Goal: Task Accomplishment & Management: Complete application form

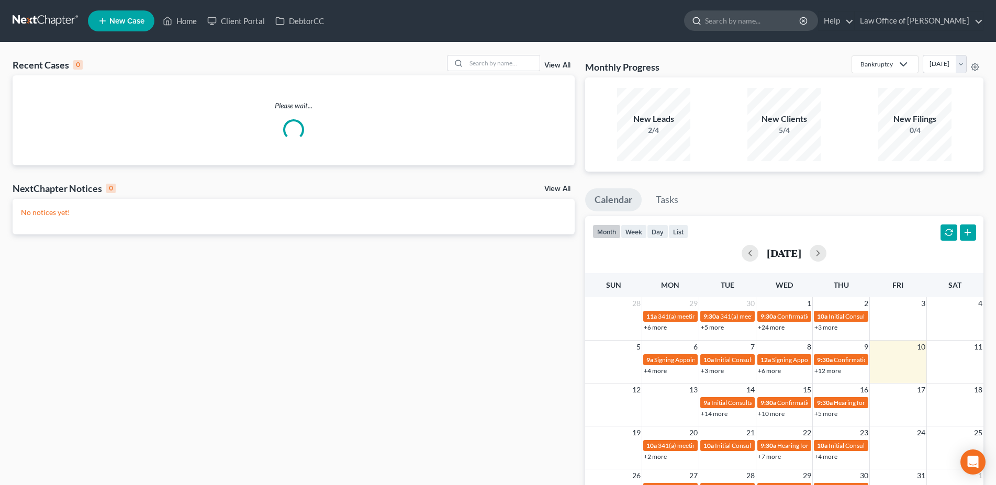
click at [771, 24] on input "search" at bounding box center [753, 20] width 96 height 19
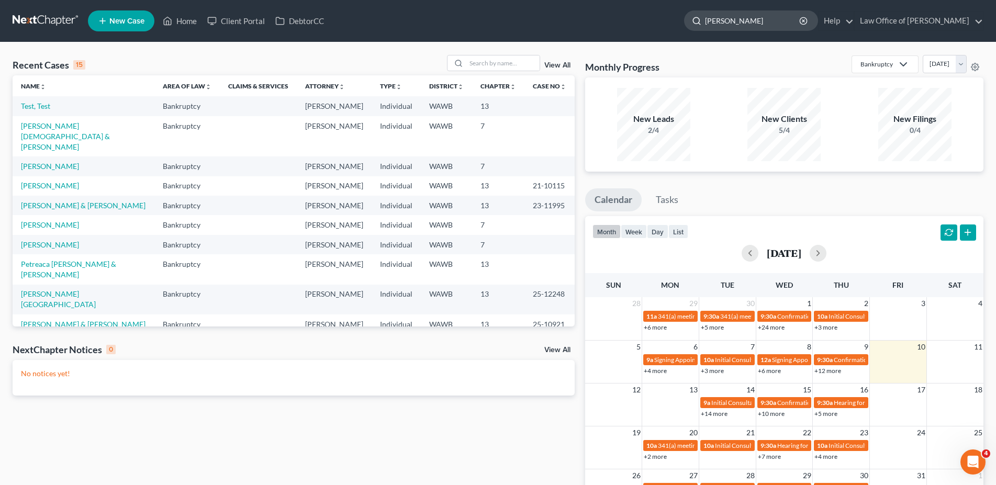
type input "hernandez"
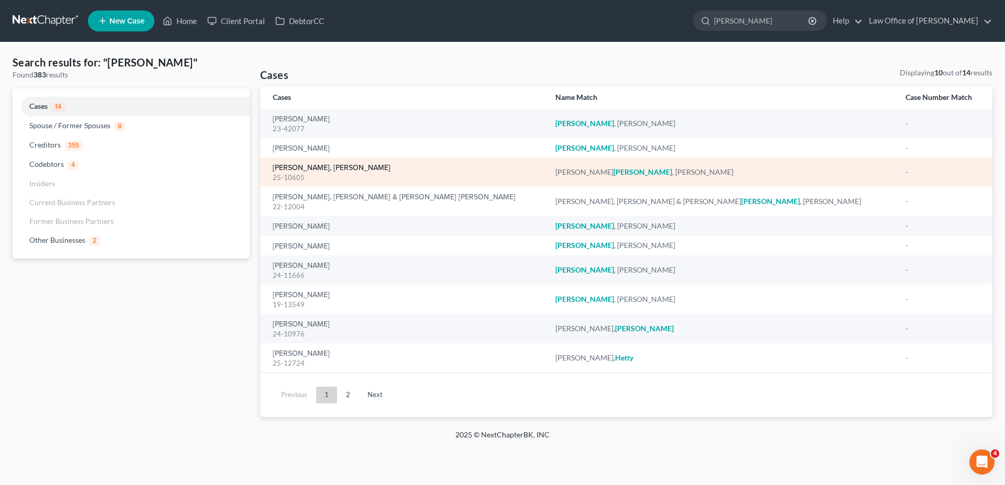
click at [311, 165] on link "[PERSON_NAME], [PERSON_NAME]" at bounding box center [332, 167] width 118 height 7
select select "3"
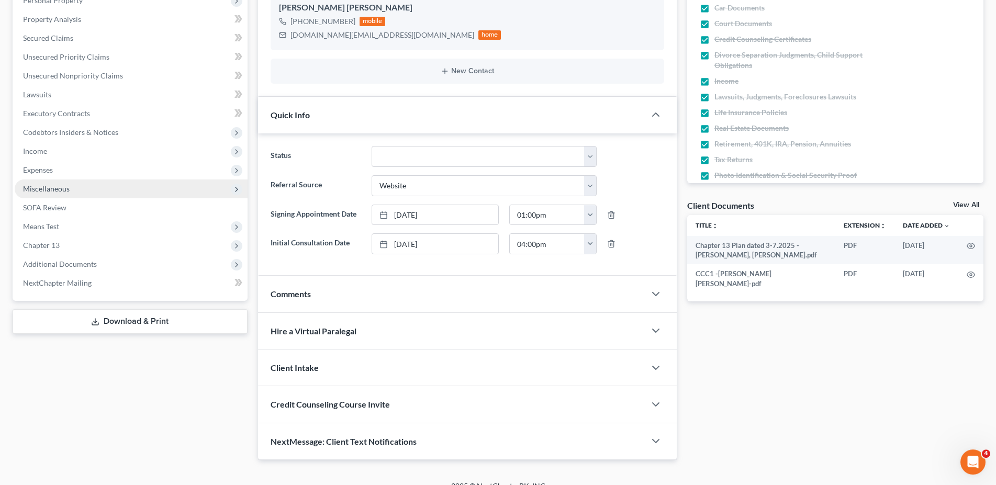
scroll to position [207, 0]
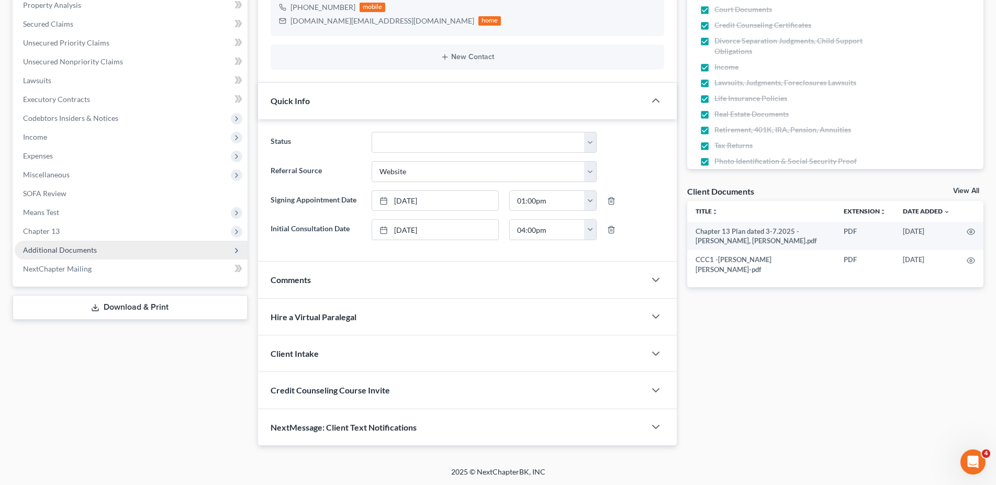
click at [49, 245] on span "Additional Documents" at bounding box center [60, 249] width 74 height 9
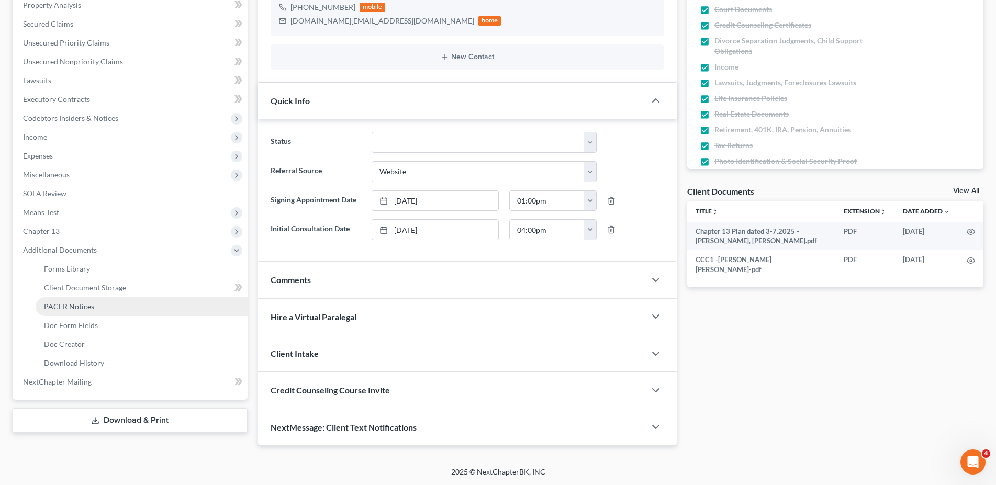
click at [63, 311] on link "PACER Notices" at bounding box center [142, 306] width 212 height 19
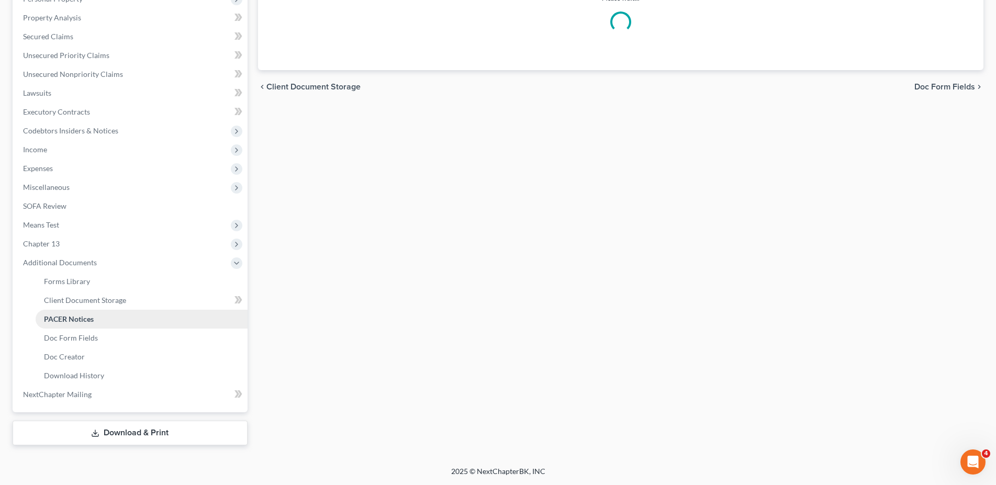
scroll to position [194, 0]
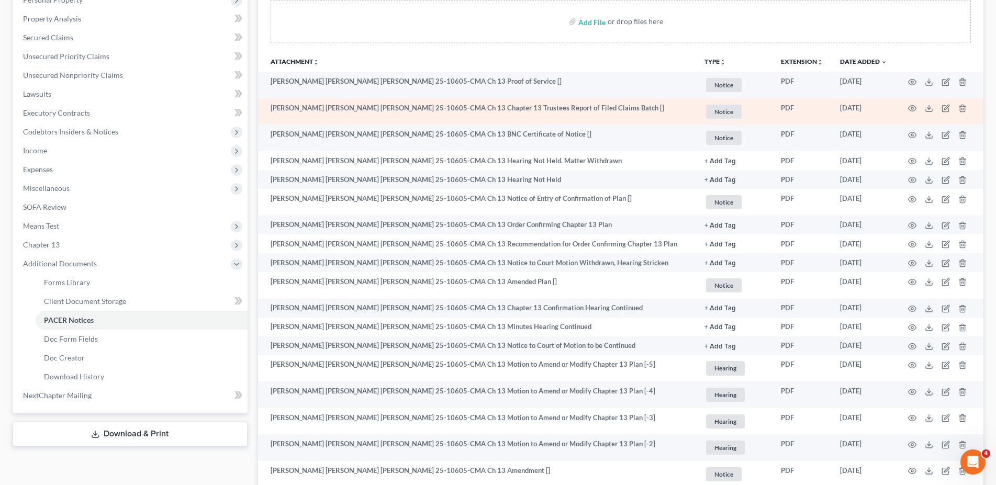
click at [480, 108] on td "Anna Gabriela Rodriguez Hernandez 25-10605-CMA Ch 13 Chapter 13 Trustees Report…" at bounding box center [477, 111] width 438 height 27
click at [923, 109] on td at bounding box center [939, 111] width 88 height 27
click at [928, 108] on polyline at bounding box center [929, 109] width 4 height 2
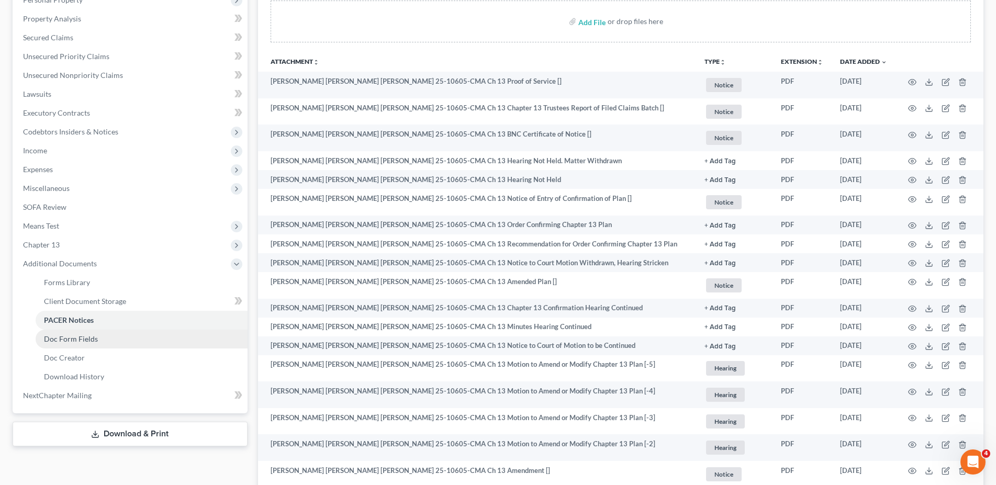
click at [100, 334] on link "Doc Form Fields" at bounding box center [142, 339] width 212 height 19
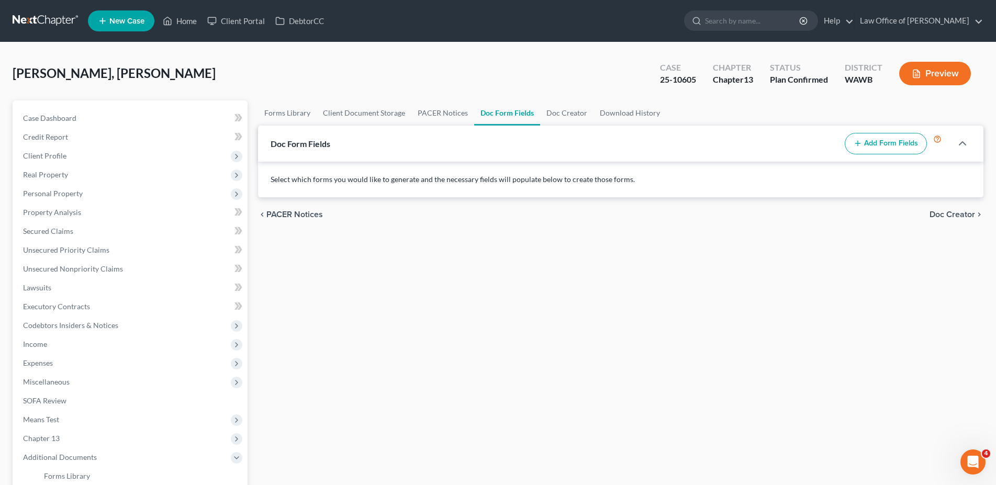
click at [862, 143] on button "Add Form Fields" at bounding box center [885, 144] width 82 height 22
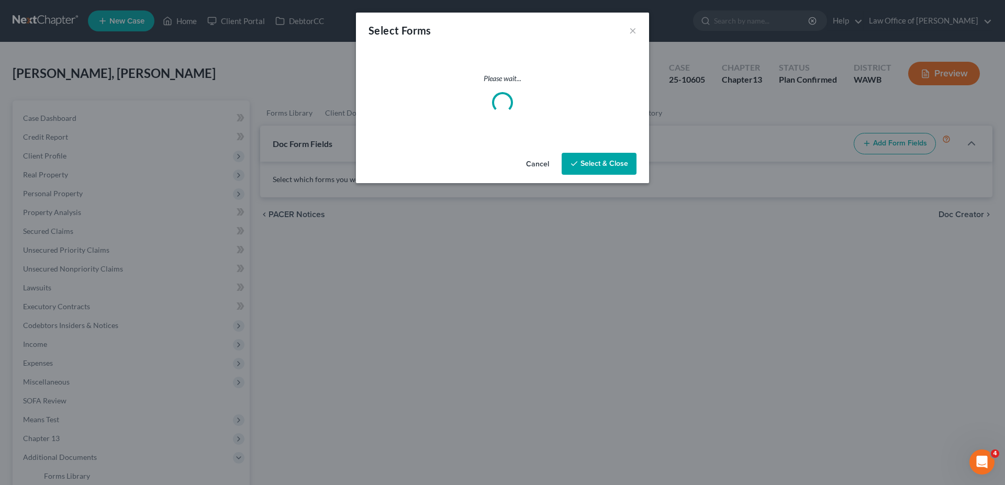
select select
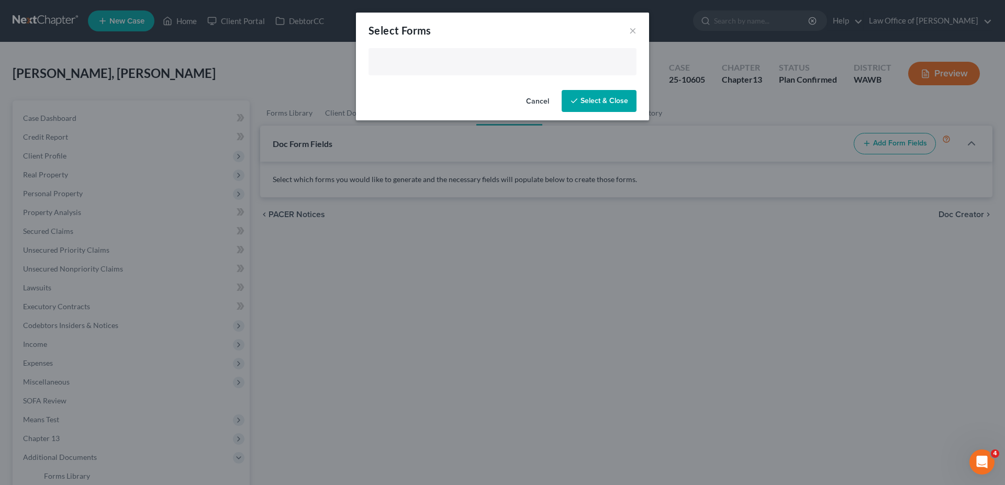
click at [416, 58] on input "text" at bounding box center [501, 63] width 253 height 16
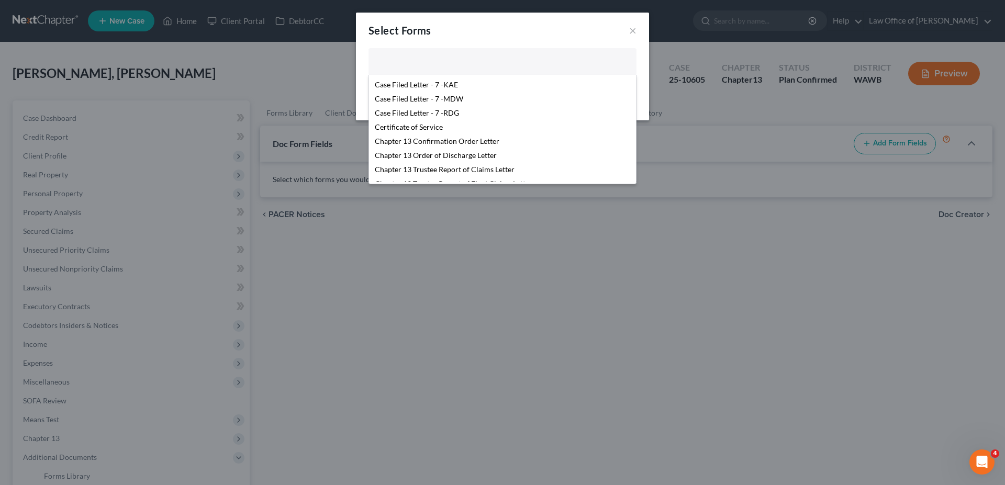
scroll to position [160, 0]
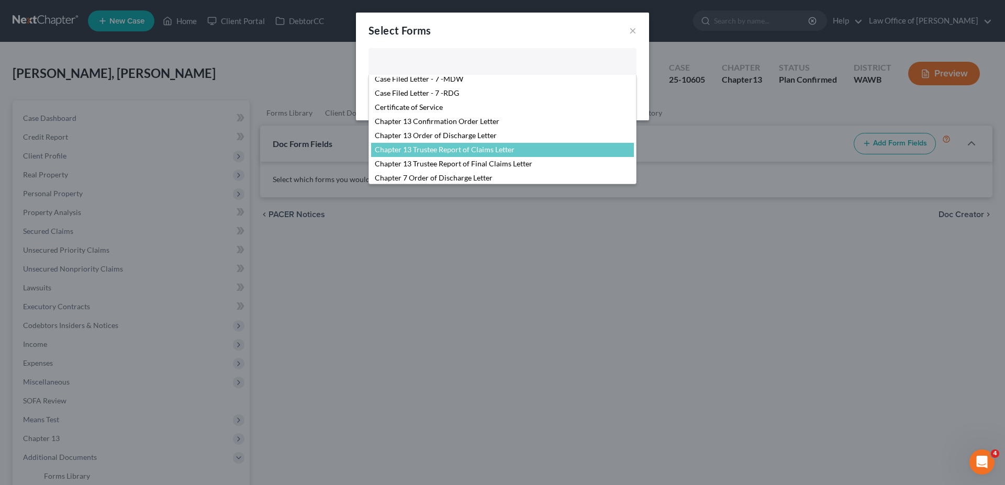
select select "104798"
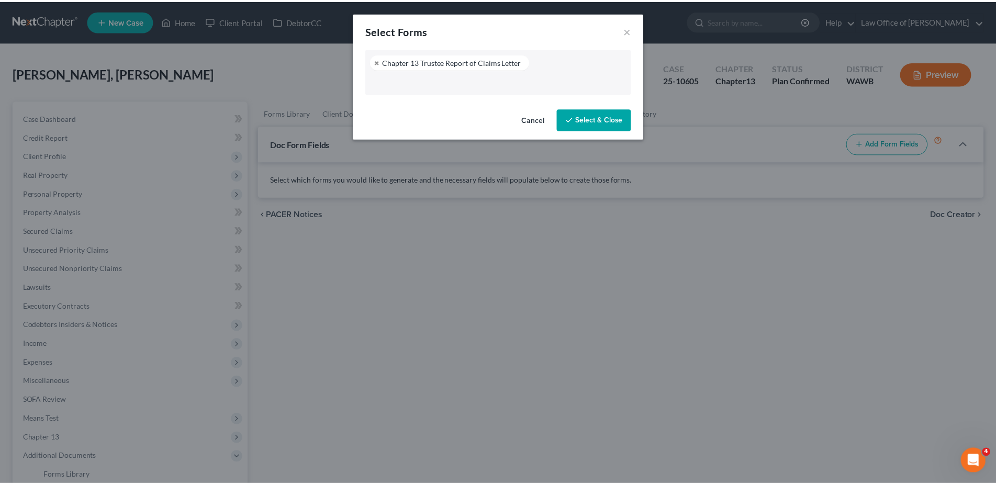
scroll to position [176, 0]
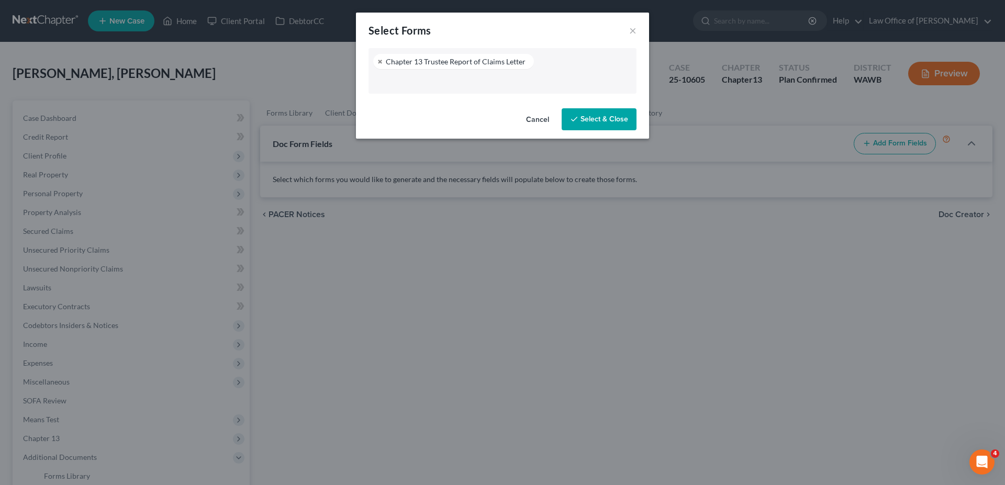
click at [628, 121] on button "Select & Close" at bounding box center [598, 119] width 75 height 22
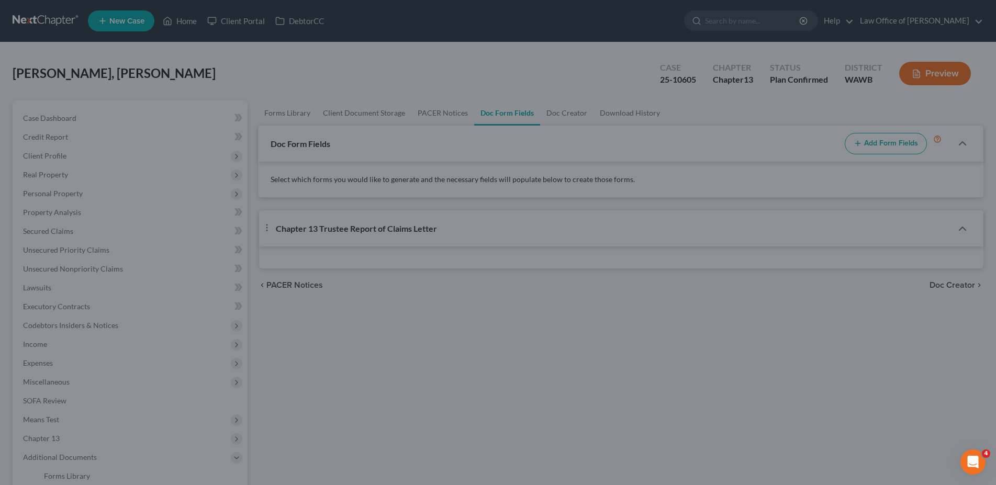
select select "3"
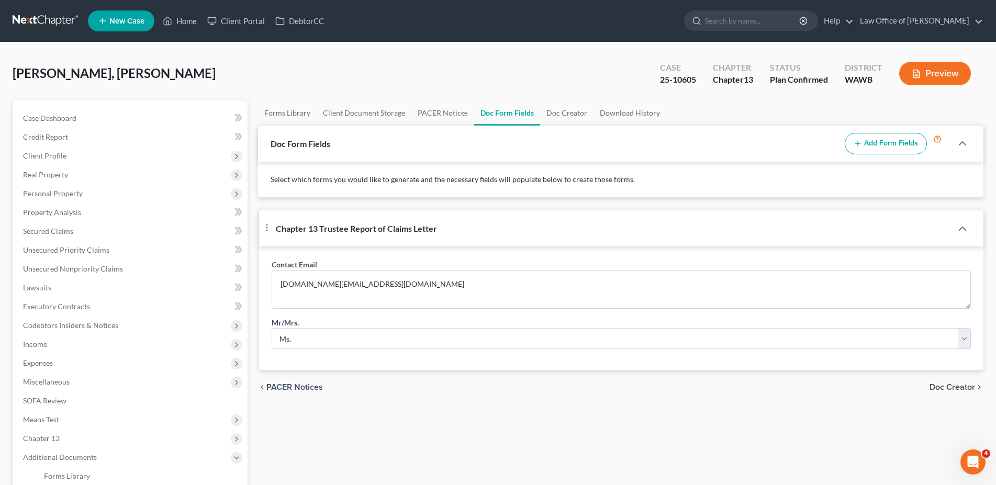
click at [956, 391] on span "Doc Creator" at bounding box center [952, 387] width 46 height 8
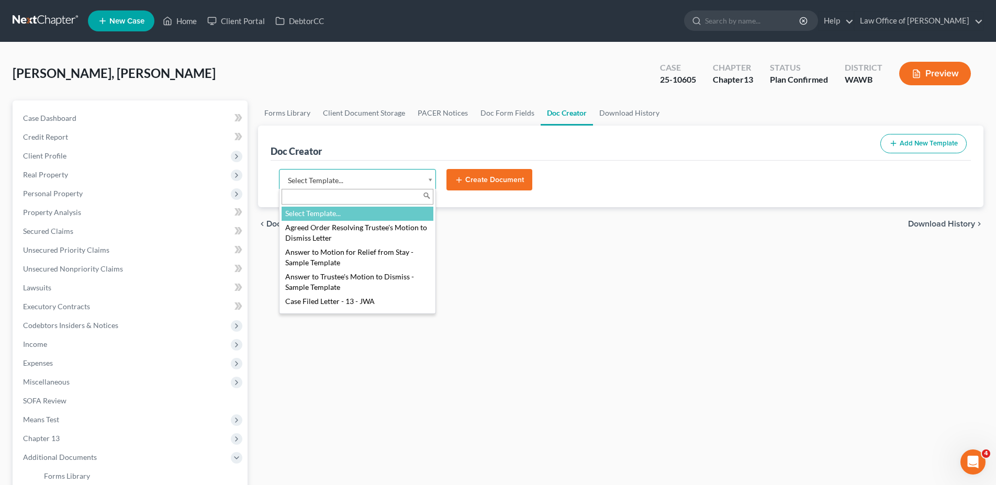
click at [353, 185] on body "Home New Case Client Portal DebtorCC Law Office of Lisa S. Tse bk@lisatselaw.co…" at bounding box center [498, 340] width 996 height 680
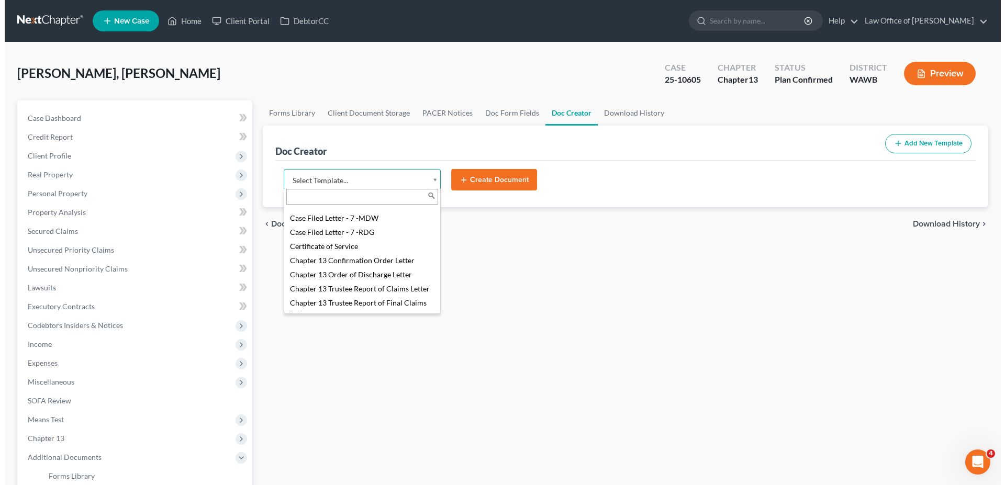
scroll to position [213, 0]
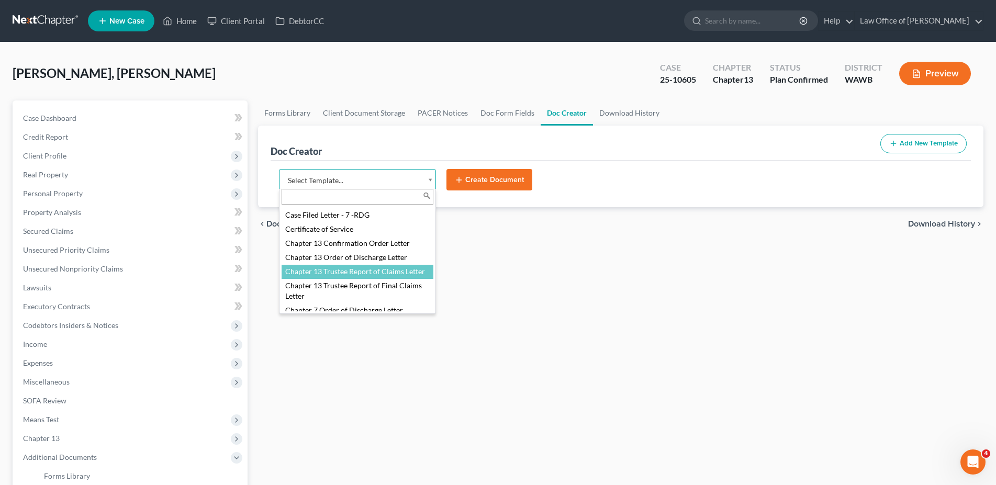
select select "104798"
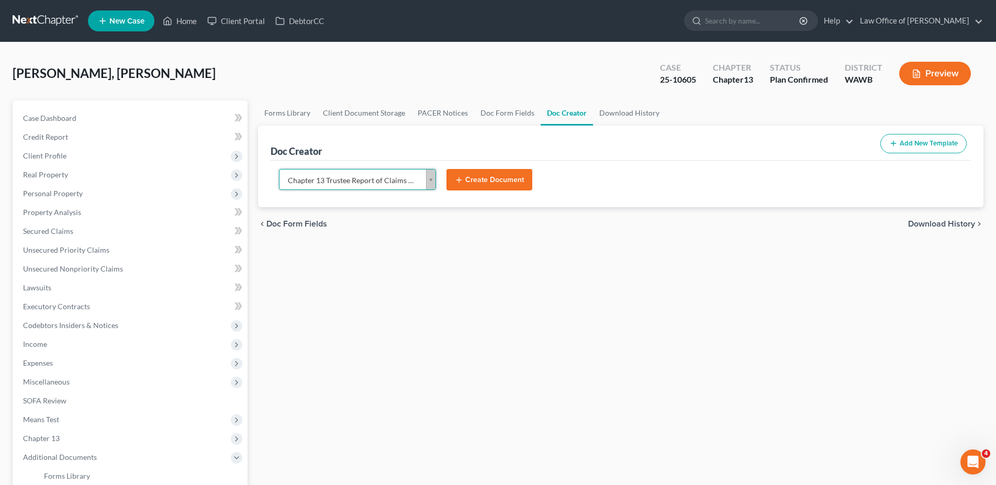
click at [490, 181] on button "Create Document" at bounding box center [489, 180] width 86 height 22
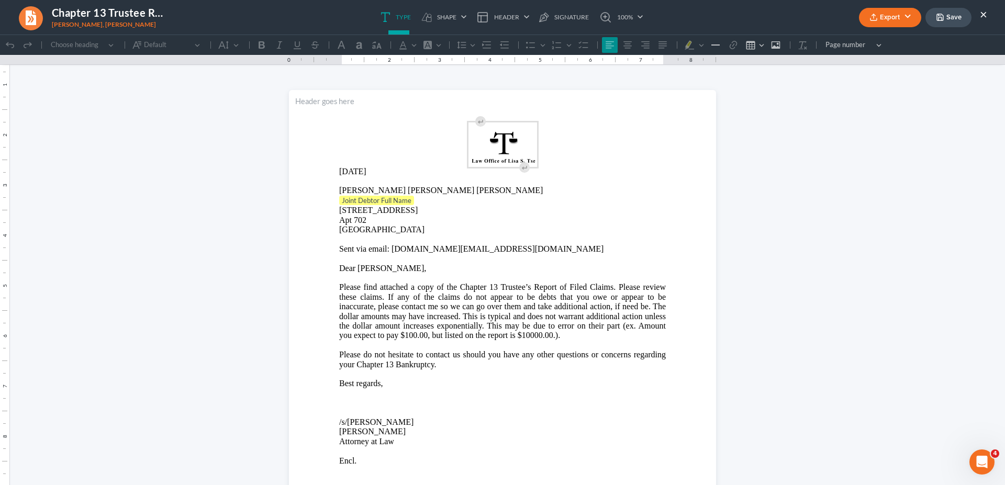
scroll to position [0, 0]
click at [417, 206] on p "62 Cedar Street Apt 702 Seattle, WA 98121" at bounding box center [502, 220] width 326 height 29
click at [417, 199] on p "Joint Debtor Full Name" at bounding box center [502, 201] width 326 height 10
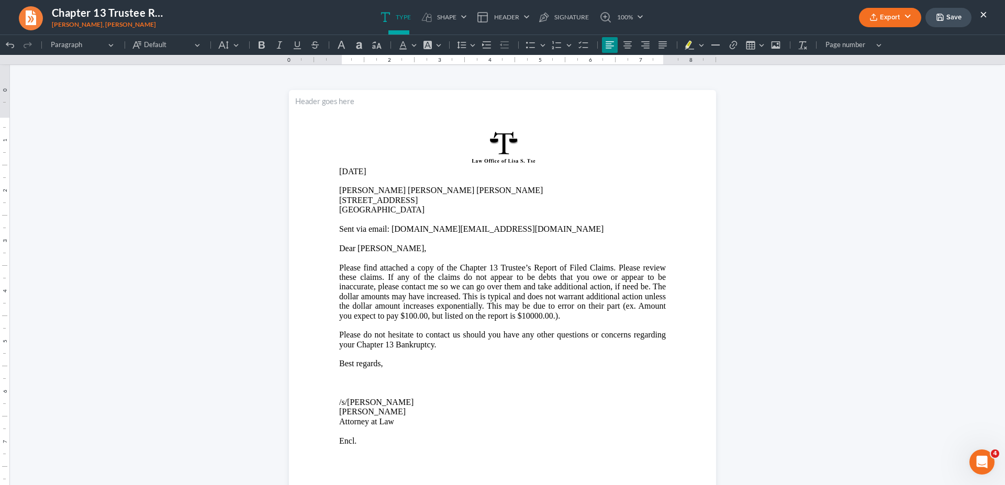
click at [905, 12] on button "Export" at bounding box center [890, 17] width 62 height 19
click at [866, 65] on link "Word" at bounding box center [888, 59] width 81 height 18
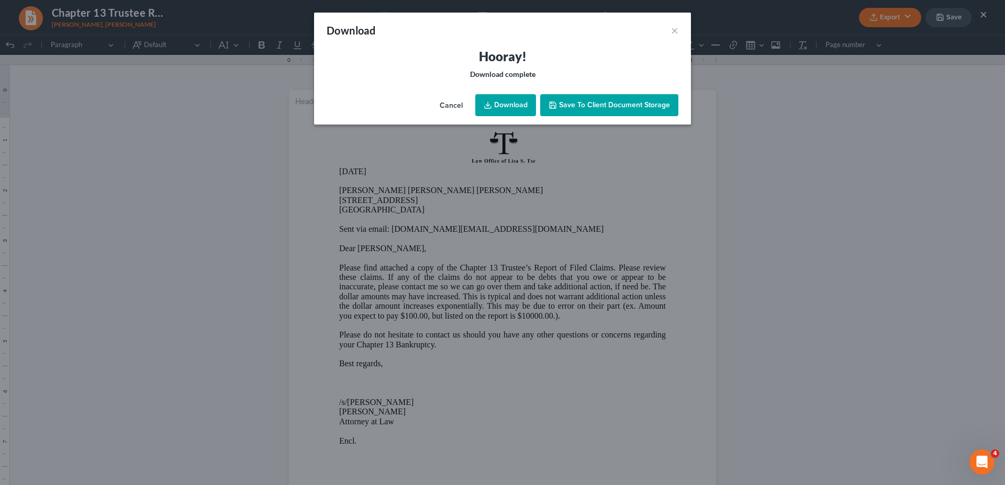
click at [508, 106] on link "Download" at bounding box center [505, 105] width 61 height 22
click at [675, 29] on button "×" at bounding box center [674, 30] width 7 height 13
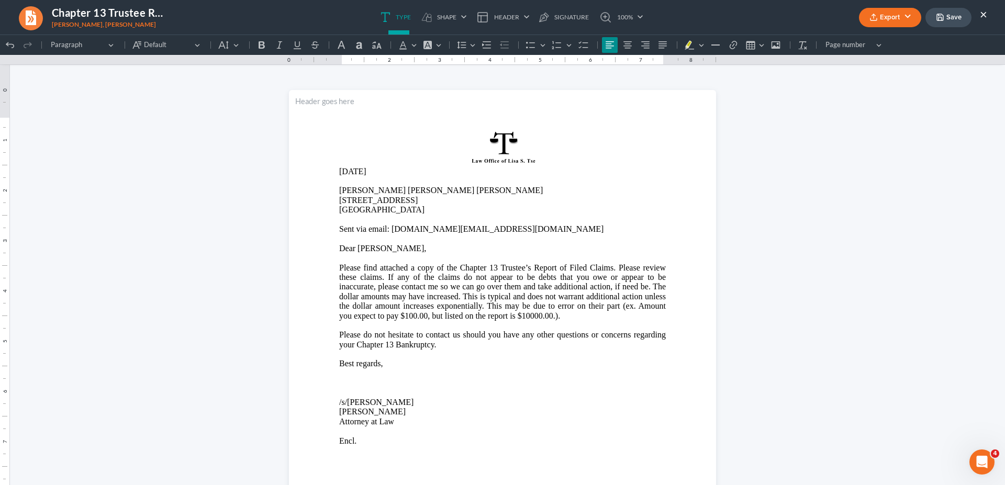
click at [523, 317] on p "Please find attached a copy of the Chapter 13 Trustee’s Report of Filed Claims.…" at bounding box center [502, 292] width 326 height 58
click at [525, 318] on p "Please find attached a copy of the Chapter 13 Trustee’s Report of Filed Claims.…" at bounding box center [502, 292] width 326 height 58
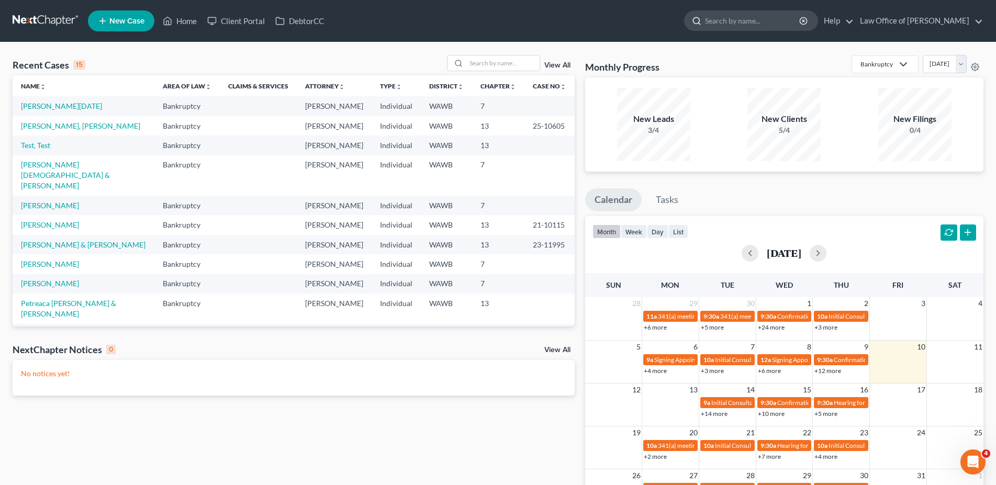
click at [747, 21] on input "search" at bounding box center [753, 20] width 96 height 19
type input "[PERSON_NAME]"
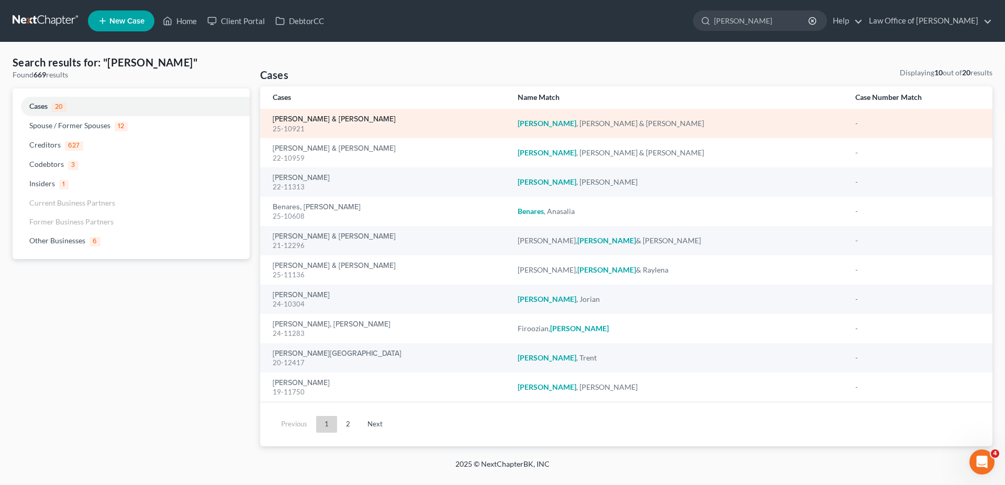
click at [314, 116] on link "[PERSON_NAME] & [PERSON_NAME]" at bounding box center [334, 119] width 123 height 7
select select "3"
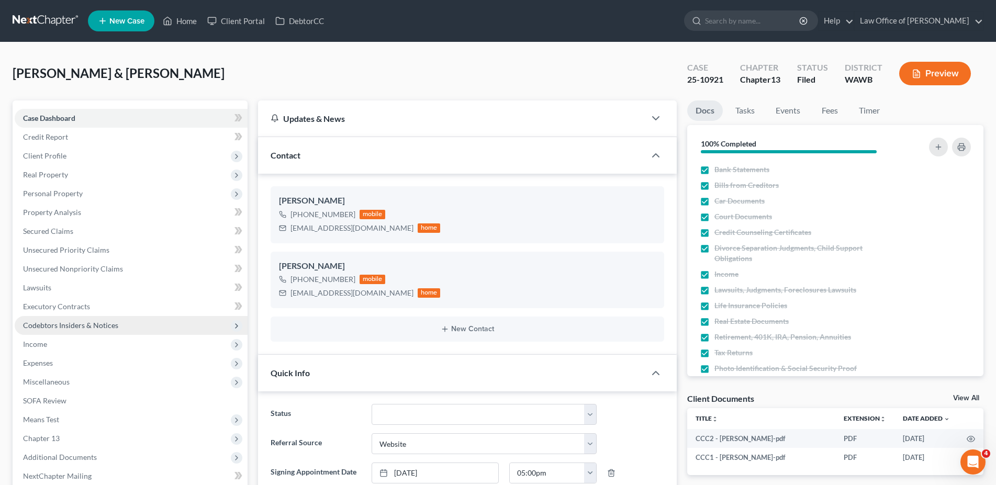
scroll to position [107, 0]
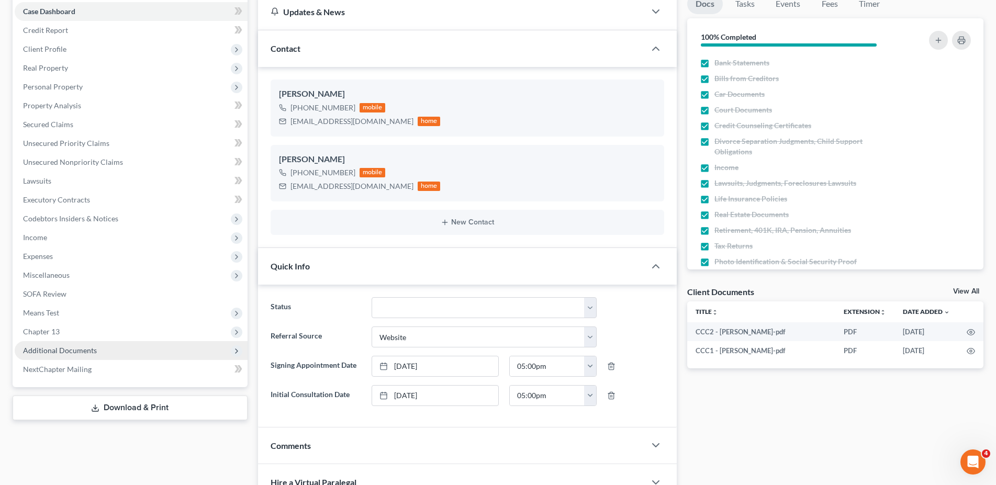
click at [58, 348] on span "Additional Documents" at bounding box center [60, 350] width 74 height 9
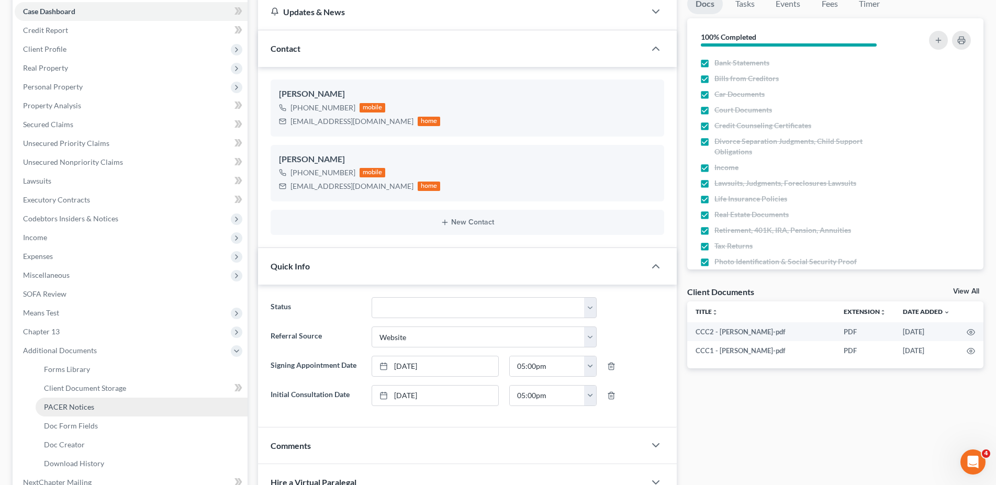
click at [63, 405] on span "PACER Notices" at bounding box center [69, 406] width 50 height 9
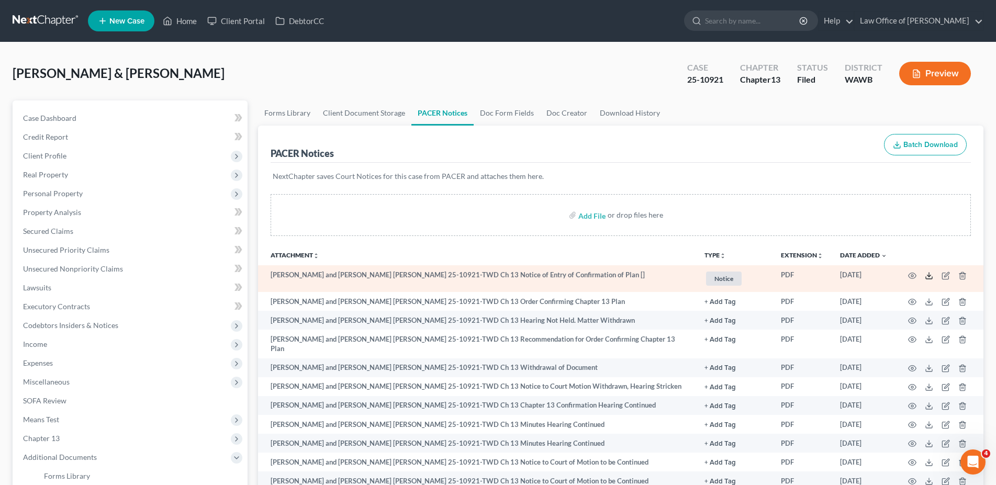
click at [926, 277] on icon at bounding box center [928, 276] width 8 height 8
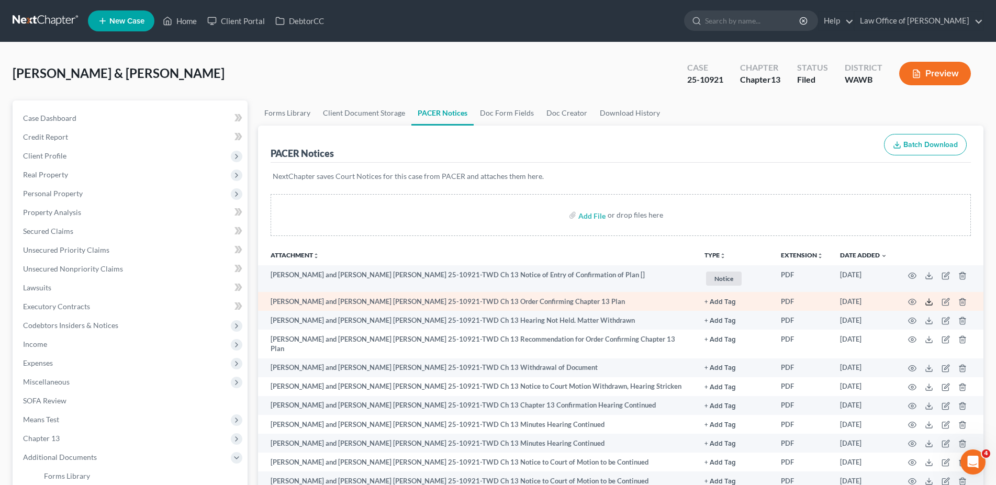
click at [932, 302] on icon at bounding box center [928, 302] width 8 height 8
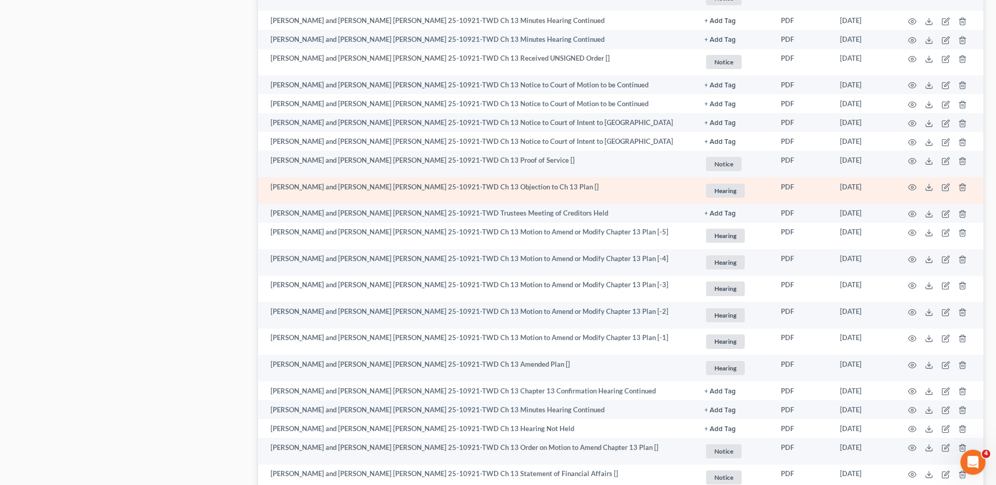
scroll to position [854, 0]
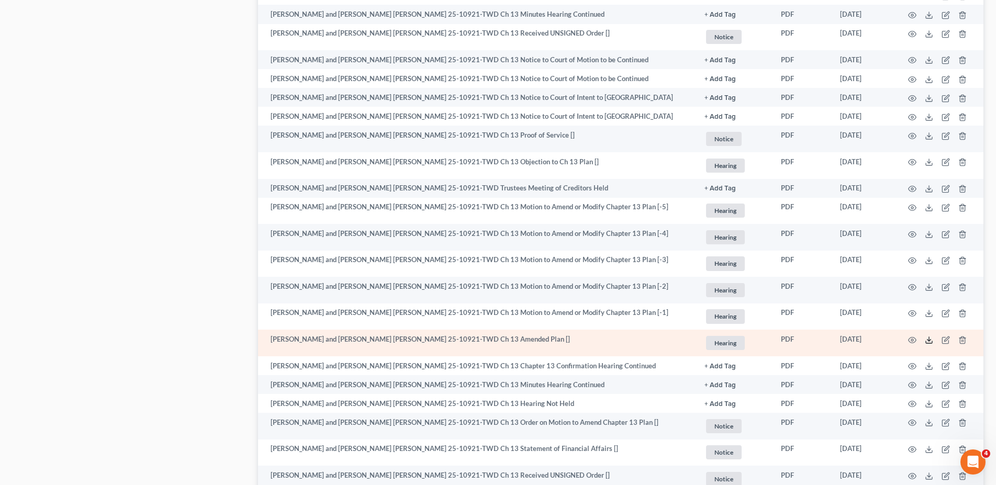
click at [926, 336] on icon at bounding box center [928, 340] width 8 height 8
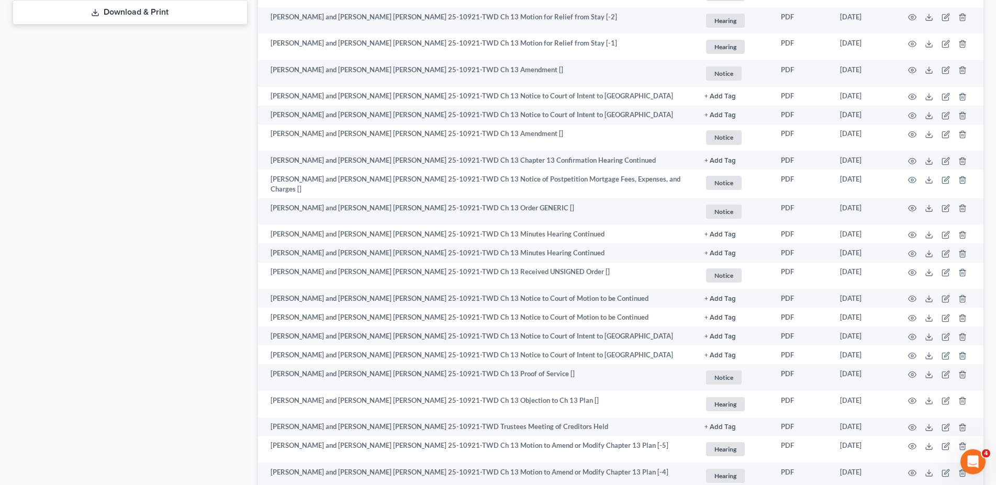
scroll to position [374, 0]
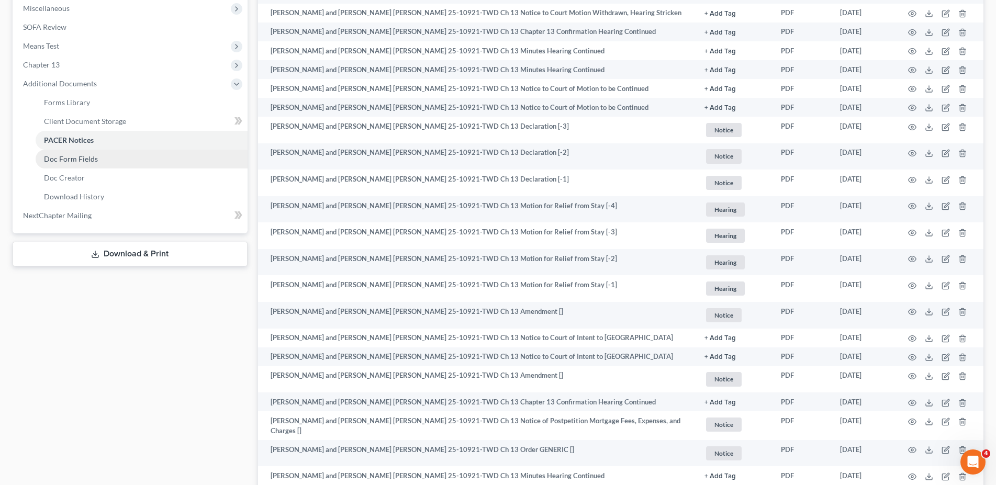
click at [84, 157] on span "Doc Form Fields" at bounding box center [71, 158] width 54 height 9
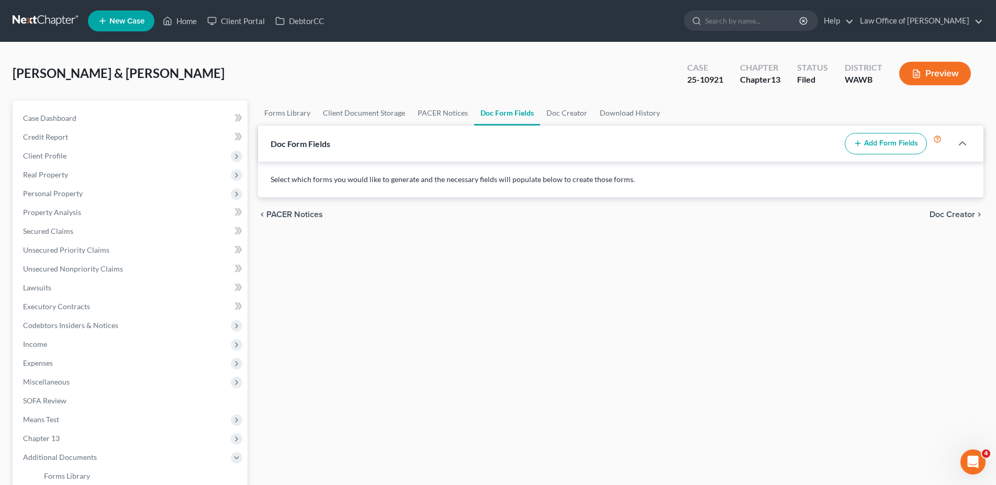
click at [884, 145] on button "Add Form Fields" at bounding box center [885, 144] width 82 height 22
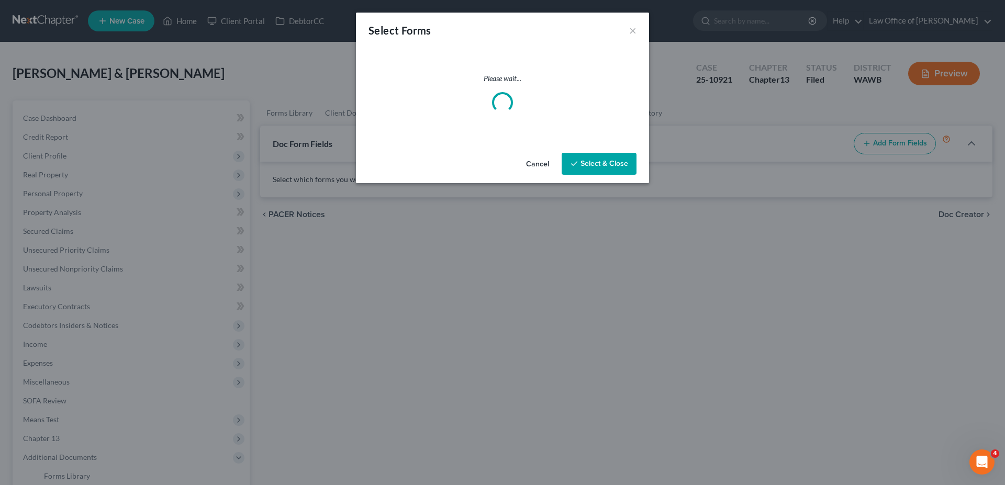
select select
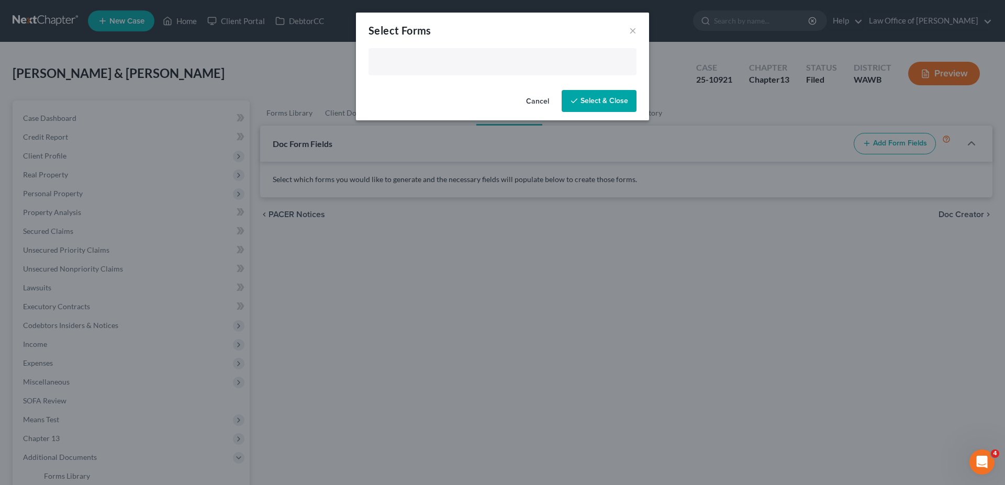
click at [409, 66] on input "text" at bounding box center [501, 63] width 253 height 16
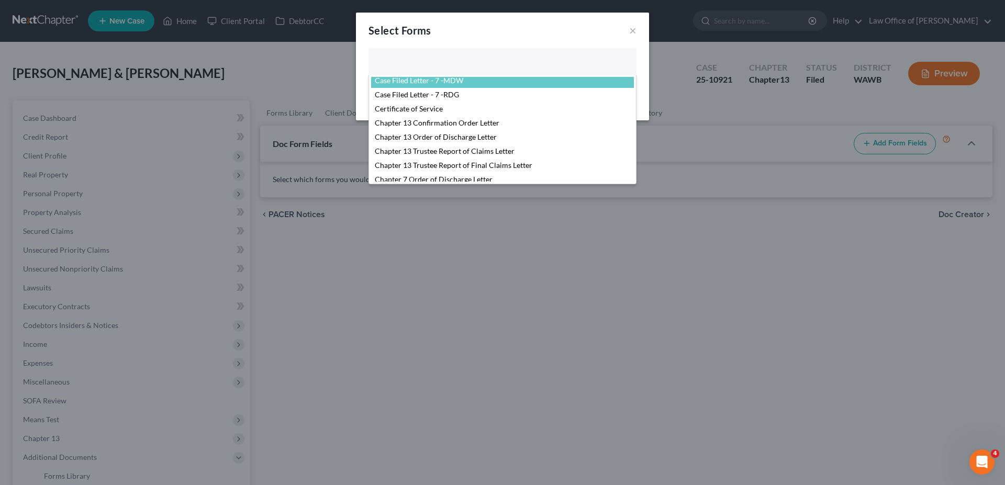
scroll to position [155, 0]
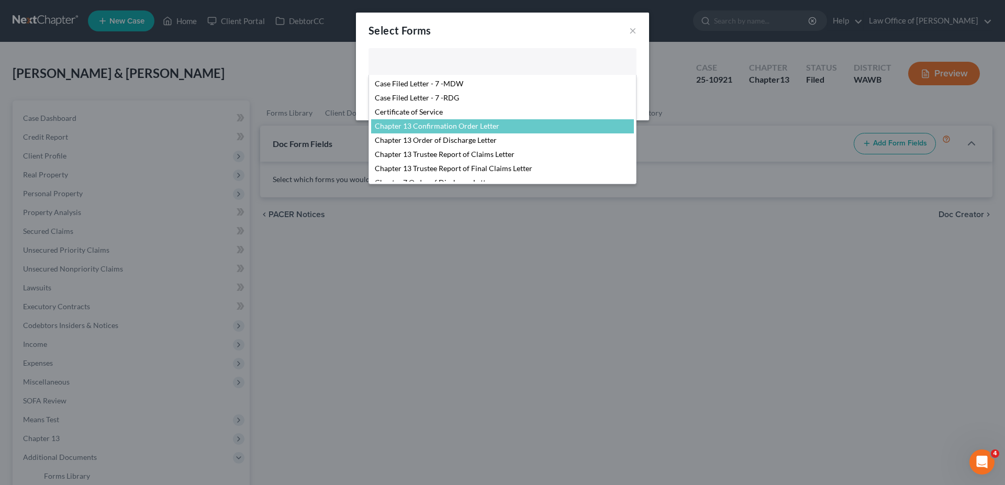
select select "104375"
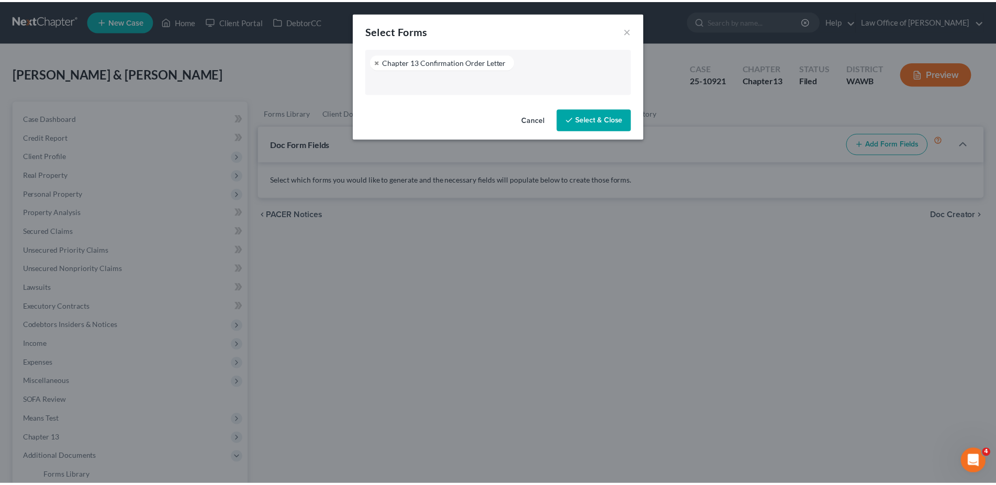
scroll to position [154, 0]
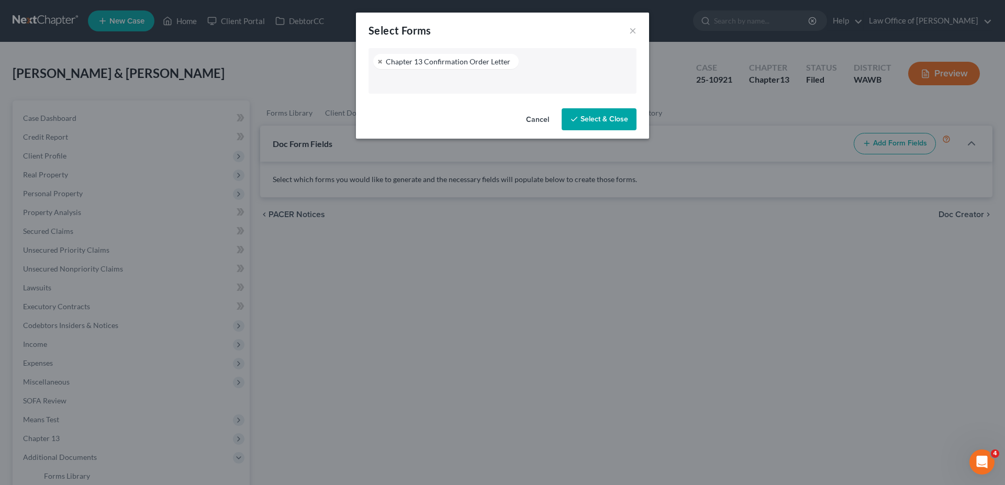
click at [593, 117] on button "Select & Close" at bounding box center [598, 119] width 75 height 22
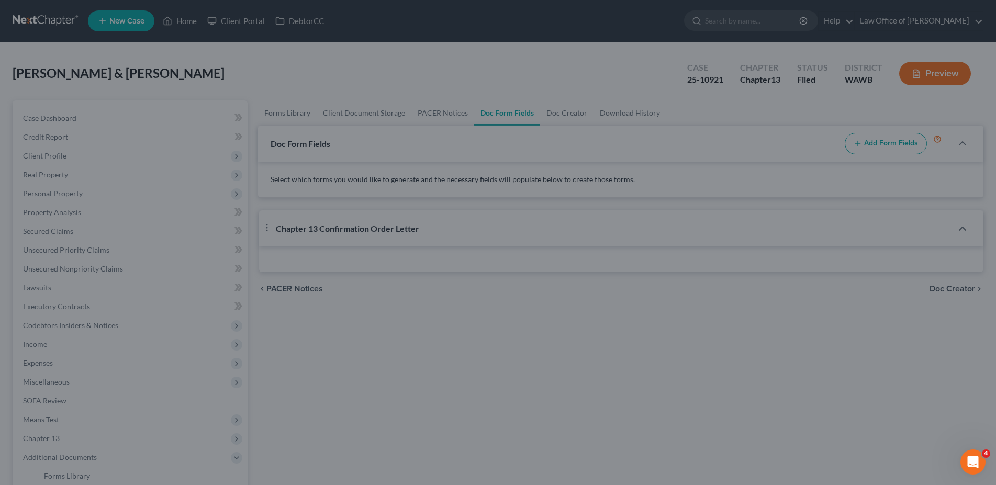
select select "2"
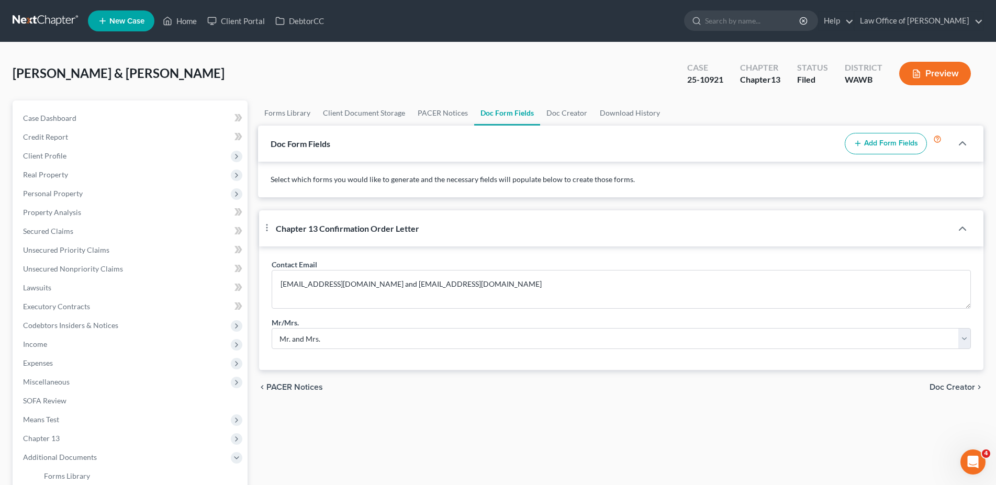
click at [956, 391] on span "Doc Creator" at bounding box center [952, 387] width 46 height 8
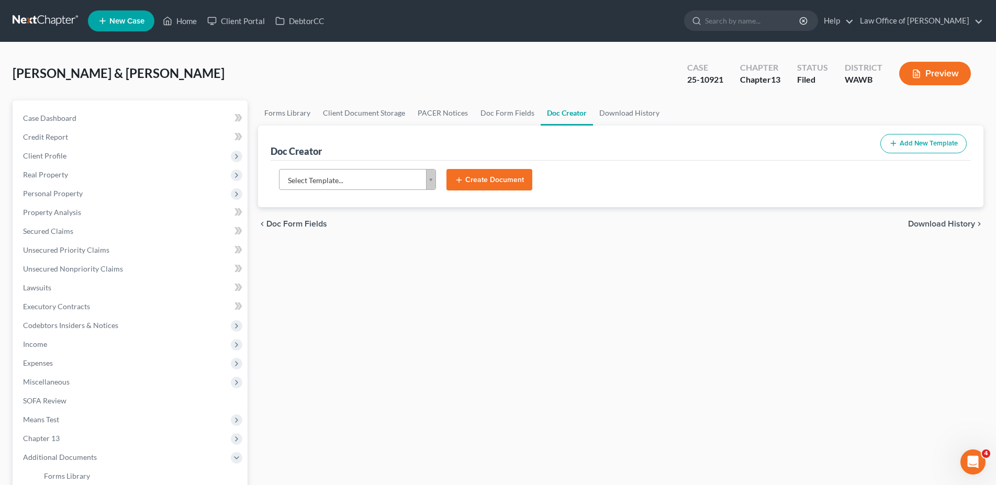
click at [299, 170] on body "Home New Case Client Portal DebtorCC Law Office of [PERSON_NAME] [EMAIL_ADDRESS…" at bounding box center [498, 340] width 996 height 680
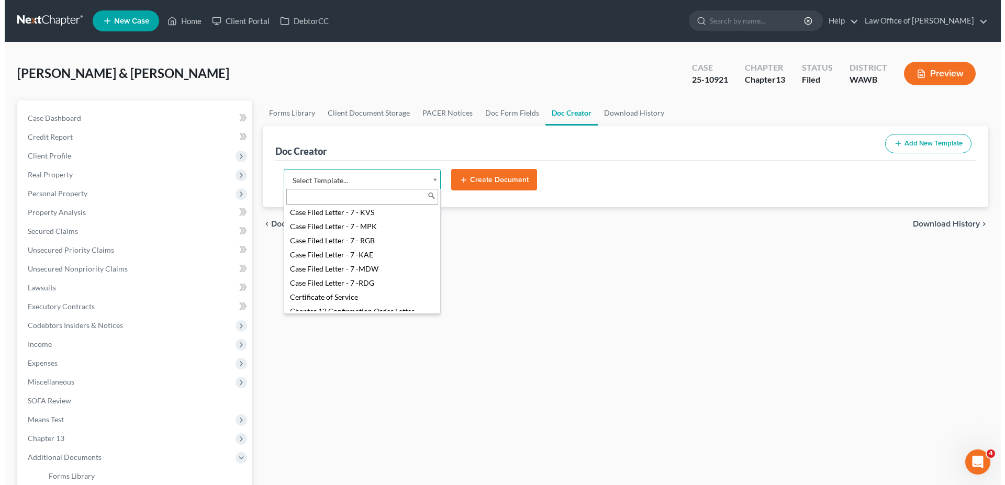
scroll to position [160, 0]
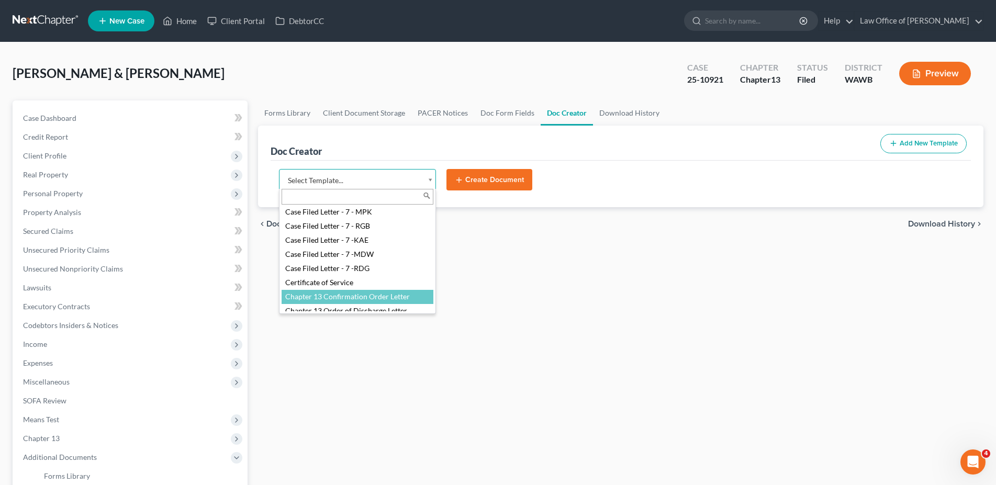
select select "104375"
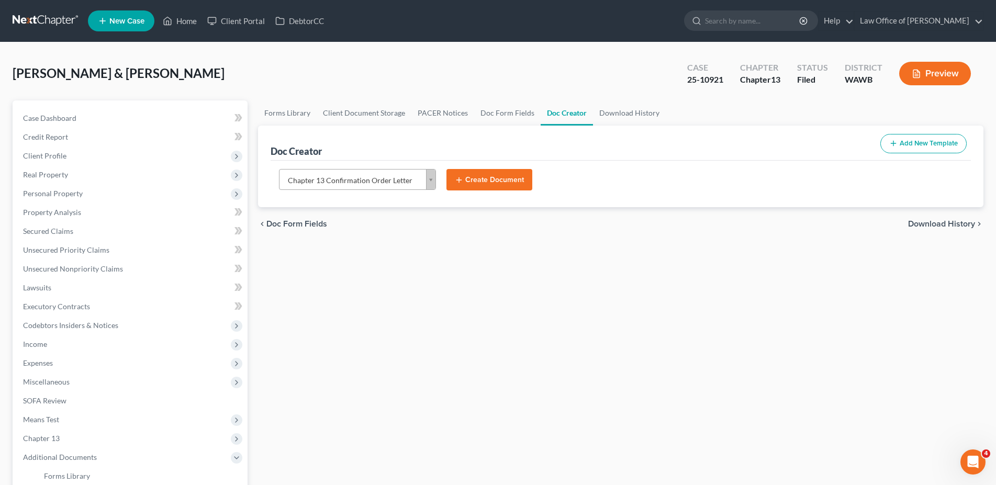
click at [491, 183] on button "Create Document" at bounding box center [489, 180] width 86 height 22
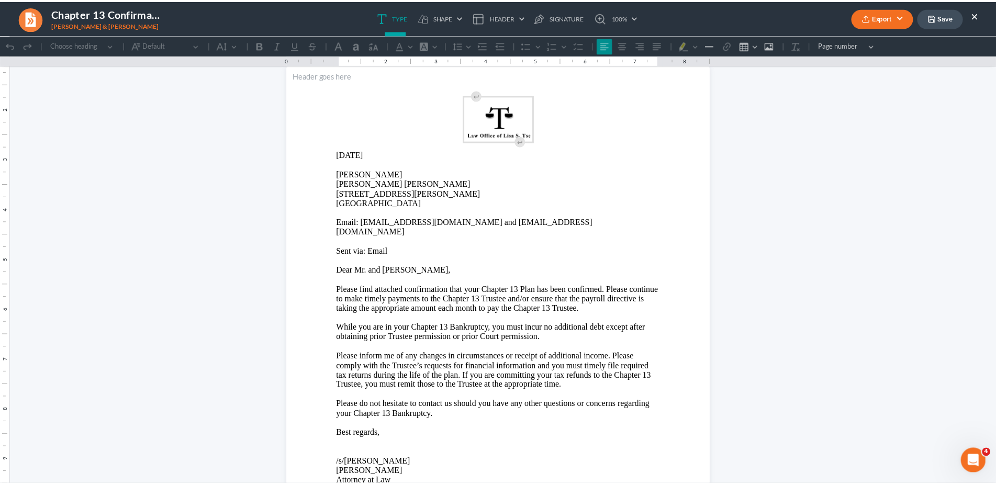
scroll to position [53, 0]
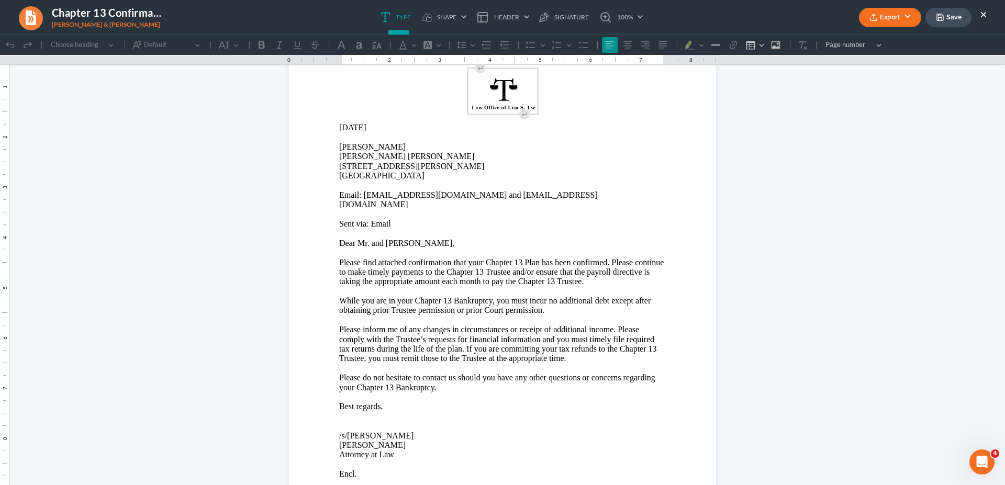
click at [876, 14] on icon "button" at bounding box center [873, 17] width 8 height 8
click at [866, 58] on link "Word" at bounding box center [888, 59] width 81 height 18
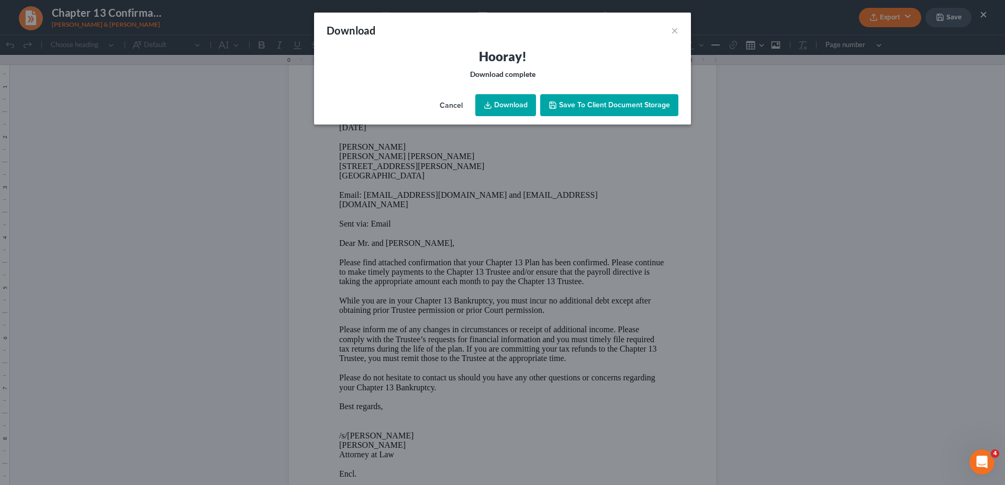
click at [493, 104] on link "Download" at bounding box center [505, 105] width 61 height 22
click at [674, 31] on button "×" at bounding box center [674, 30] width 7 height 13
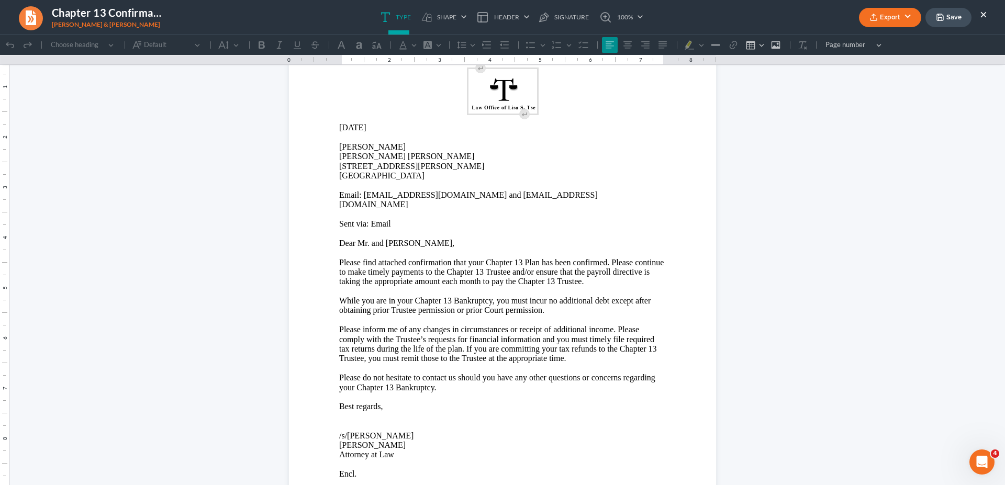
click at [982, 14] on button "×" at bounding box center [982, 14] width 7 height 13
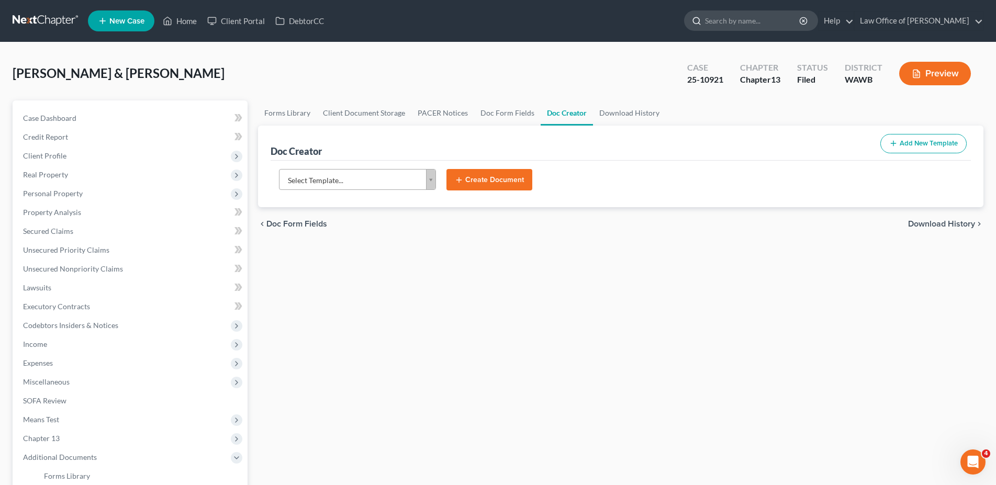
click at [781, 20] on input "search" at bounding box center [753, 20] width 96 height 19
type input "[PERSON_NAME]"
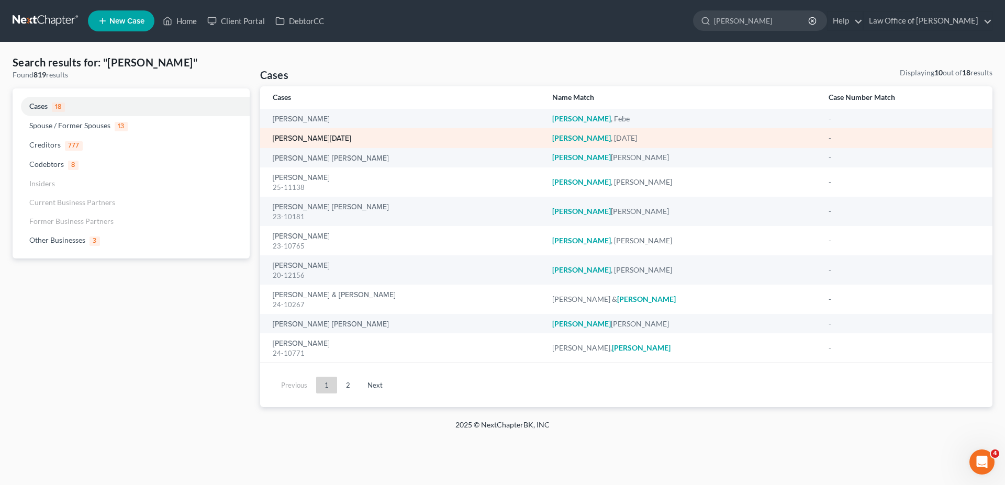
click at [296, 138] on link "[PERSON_NAME][DATE]" at bounding box center [312, 138] width 78 height 7
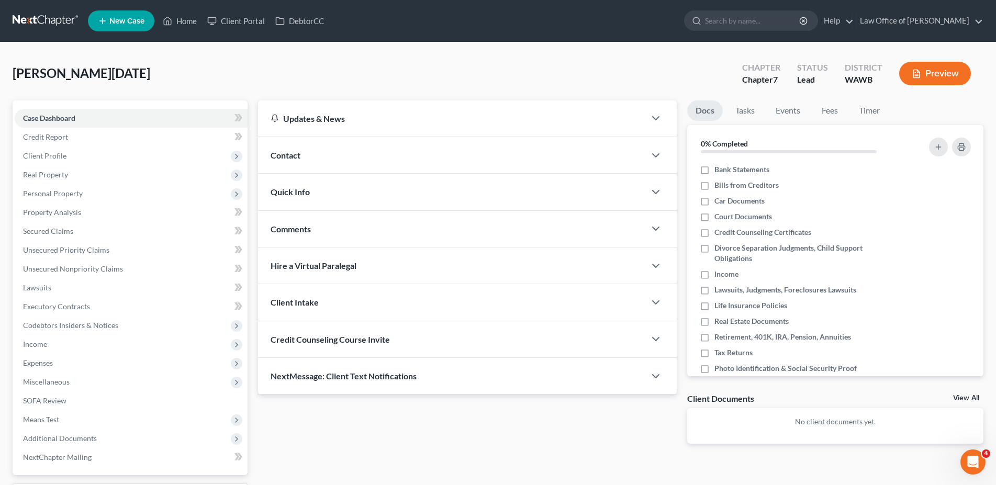
click at [293, 155] on span "Contact" at bounding box center [285, 155] width 30 height 10
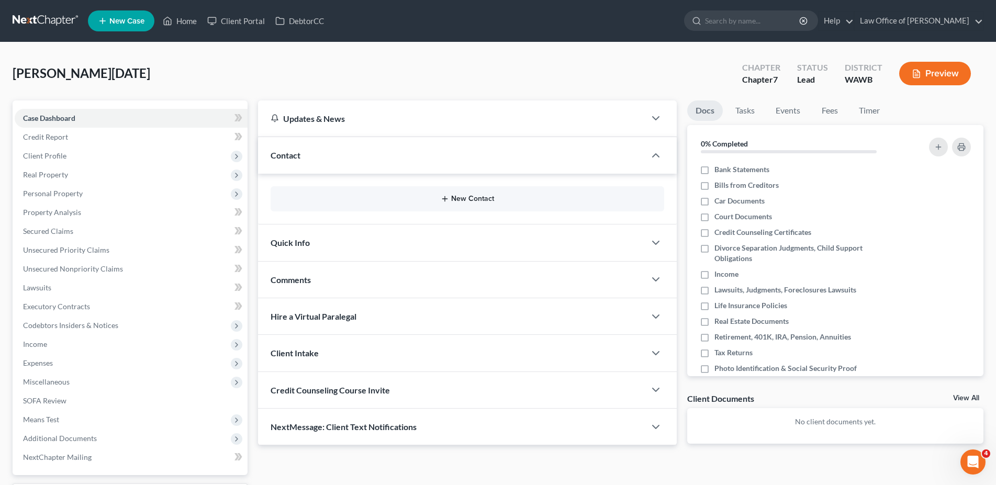
click at [471, 200] on button "New Contact" at bounding box center [467, 199] width 377 height 8
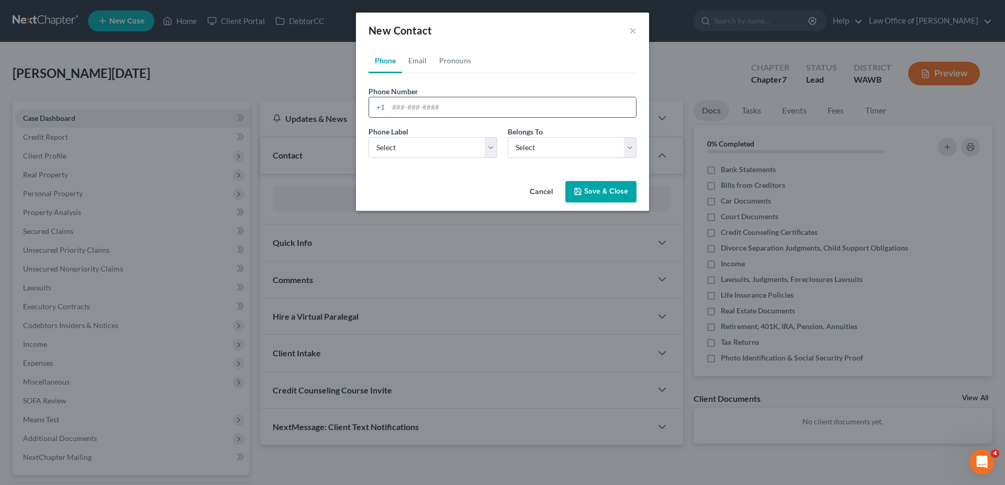
click at [408, 107] on input "tel" at bounding box center [511, 107] width 247 height 20
type input "[PHONE_NUMBER]"
select select "0"
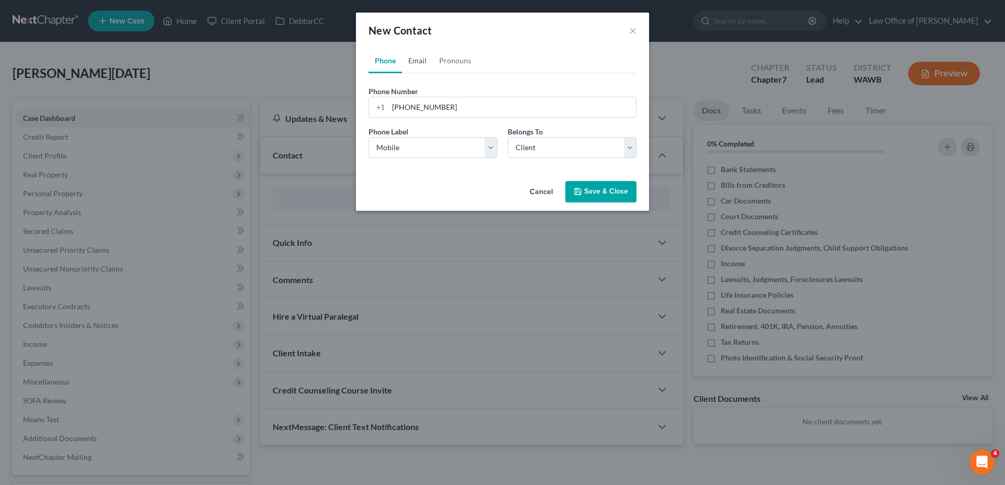
click at [423, 63] on link "Email" at bounding box center [417, 60] width 31 height 25
click at [425, 117] on input "email" at bounding box center [511, 107] width 247 height 20
type input "[EMAIL_ADDRESS][DOMAIN_NAME]"
select select "0"
click at [612, 187] on button "Save & Close" at bounding box center [600, 192] width 71 height 22
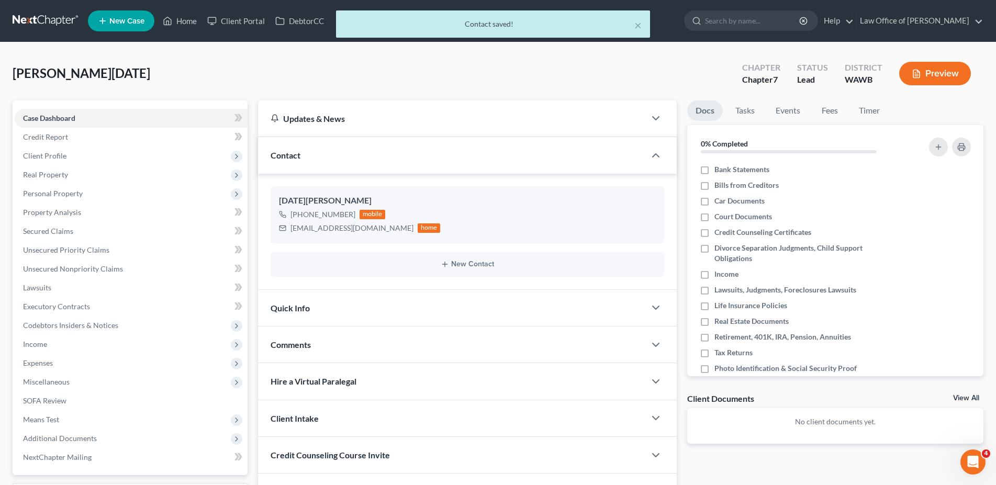
click at [299, 308] on span "Quick Info" at bounding box center [289, 308] width 39 height 10
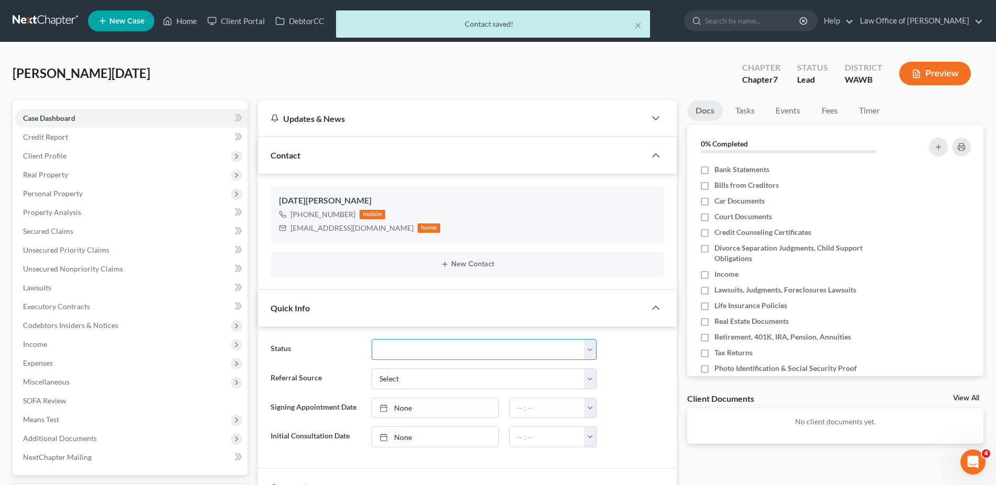
click at [371, 339] on select "Completed Discharged Dismissed Filed In Progress Lead Lost Lead Plan Confirmed …" at bounding box center [483, 349] width 225 height 21
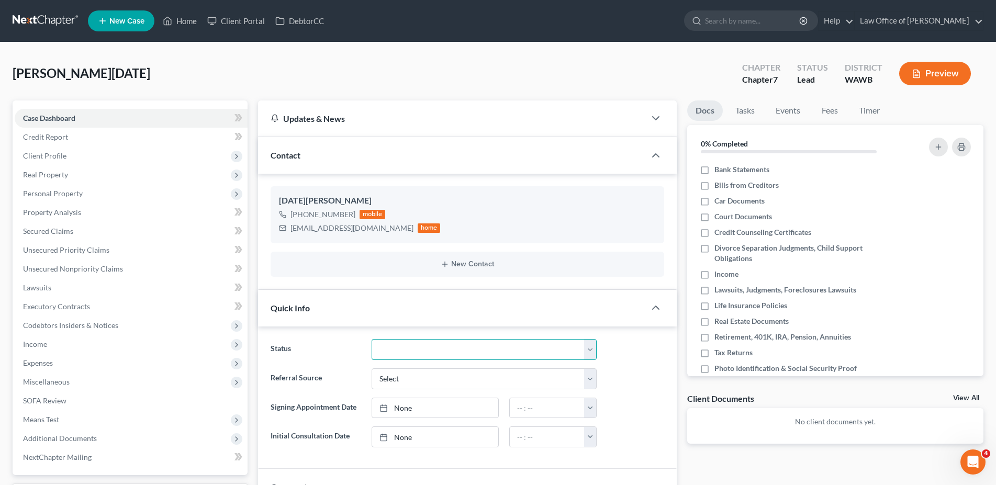
select select "4"
click option "In Progress" at bounding box center [0, 0] width 0 height 0
click at [371, 368] on select "Select Word Of Mouth Previous Clients Direct Mail Website Google Search Modern …" at bounding box center [483, 378] width 225 height 21
select select "6"
click option "Other (specify)" at bounding box center [0, 0] width 0 height 0
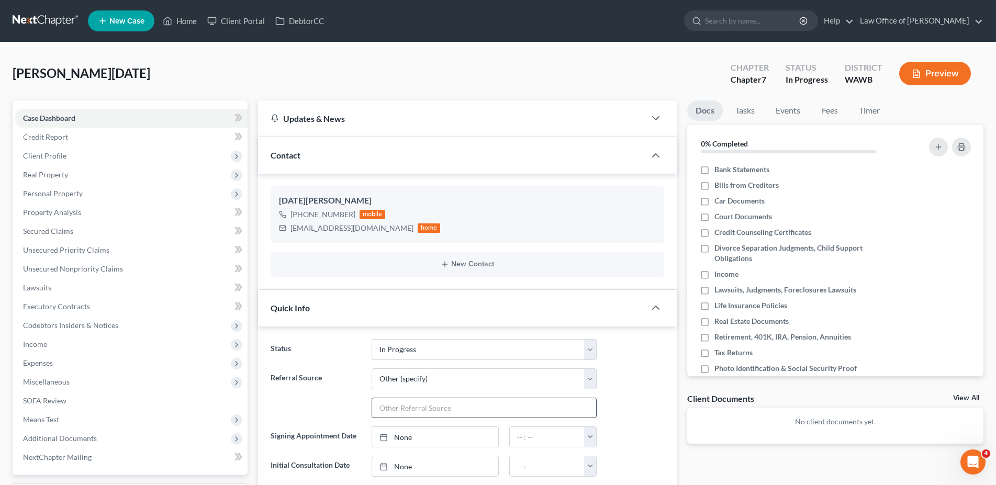
click at [397, 406] on input "text" at bounding box center [484, 408] width 224 height 20
type input "Unbundled Attorney"
click at [409, 467] on link "None" at bounding box center [435, 466] width 126 height 20
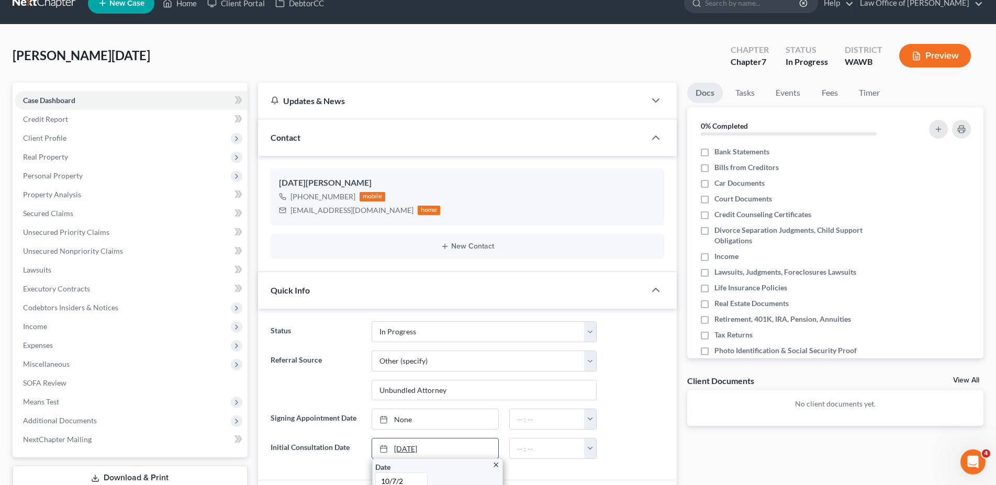
type input "[DATE]"
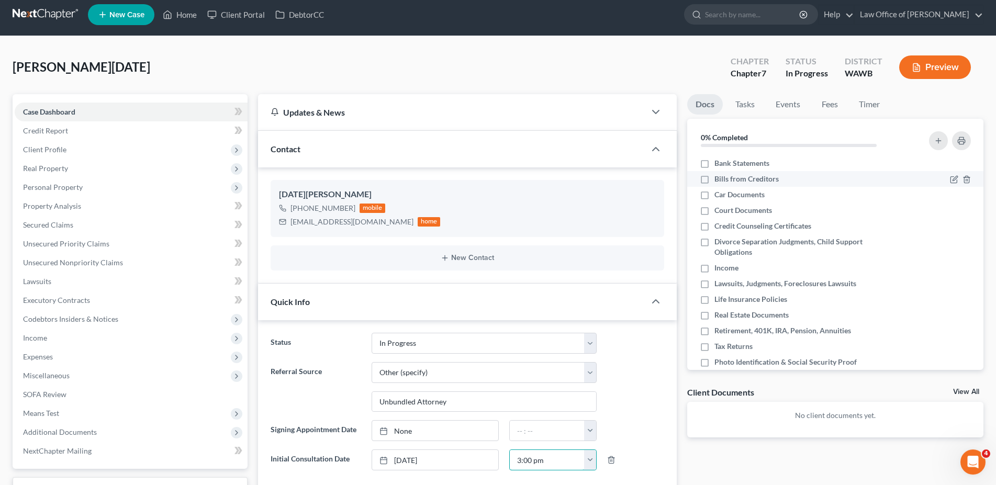
scroll to position [0, 0]
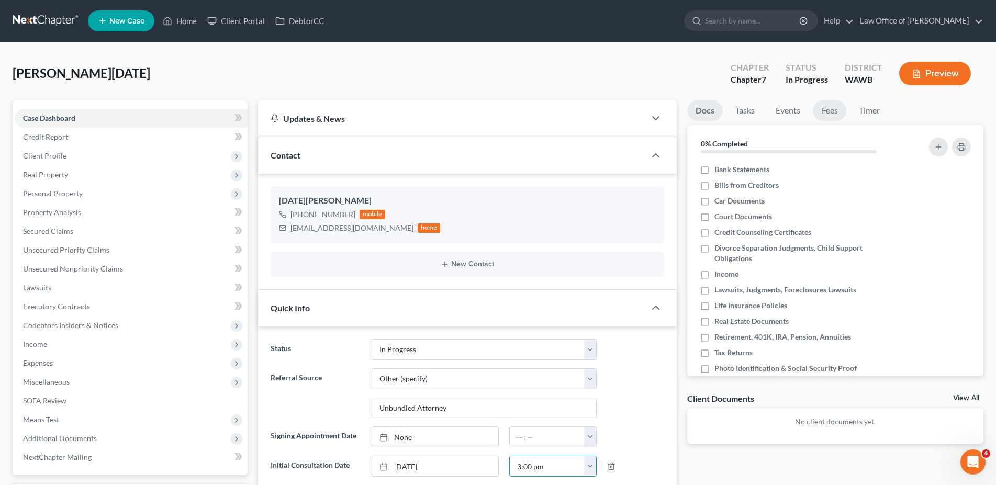
type input "3:00 pm"
click at [821, 104] on link "Fees" at bounding box center [829, 110] width 33 height 20
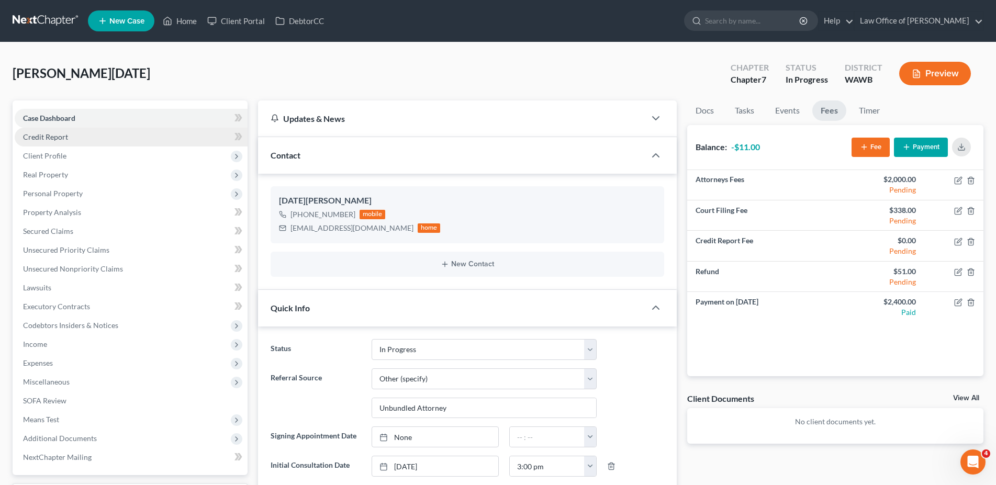
click at [49, 138] on span "Credit Report" at bounding box center [45, 136] width 45 height 9
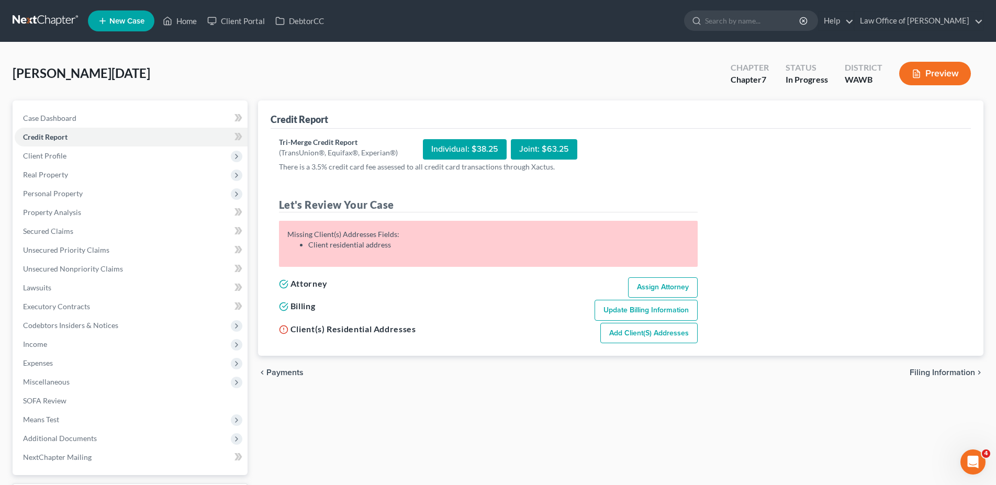
click at [941, 372] on span "Filing Information" at bounding box center [941, 372] width 65 height 8
select select "1"
select select "0"
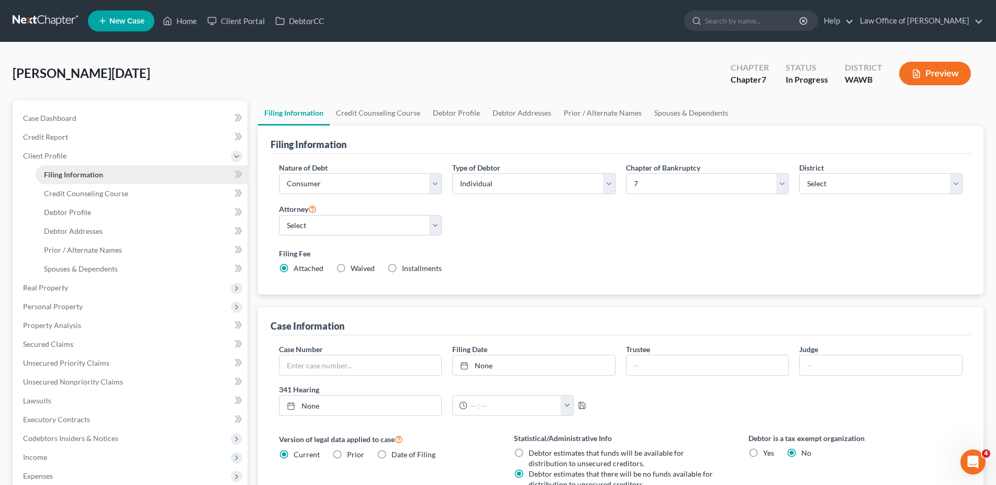
click at [84, 173] on span "Filing Information" at bounding box center [73, 174] width 59 height 9
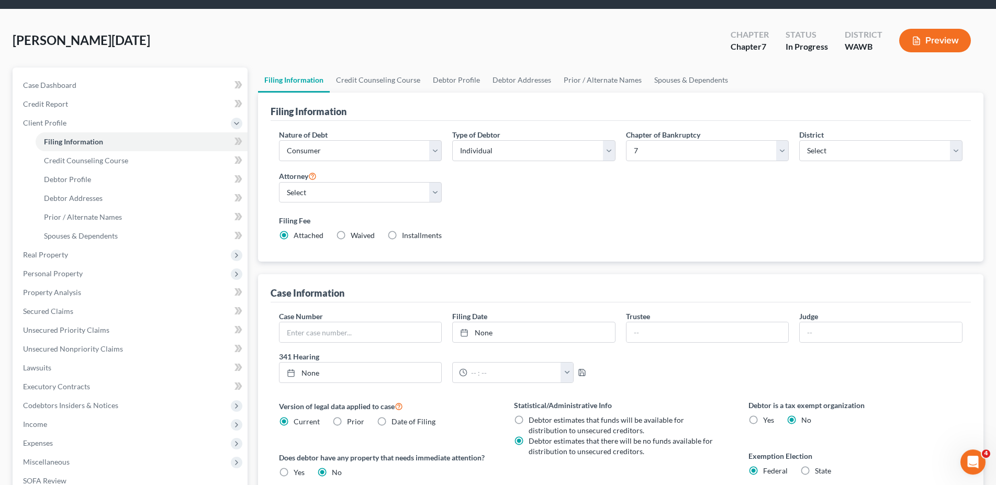
scroll to position [53, 0]
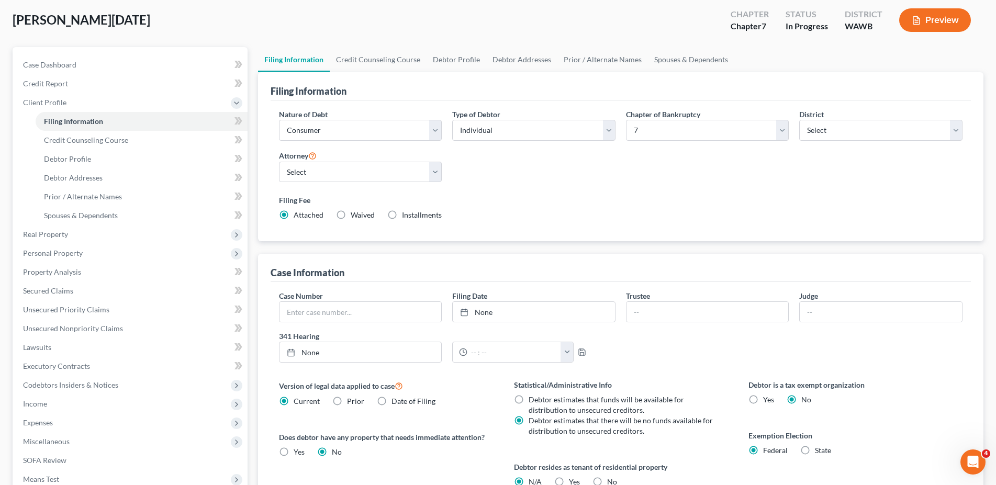
click at [549, 117] on div "Type of Debtor Select Individual Joint" at bounding box center [533, 125] width 163 height 32
click at [452, 120] on select "Select Individual Joint" at bounding box center [533, 130] width 163 height 21
select select "1"
click option "Joint" at bounding box center [0, 0] width 0 height 0
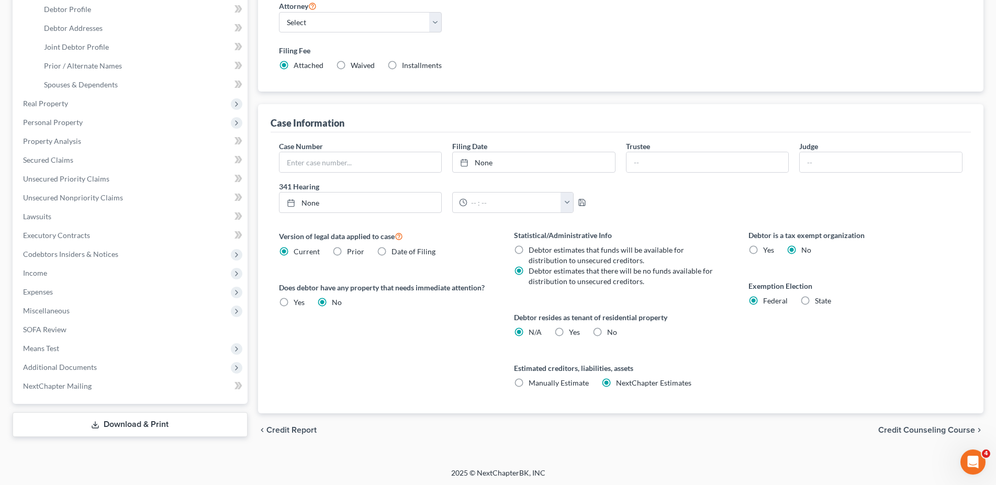
scroll to position [204, 0]
click at [569, 335] on label "Yes Yes" at bounding box center [574, 331] width 11 height 10
click at [573, 333] on input "Yes Yes" at bounding box center [576, 329] width 7 height 7
radio input "true"
radio input "false"
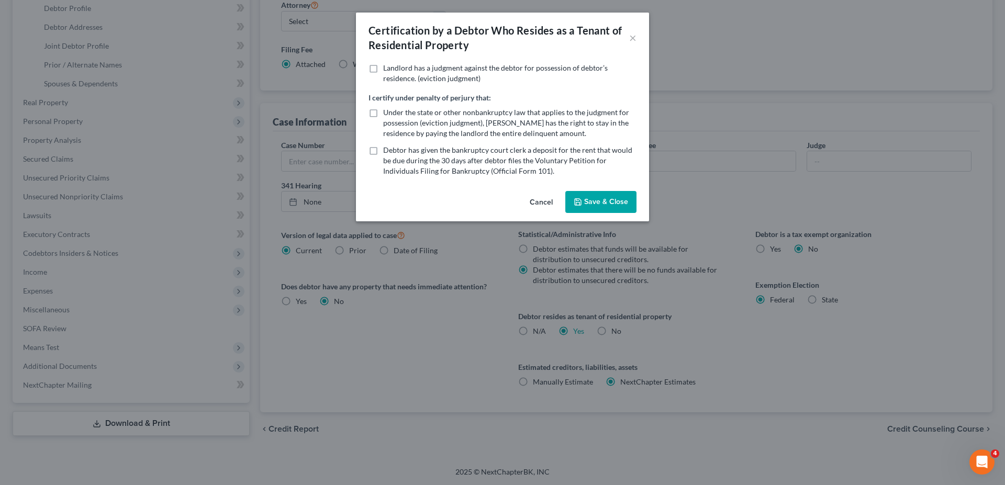
drag, startPoint x: 594, startPoint y: 193, endPoint x: 651, endPoint y: 232, distance: 69.5
click at [594, 195] on button "Save & Close" at bounding box center [600, 202] width 71 height 22
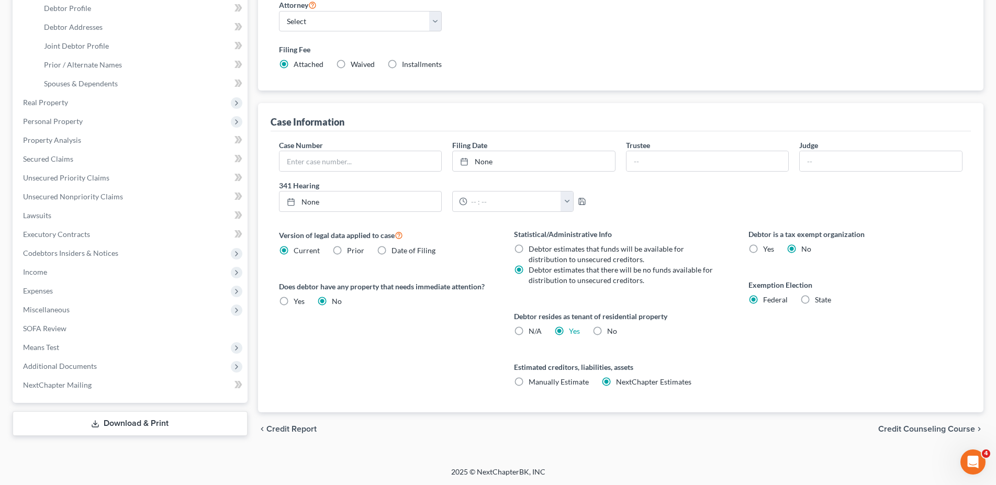
click at [933, 429] on span "Credit Counseling Course" at bounding box center [926, 429] width 97 height 8
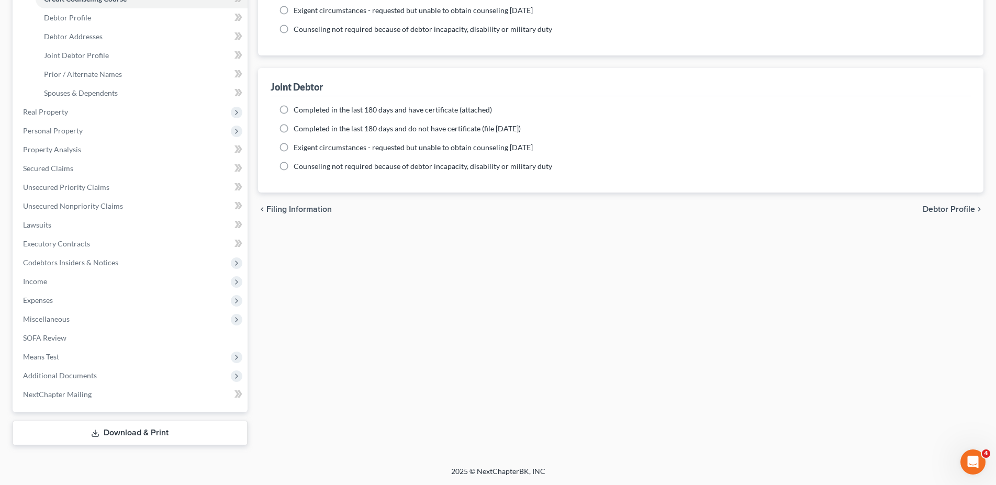
scroll to position [194, 0]
click at [294, 128] on label "Completed in the last 180 days and do not have certificate (file [DATE])" at bounding box center [407, 130] width 227 height 10
click at [298, 128] on input "Completed in the last 180 days and do not have certificate (file [DATE])" at bounding box center [301, 128] width 7 height 7
radio input "true"
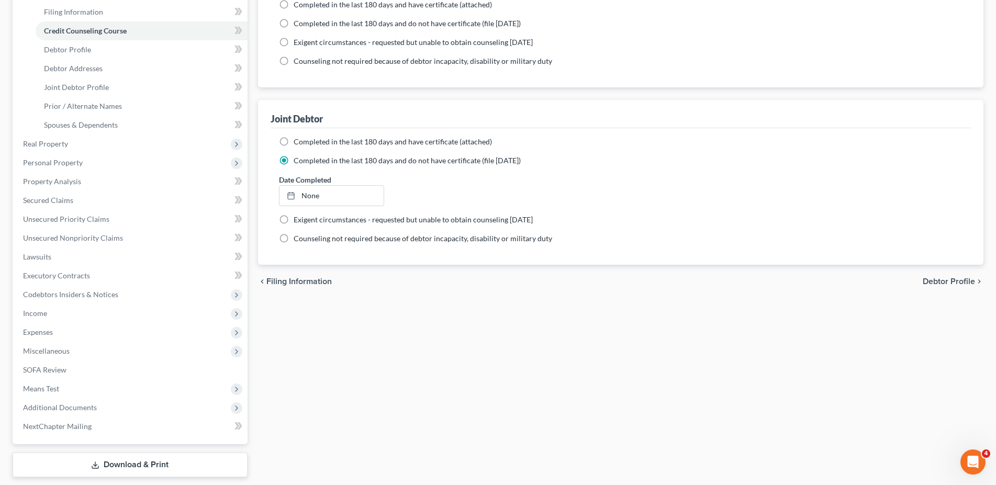
scroll to position [140, 0]
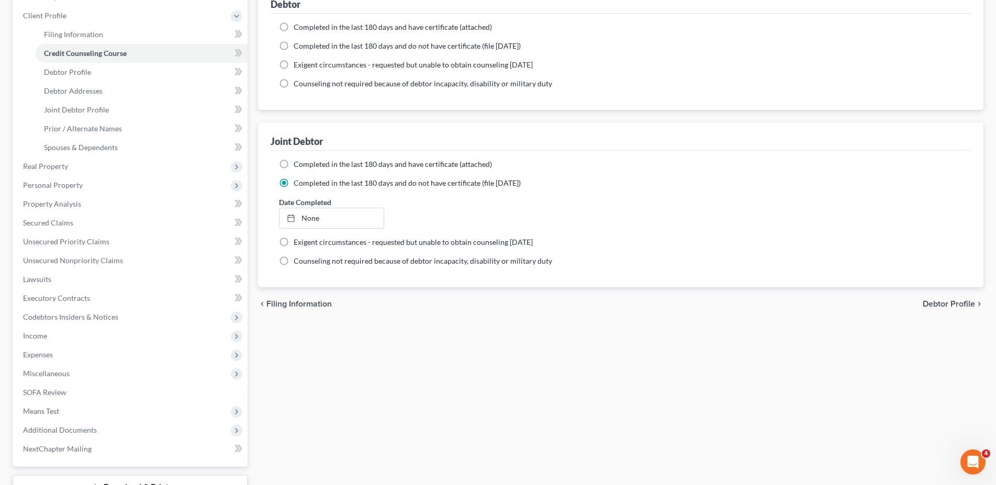
click at [294, 44] on label "Completed in the last 180 days and do not have certificate (file [DATE])" at bounding box center [407, 46] width 227 height 10
click at [298, 44] on input "Completed in the last 180 days and do not have certificate (file [DATE])" at bounding box center [301, 44] width 7 height 7
radio input "true"
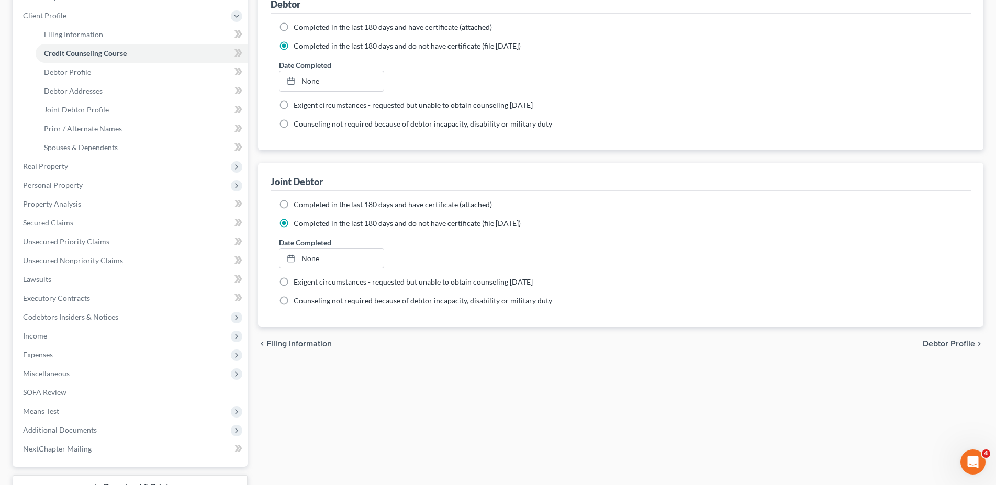
click at [960, 345] on span "Debtor Profile" at bounding box center [948, 344] width 52 height 8
select select "1"
select select "0"
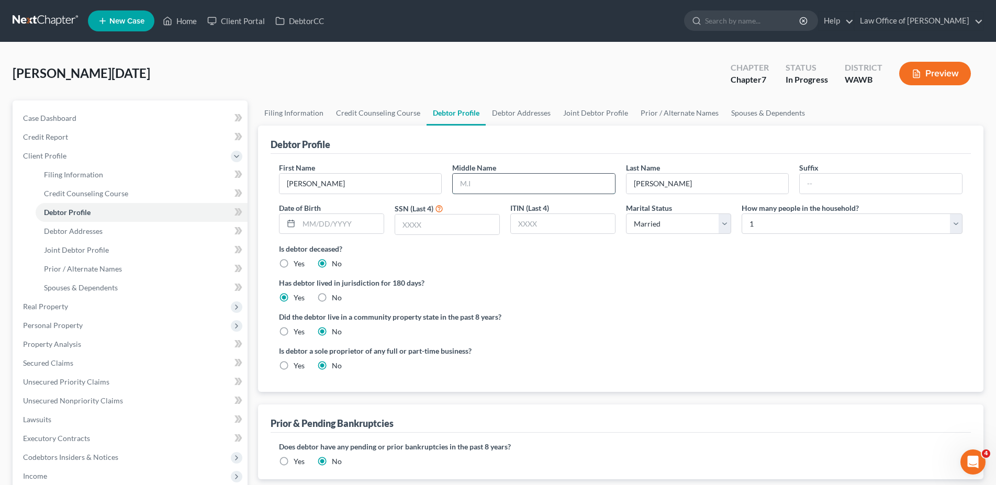
click at [476, 185] on input "text" at bounding box center [534, 184] width 162 height 20
type input "Amante"
type input "[DATE]"
type input "8755"
select select "1"
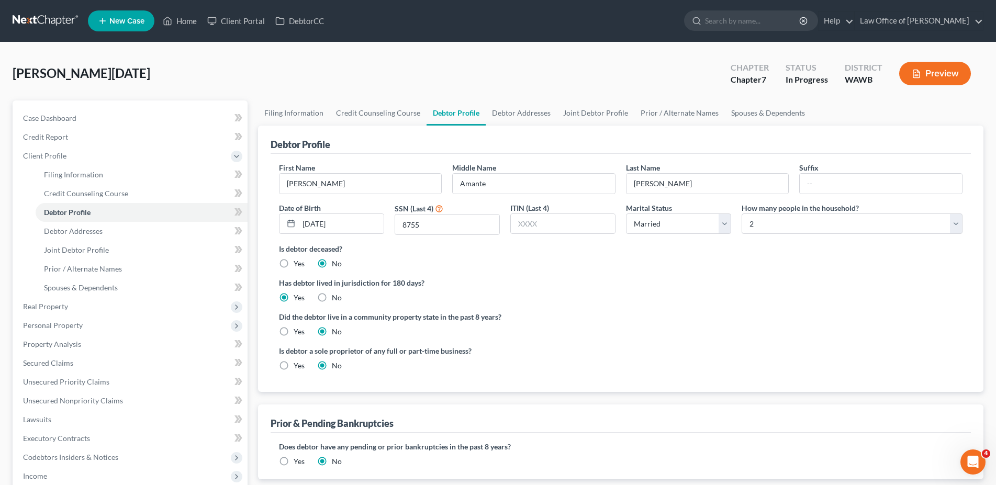
click at [294, 333] on label "Yes" at bounding box center [299, 331] width 11 height 10
click at [298, 333] on input "Yes" at bounding box center [301, 329] width 7 height 7
radio input "true"
radio input "false"
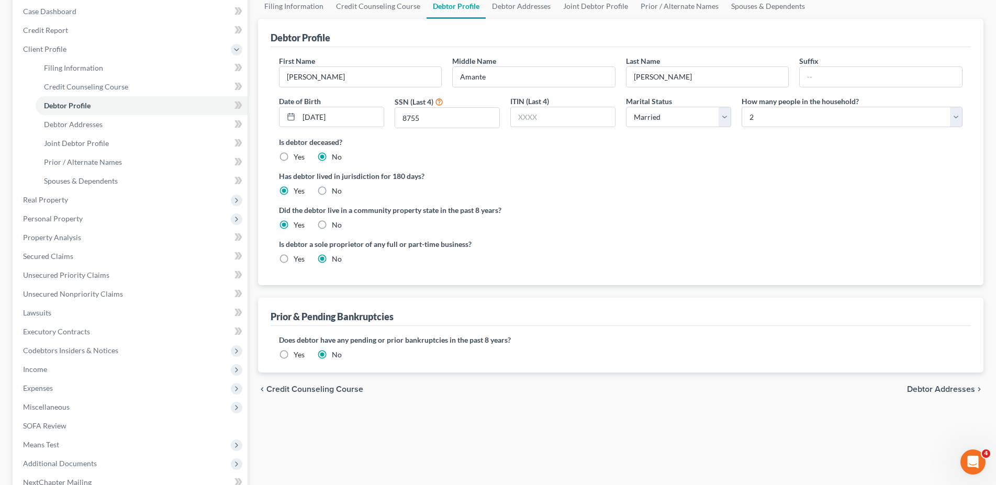
click at [937, 388] on span "Debtor Addresses" at bounding box center [941, 389] width 68 height 8
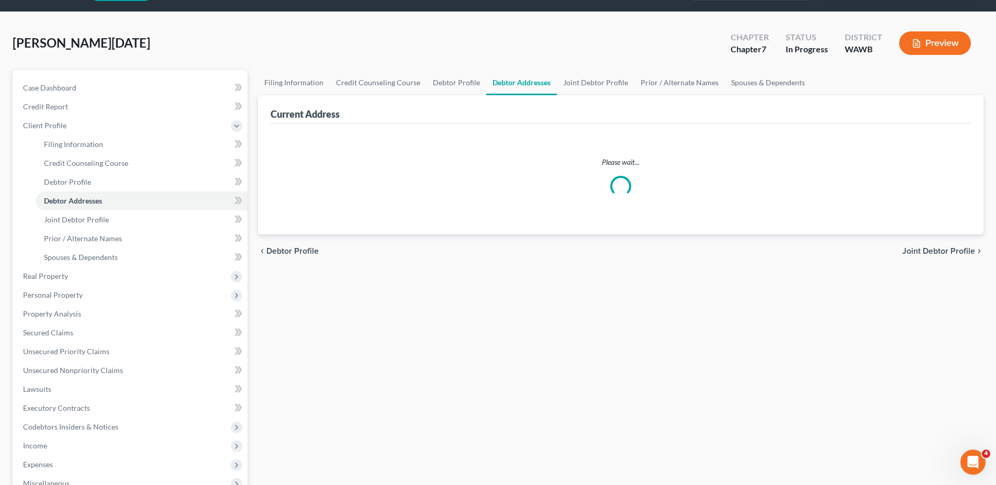
select select "0"
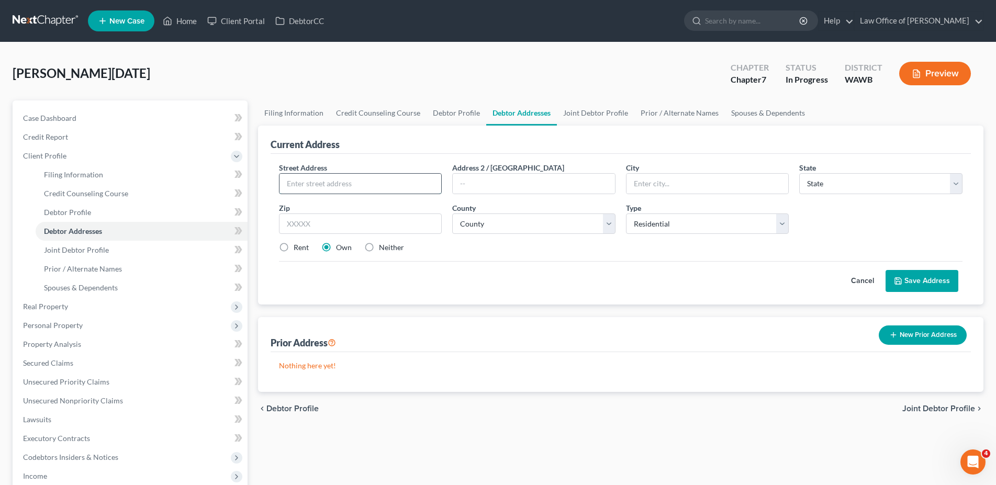
click at [299, 180] on input "text" at bounding box center [360, 184] width 162 height 20
type input "[STREET_ADDRESS]"
type input "[GEOGRAPHIC_DATA]"
select select "50"
type input "98053"
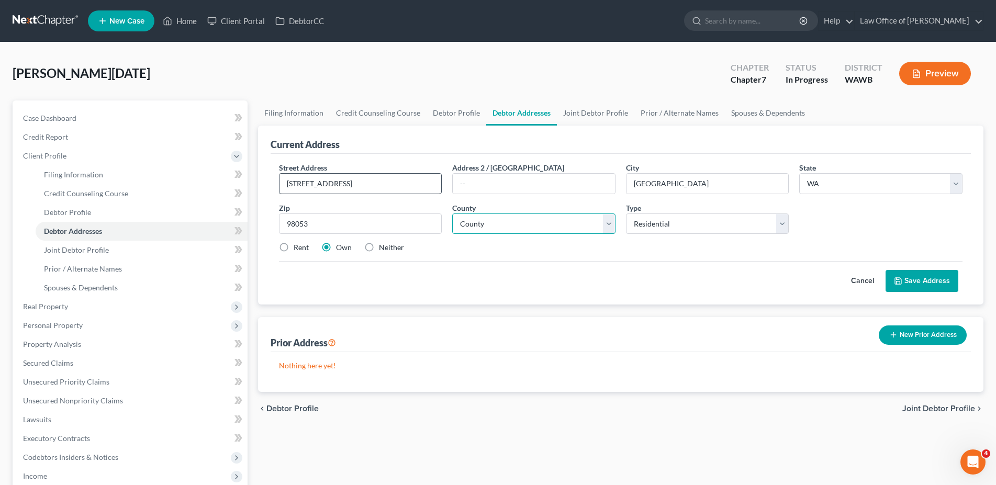
type input "[PERSON_NAME]"
select select "30"
click at [294, 249] on label "Rent" at bounding box center [301, 247] width 15 height 10
click at [298, 249] on input "Rent" at bounding box center [301, 245] width 7 height 7
radio input "true"
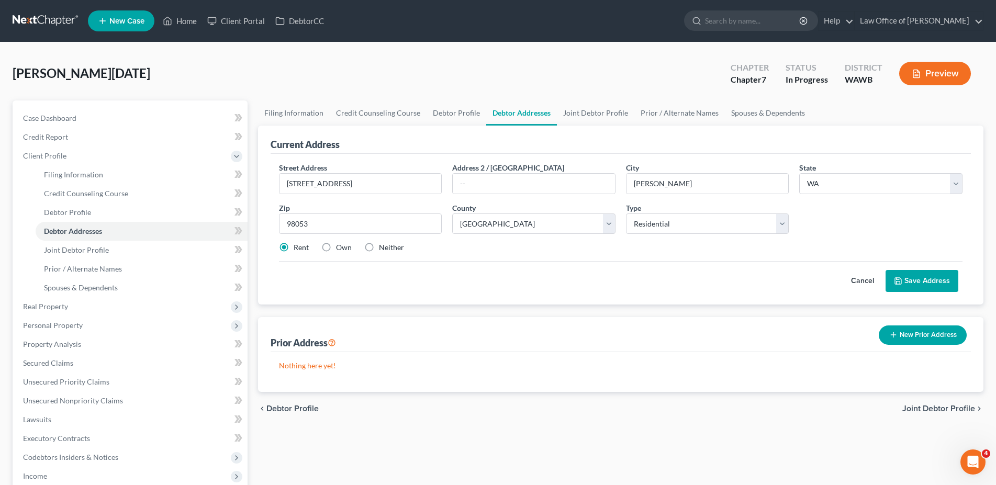
click at [916, 279] on button "Save Address" at bounding box center [921, 281] width 73 height 22
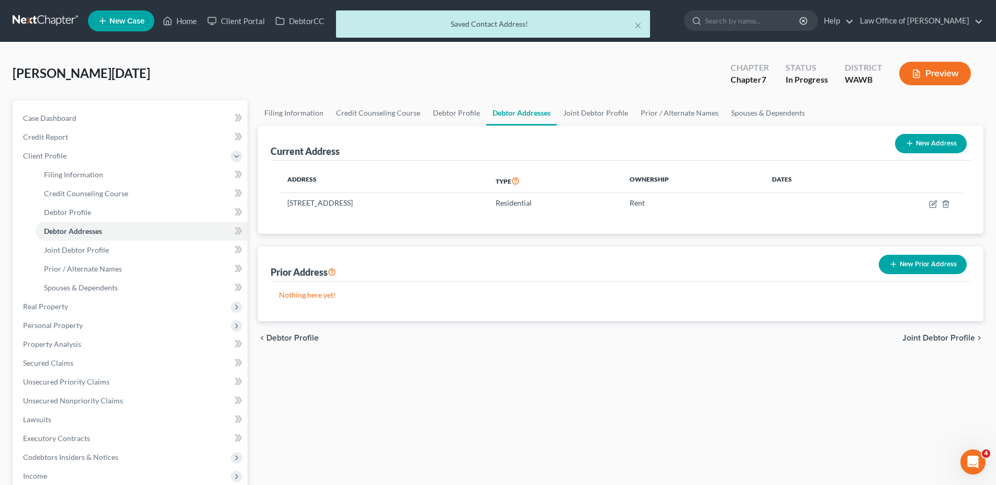
click at [927, 336] on span "Joint Debtor Profile" at bounding box center [938, 338] width 73 height 8
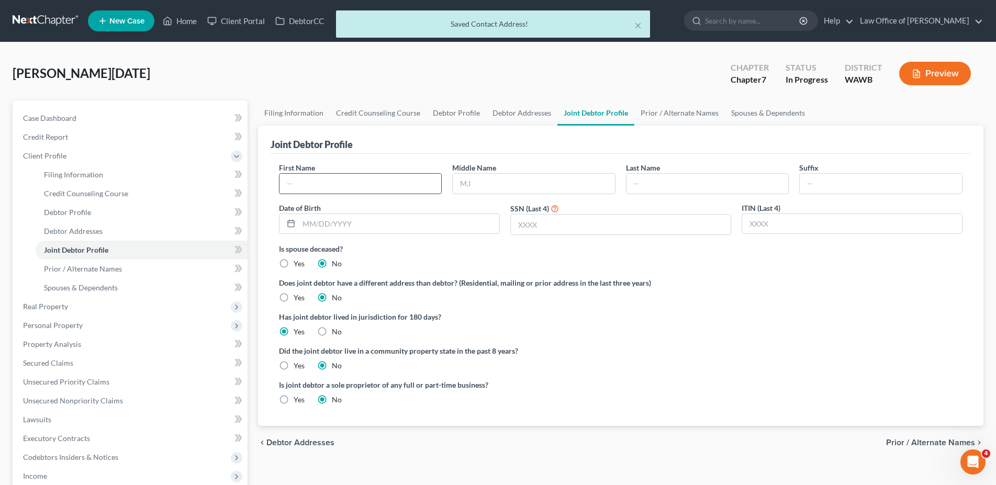
click at [293, 182] on input "text" at bounding box center [360, 184] width 162 height 20
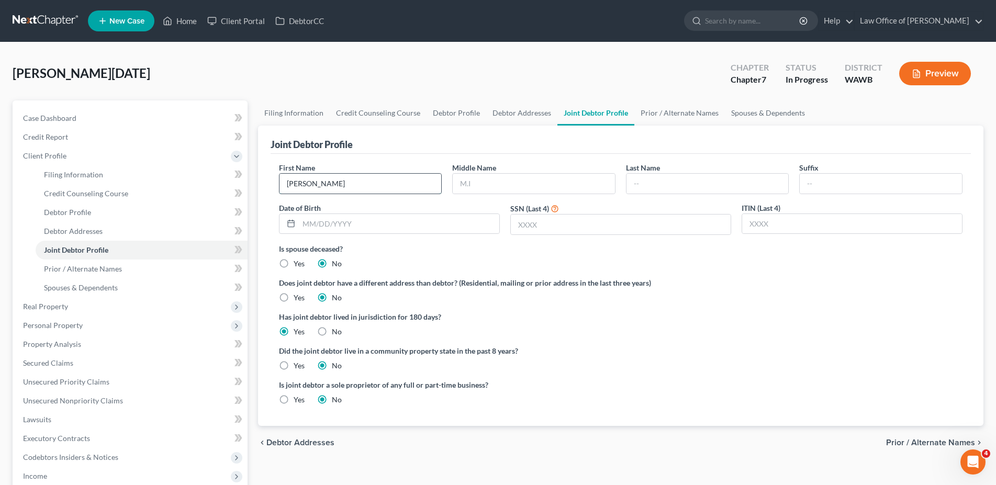
type input "[PERSON_NAME]"
click at [294, 363] on label "Yes" at bounding box center [299, 365] width 11 height 10
click at [298, 363] on input "Yes" at bounding box center [301, 363] width 7 height 7
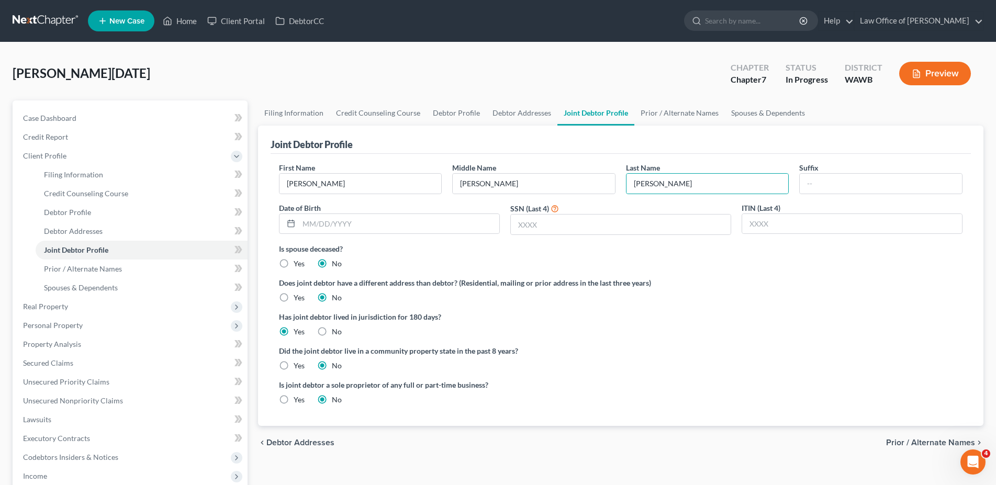
radio input "true"
radio input "false"
click at [940, 441] on span "Prior / Alternate Names" at bounding box center [930, 442] width 89 height 8
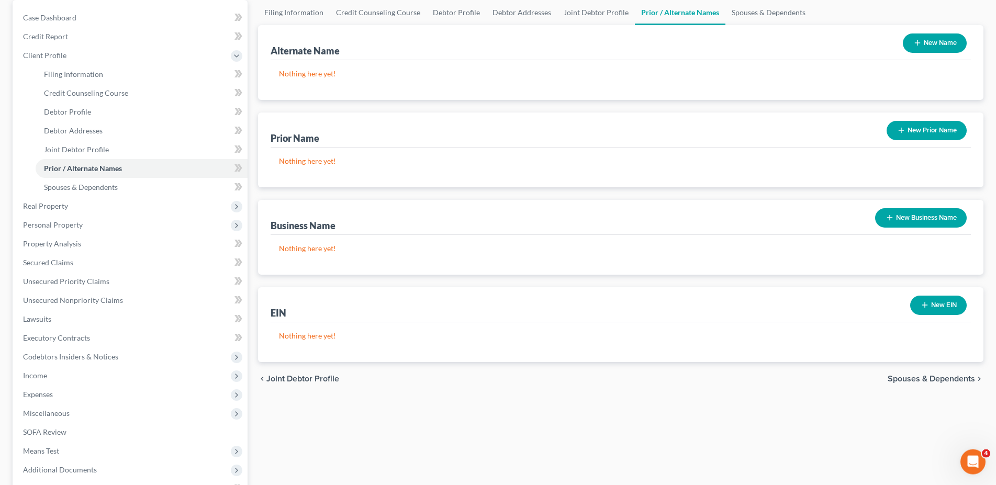
scroll to position [107, 0]
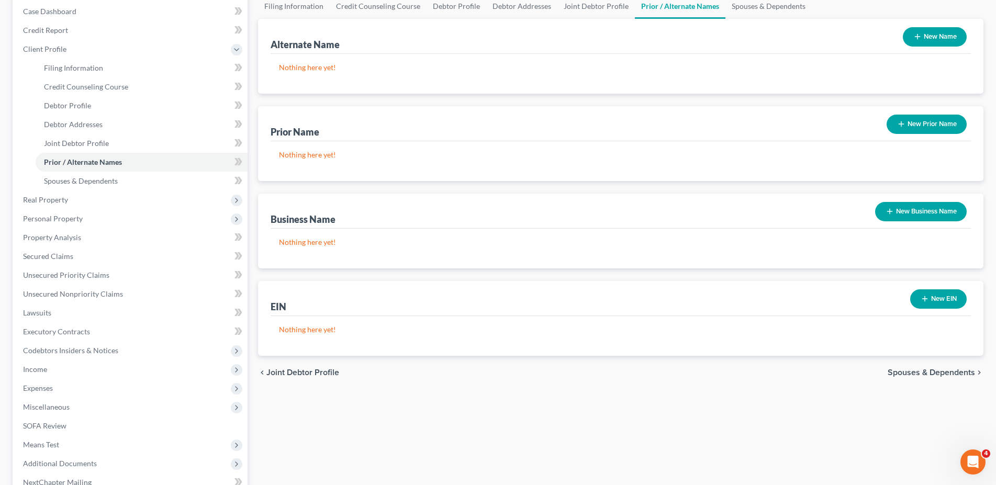
click at [917, 375] on span "Spouses & Dependents" at bounding box center [930, 372] width 87 height 8
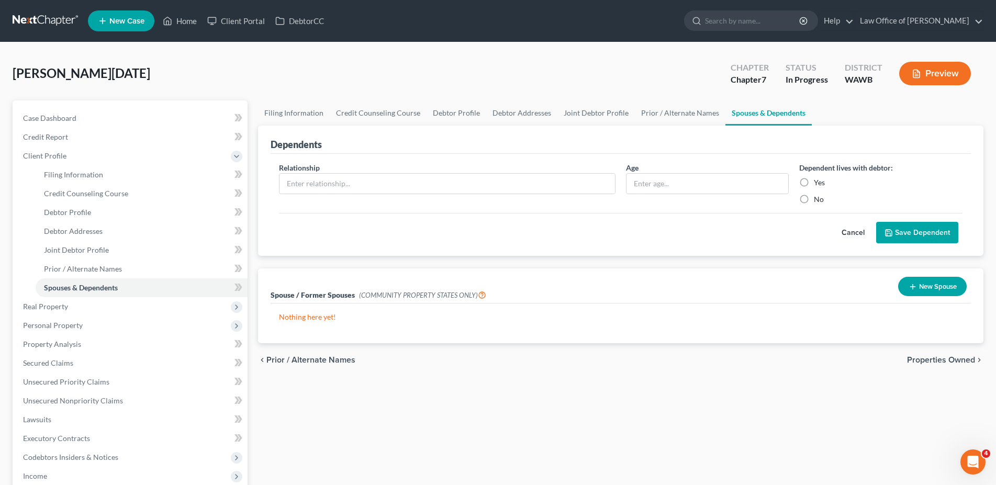
click at [930, 356] on span "Properties Owned" at bounding box center [941, 360] width 68 height 8
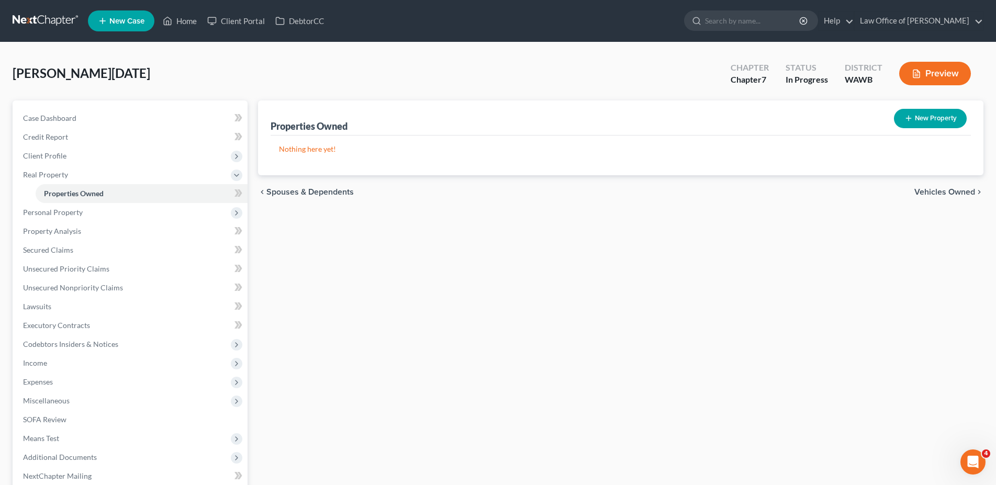
click at [939, 188] on span "Vehicles Owned" at bounding box center [944, 192] width 61 height 8
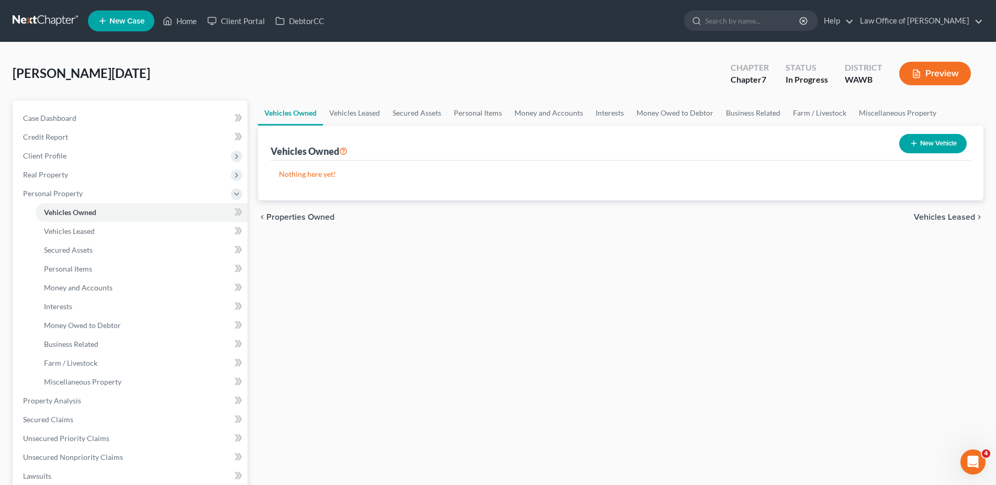
click at [931, 216] on span "Vehicles Leased" at bounding box center [944, 217] width 61 height 8
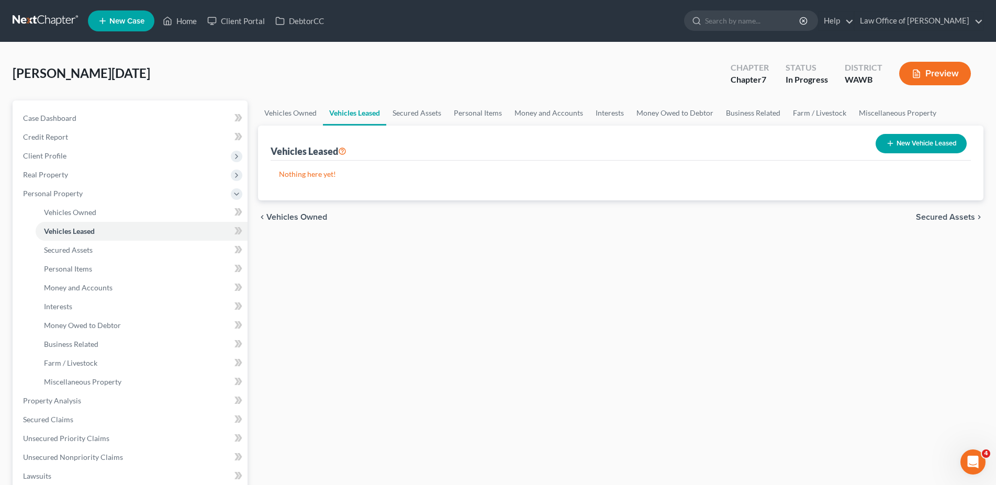
click at [931, 216] on span "Secured Assets" at bounding box center [945, 217] width 59 height 8
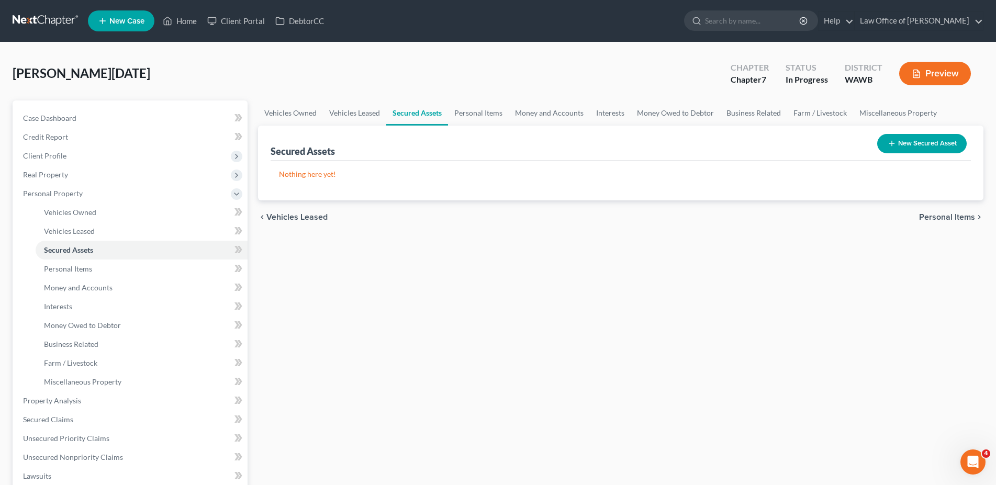
click at [931, 216] on span "Personal Items" at bounding box center [947, 217] width 56 height 8
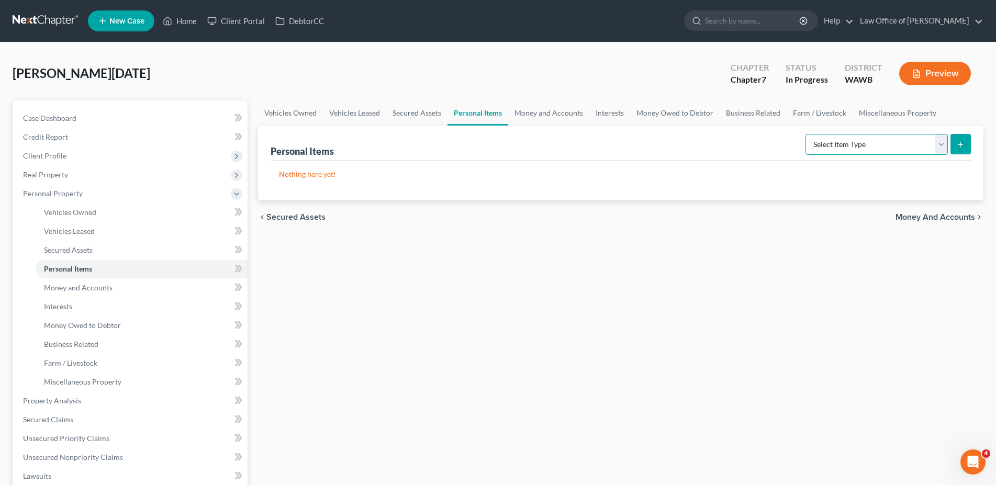
click at [805, 134] on select "Select Item Type Clothing (A/B: 11) Collectibles Of Value (A/B: 8) Electronics …" at bounding box center [876, 144] width 142 height 21
select select "household_goods"
click option "Household Goods (A/B: 6)" at bounding box center [0, 0] width 0 height 0
click at [959, 141] on icon "submit" at bounding box center [960, 144] width 8 height 8
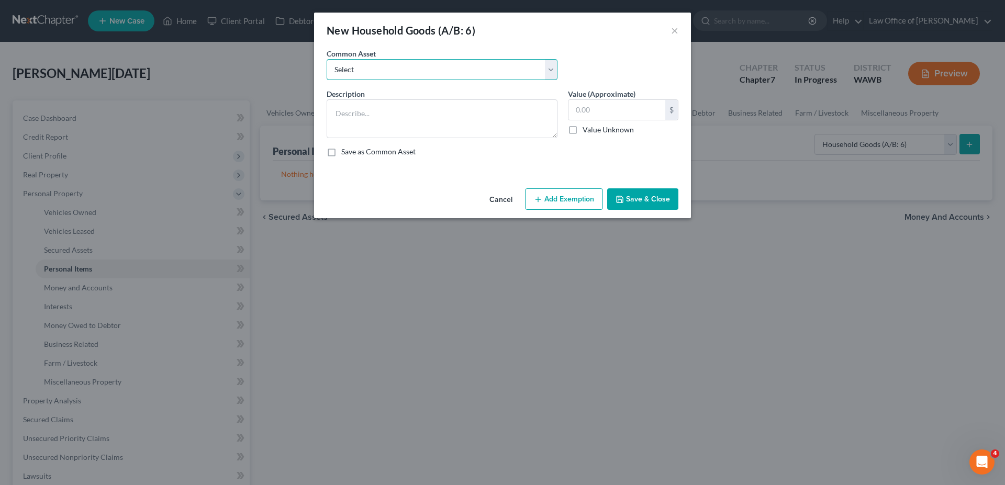
click at [326, 59] on select "Select Household goods and furnishings" at bounding box center [441, 69] width 231 height 21
select select "0"
click option "Household goods and furnishings" at bounding box center [0, 0] width 0 height 0
type textarea "Household goods and furnishings"
click at [636, 110] on input "10,000.00" at bounding box center [616, 110] width 97 height 20
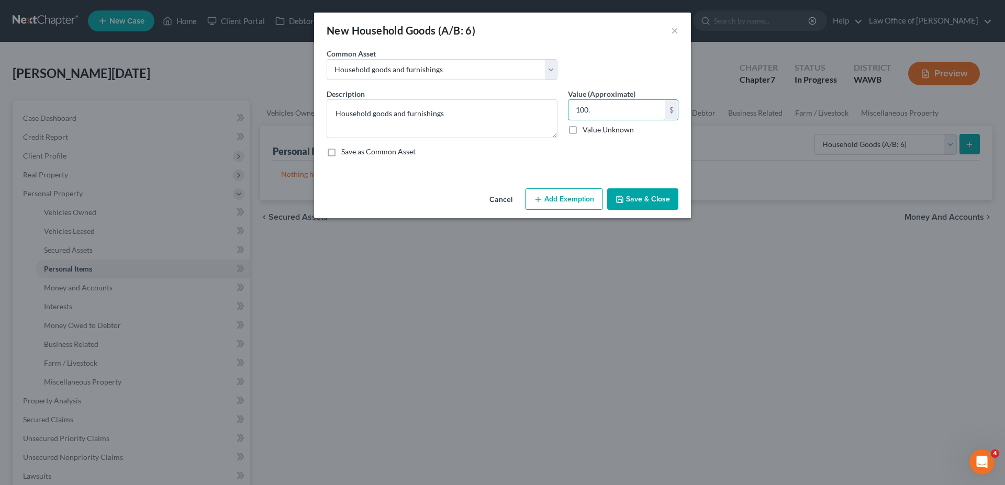
type input "100."
click at [642, 206] on button "Save & Close" at bounding box center [642, 199] width 71 height 22
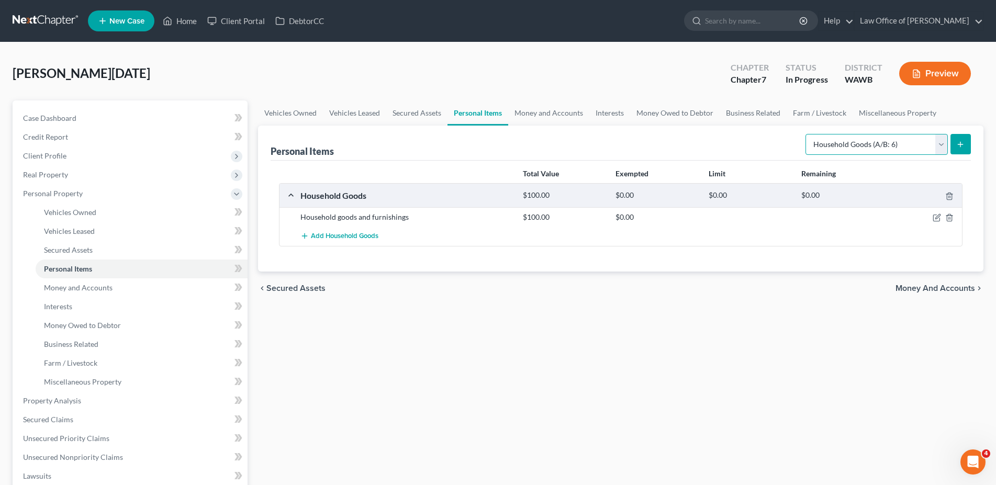
click at [805, 134] on select "Select Item Type Clothing (A/B: 11) Collectibles Of Value (A/B: 8) Electronics …" at bounding box center [876, 144] width 142 height 21
select select "electronics"
click option "Electronics (A/B: 7)" at bounding box center [0, 0] width 0 height 0
click at [968, 141] on button "submit" at bounding box center [960, 144] width 20 height 20
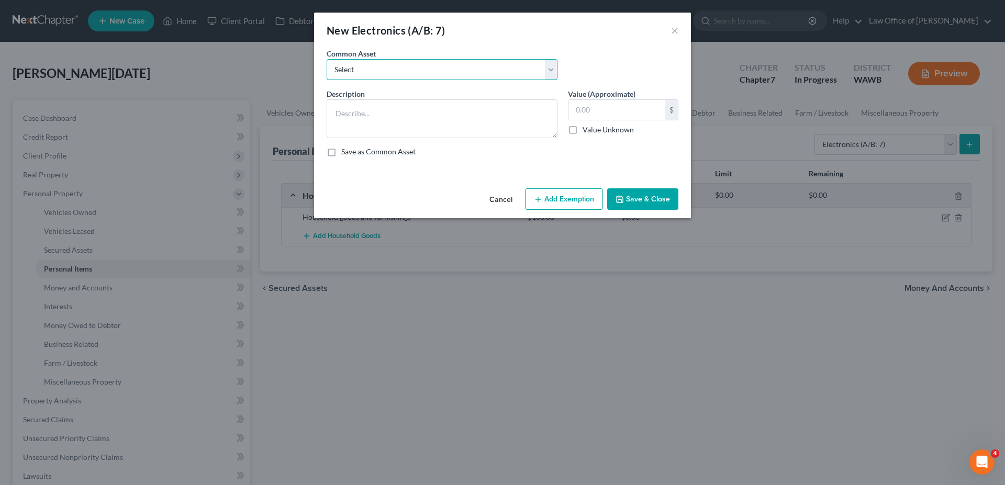
click at [326, 59] on select "Select Television, computer, mobile phone" at bounding box center [441, 69] width 231 height 21
select select "0"
click option "Television, computer, mobile phone" at bounding box center [0, 0] width 0 height 0
type textarea "Television, computer, mobile phone"
click at [592, 111] on input "1,000.00" at bounding box center [616, 110] width 97 height 20
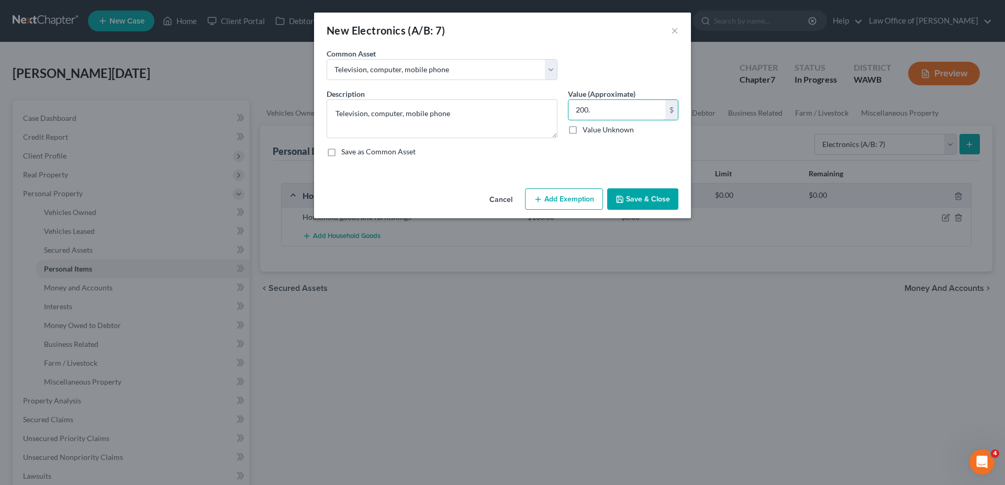
type input "200."
click at [639, 196] on button "Save & Close" at bounding box center [642, 199] width 71 height 22
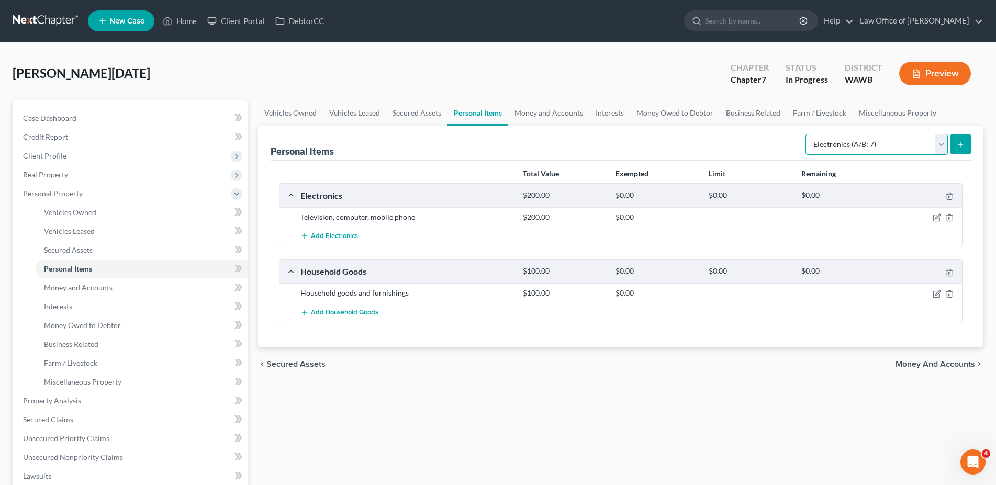
click at [805, 134] on select "Select Item Type Clothing (A/B: 11) Collectibles Of Value (A/B: 8) Electronics …" at bounding box center [876, 144] width 142 height 21
select select "clothing"
click option "Clothing (A/B: 11)" at bounding box center [0, 0] width 0 height 0
click at [971, 141] on div "Personal Items Select Item Type Clothing (A/B: 11) Collectibles Of Value (A/B: …" at bounding box center [620, 237] width 725 height 222
click at [962, 144] on line "submit" at bounding box center [960, 144] width 5 height 0
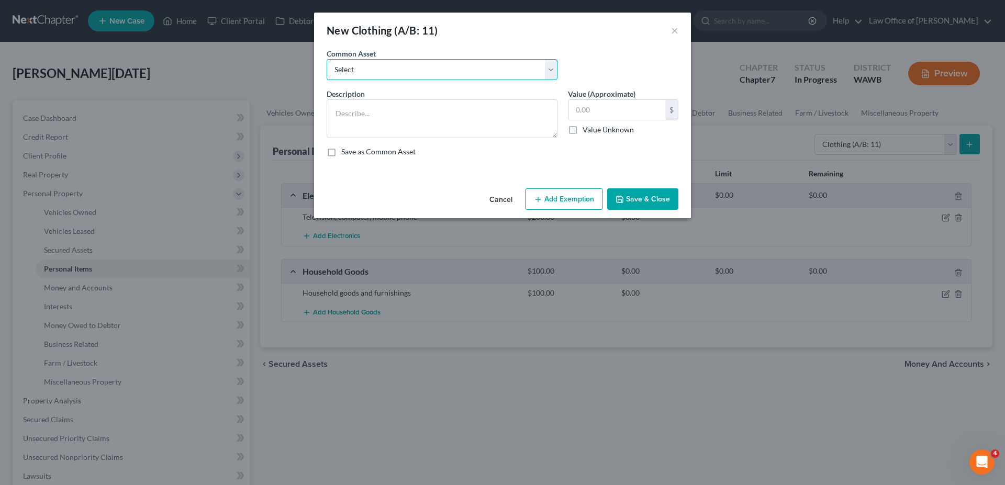
click at [326, 59] on select "Select Personal used clothing" at bounding box center [441, 69] width 231 height 21
select select "0"
click option "Personal used clothing" at bounding box center [0, 0] width 0 height 0
type textarea "Personal used clothing"
click at [587, 109] on input "300.00" at bounding box center [616, 110] width 97 height 20
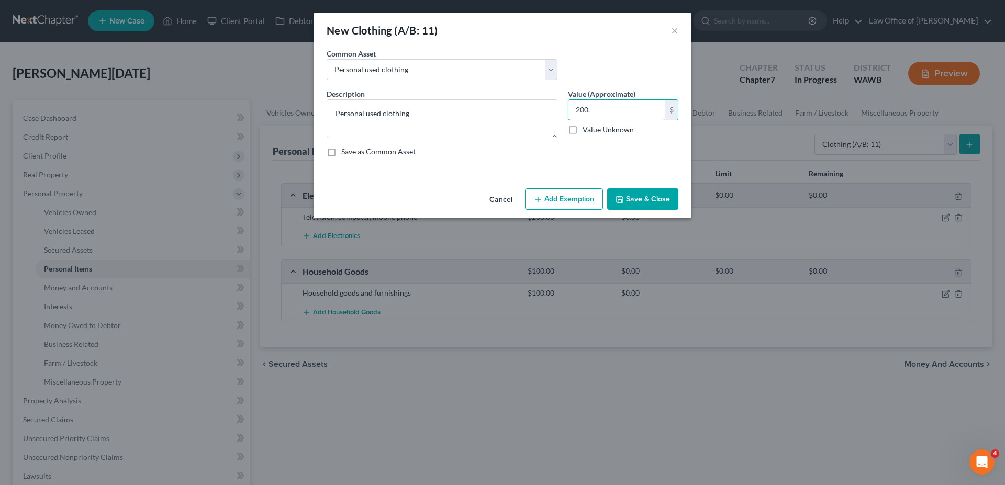
type input "200."
click at [622, 195] on icon "button" at bounding box center [619, 199] width 8 height 8
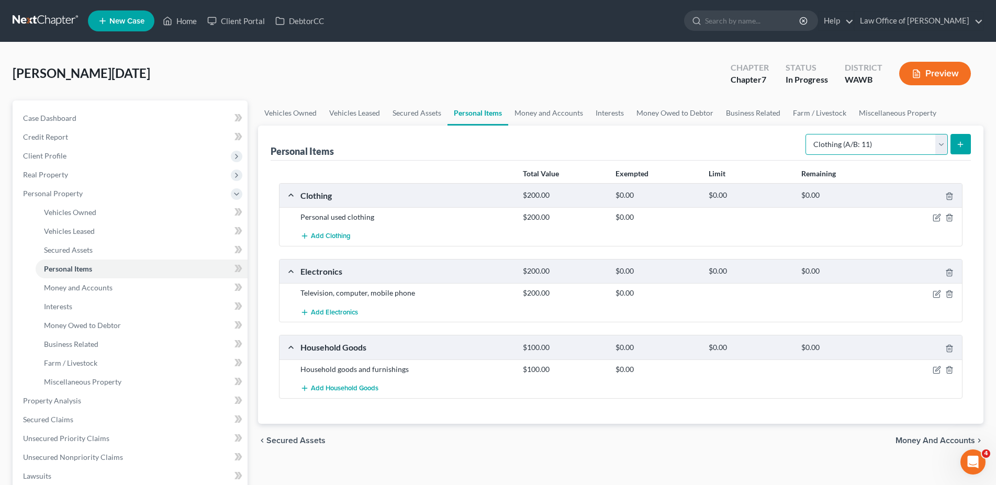
click at [805, 134] on select "Select Item Type Clothing (A/B: 11) Collectibles Of Value (A/B: 8) Electronics …" at bounding box center [876, 144] width 142 height 21
select select "jewelry"
click option "Jewelry (A/B: 12)" at bounding box center [0, 0] width 0 height 0
click at [960, 141] on icon "submit" at bounding box center [960, 144] width 8 height 8
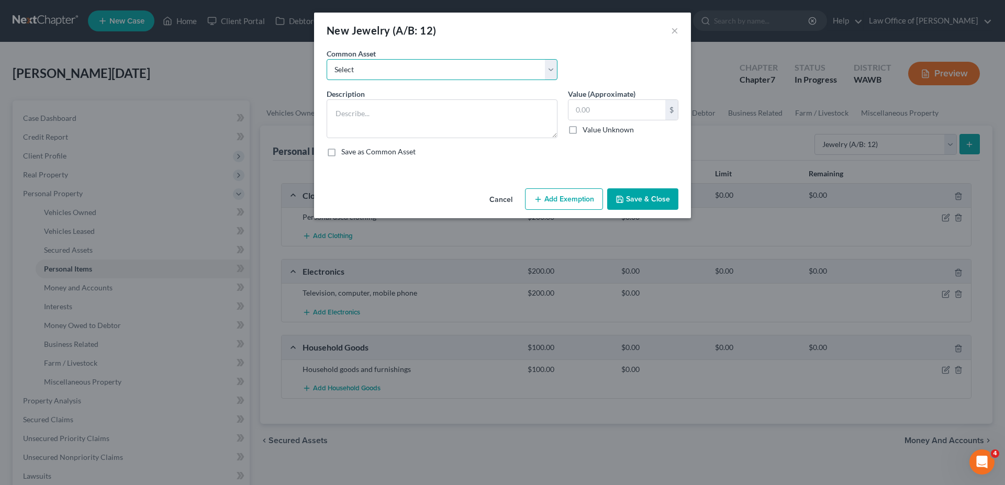
click at [326, 59] on select "Select Personal used jewelry" at bounding box center [441, 69] width 231 height 21
select select "0"
click option "Personal used jewelry" at bounding box center [0, 0] width 0 height 0
type textarea "Personal used jewelry"
type input "1,000.00"
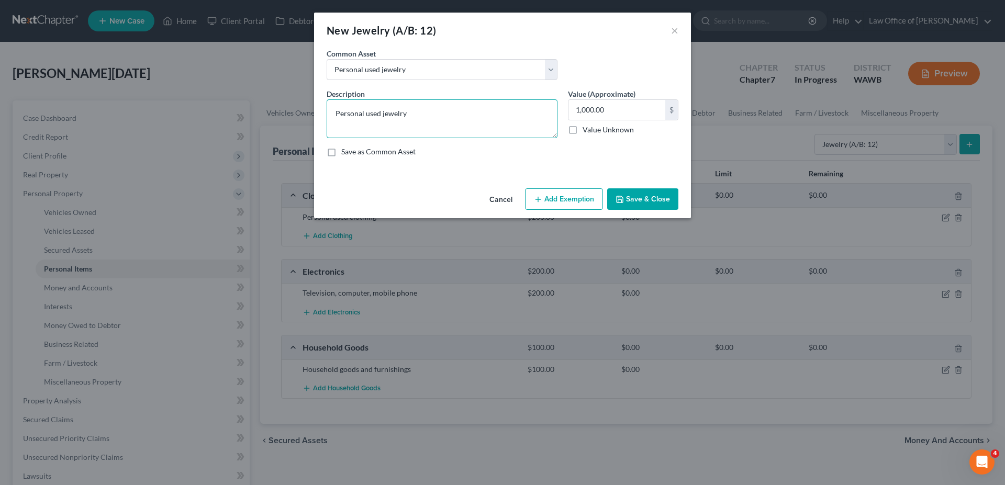
click at [441, 116] on textarea "Personal used jewelry" at bounding box center [441, 118] width 231 height 39
type textarea "Personal used jewelry - Personal costume jewelry"
type input "100."
click at [648, 200] on button "Save & Close" at bounding box center [642, 199] width 71 height 22
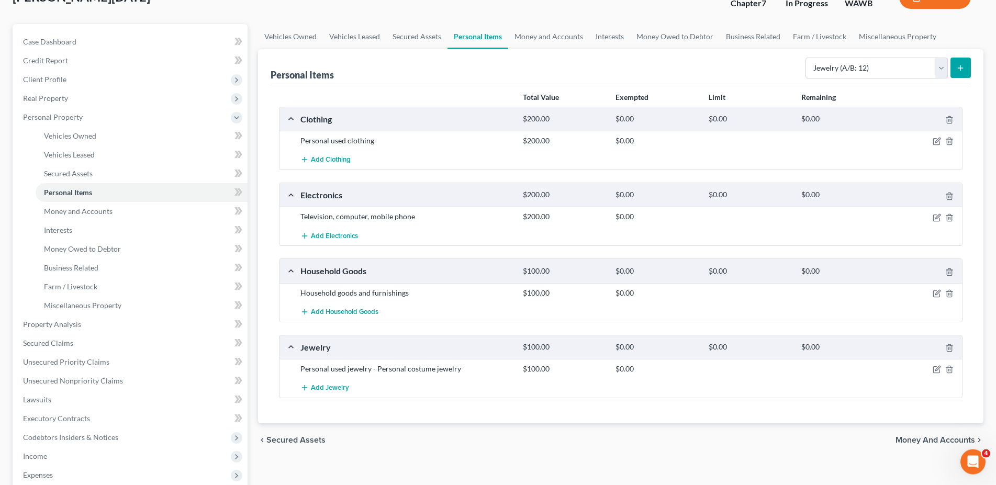
scroll to position [107, 0]
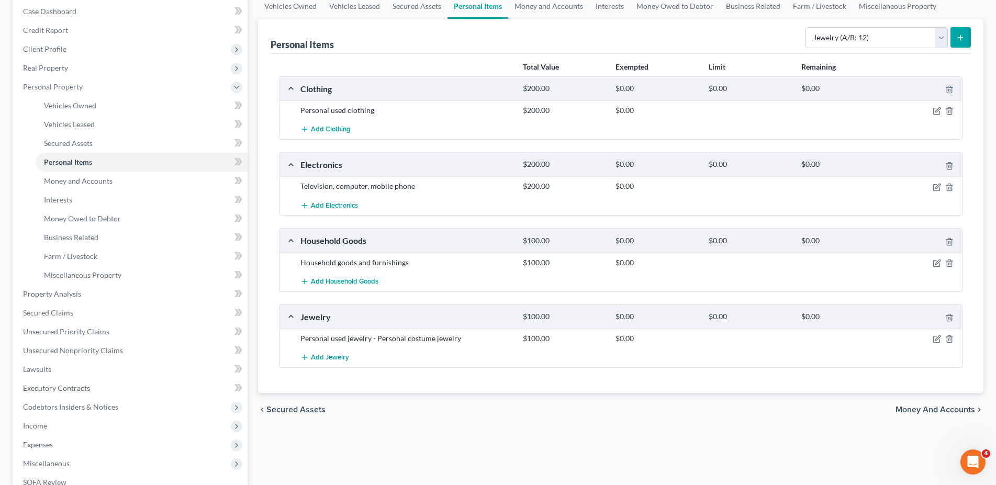
click at [903, 413] on span "Money and Accounts" at bounding box center [935, 409] width 80 height 8
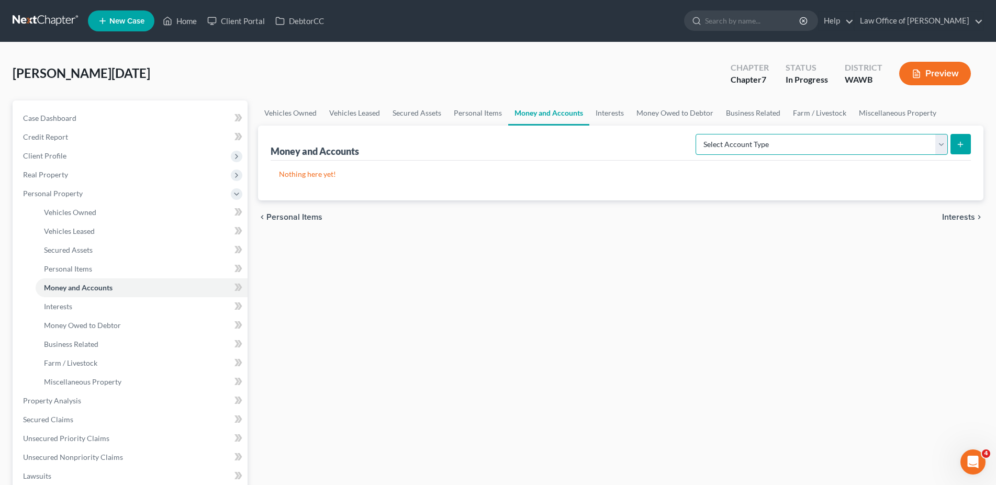
click at [695, 134] on select "Select Account Type Brokerage (A/B: 18, SOFA: 20) Cash on Hand (A/B: 16) Certif…" at bounding box center [821, 144] width 252 height 21
select select "checking"
click option "Checking Account (A/B: 17, SOFA: 20)" at bounding box center [0, 0] width 0 height 0
click at [959, 149] on button "submit" at bounding box center [960, 144] width 20 height 20
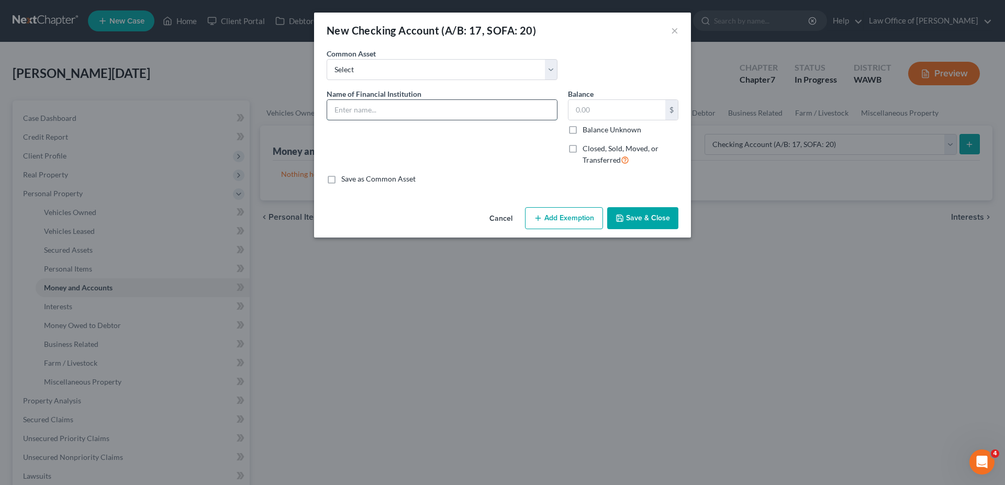
click at [397, 112] on input "text" at bounding box center [442, 110] width 230 height 20
type input "Boeing Employee Credit Union"
type input "0"
click at [478, 106] on input "Boeing Employee Credit Union" at bounding box center [442, 110] width 230 height 20
drag, startPoint x: 494, startPoint y: 114, endPoint x: 163, endPoint y: 123, distance: 330.8
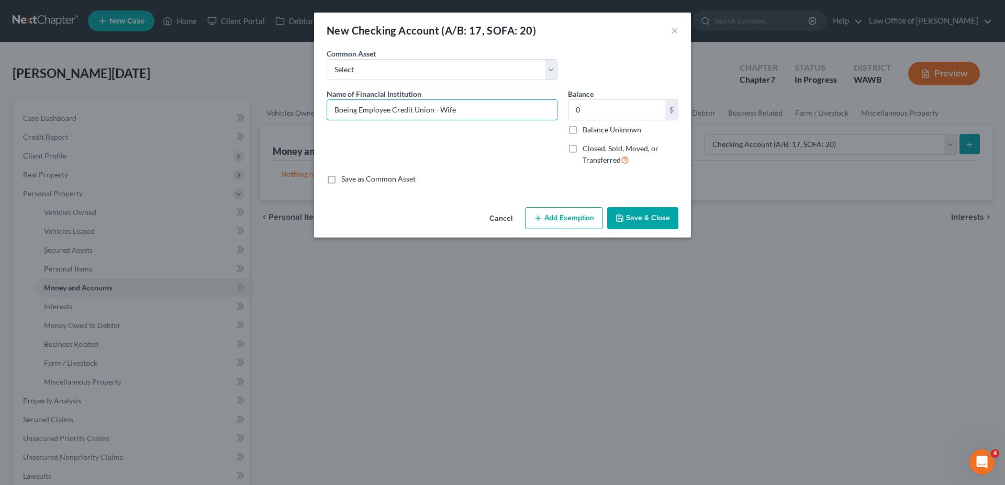
click at [327, 120] on input "Boeing Employee Credit Union - Wife" at bounding box center [442, 110] width 230 height 20
type input "Boeing Employee Credit Union - Wife"
click at [642, 216] on button "Save & Close" at bounding box center [642, 218] width 71 height 22
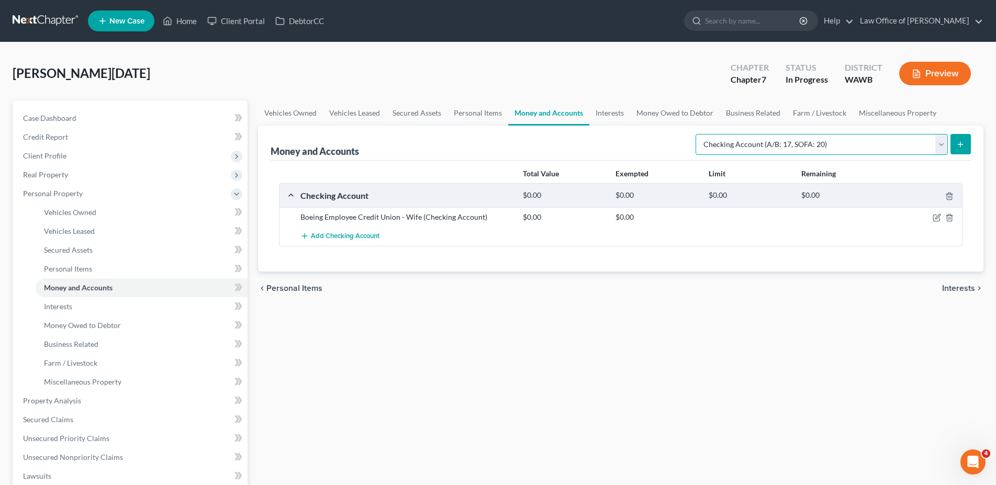
click at [695, 134] on select "Select Account Type Brokerage (A/B: 18, SOFA: 20) Cash on Hand (A/B: 16) Certif…" at bounding box center [821, 144] width 252 height 21
select select "savings"
click option "Savings Account (A/B: 17, SOFA: 20)" at bounding box center [0, 0] width 0 height 0
click at [965, 143] on button "submit" at bounding box center [960, 144] width 20 height 20
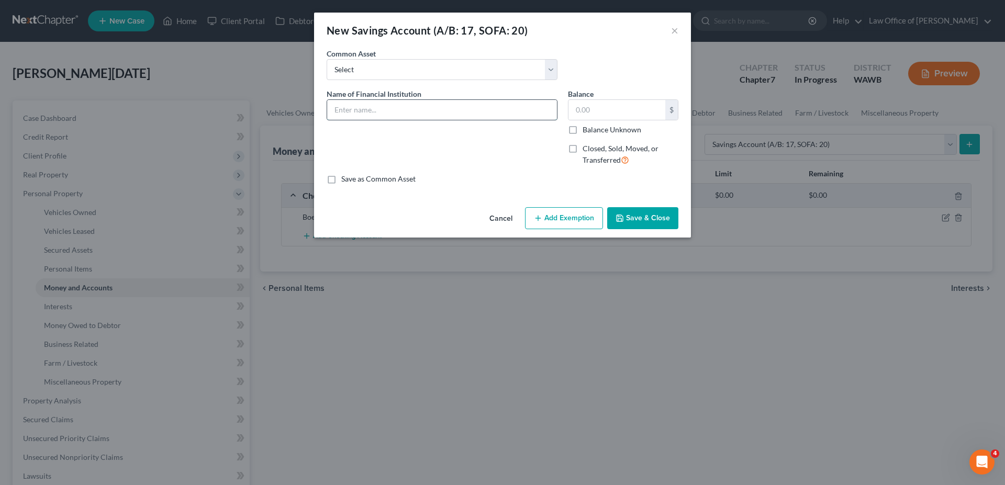
click at [409, 111] on input "text" at bounding box center [442, 110] width 230 height 20
paste input "Boeing Employee Credit Union - Wife"
type input "Boeing Employee Credit Union - Wife"
click at [598, 114] on input "text" at bounding box center [616, 110] width 97 height 20
type input "0"
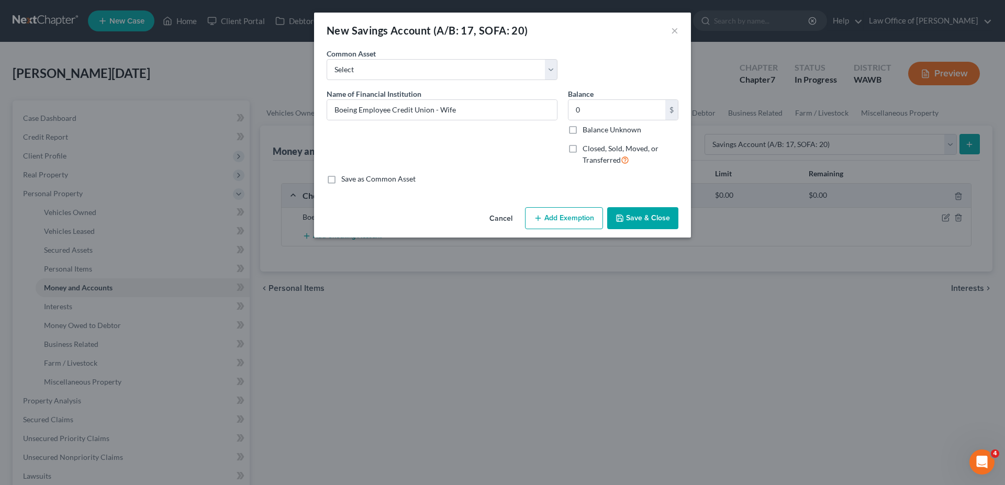
click at [629, 215] on button "Save & Close" at bounding box center [642, 218] width 71 height 22
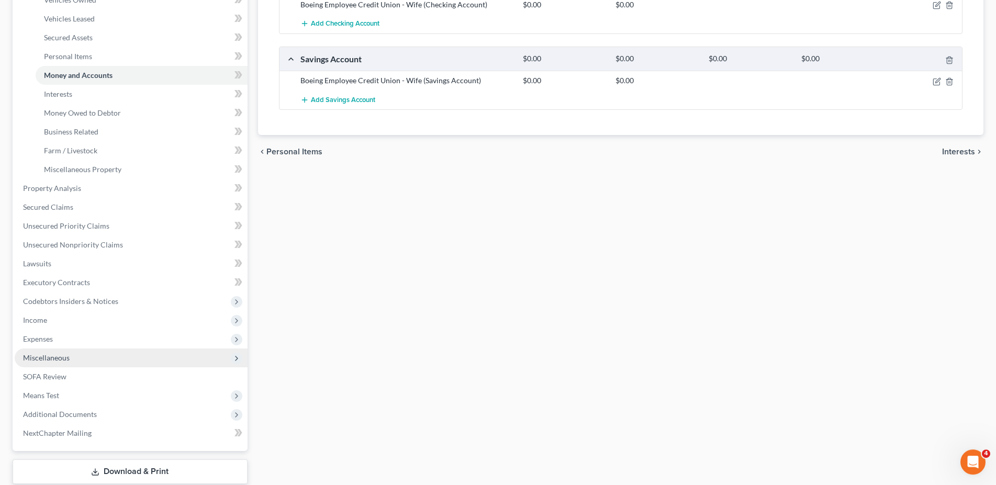
scroll to position [250, 0]
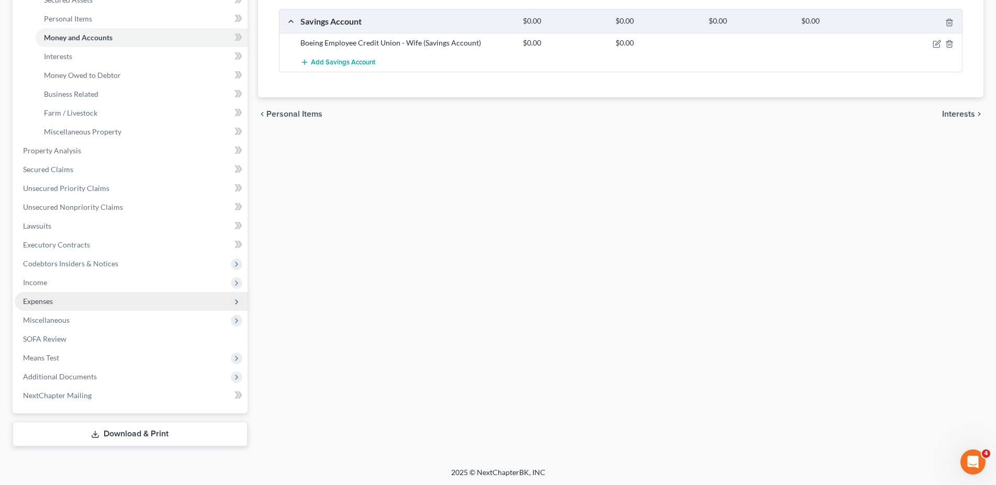
click at [74, 301] on span "Expenses" at bounding box center [131, 301] width 233 height 19
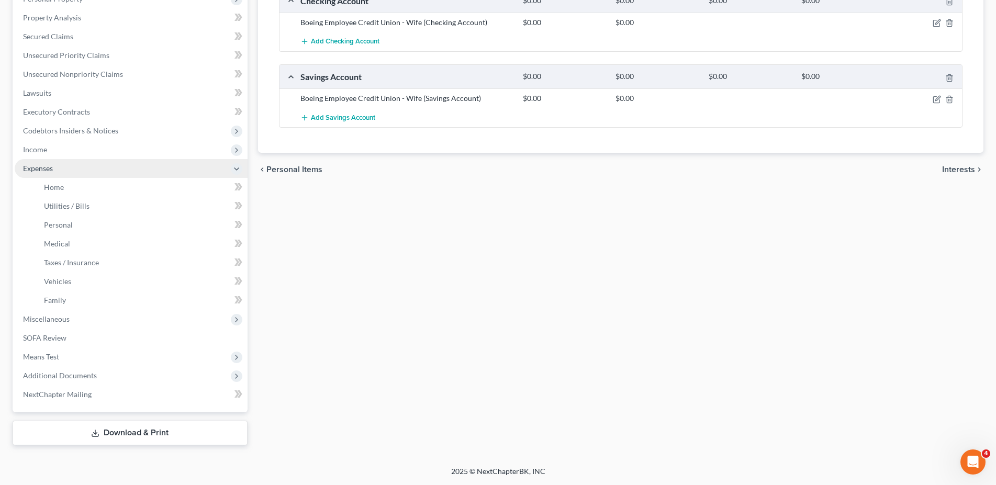
scroll to position [194, 0]
click at [71, 184] on link "Home" at bounding box center [142, 188] width 212 height 19
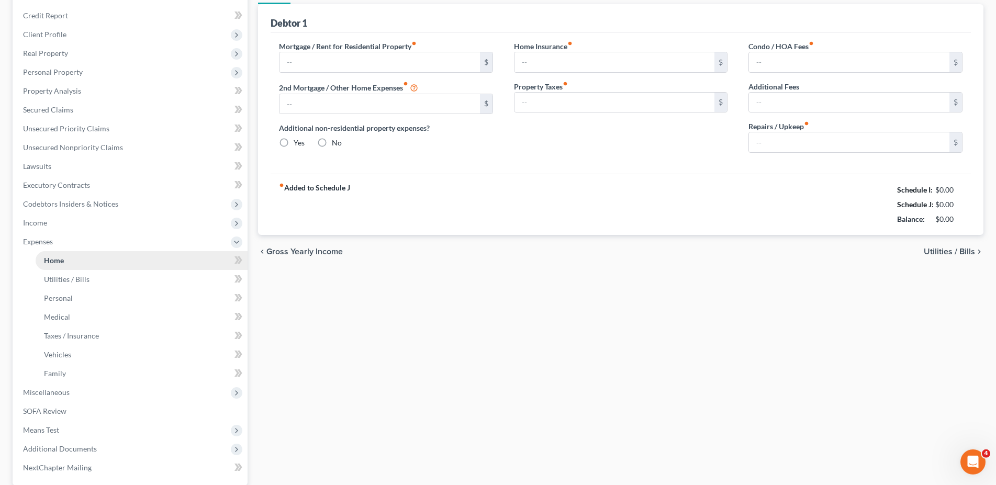
type input "0.00"
radio input "true"
type input "0.00"
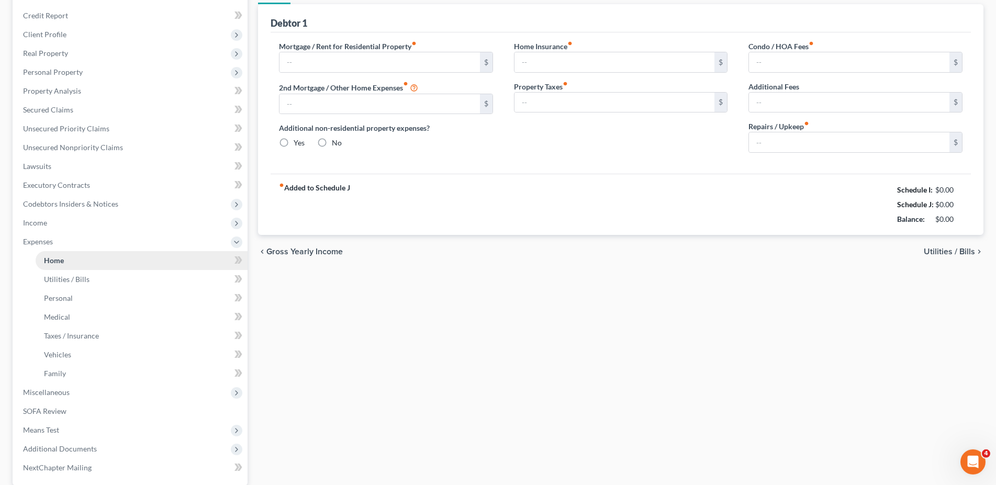
type input "0.00"
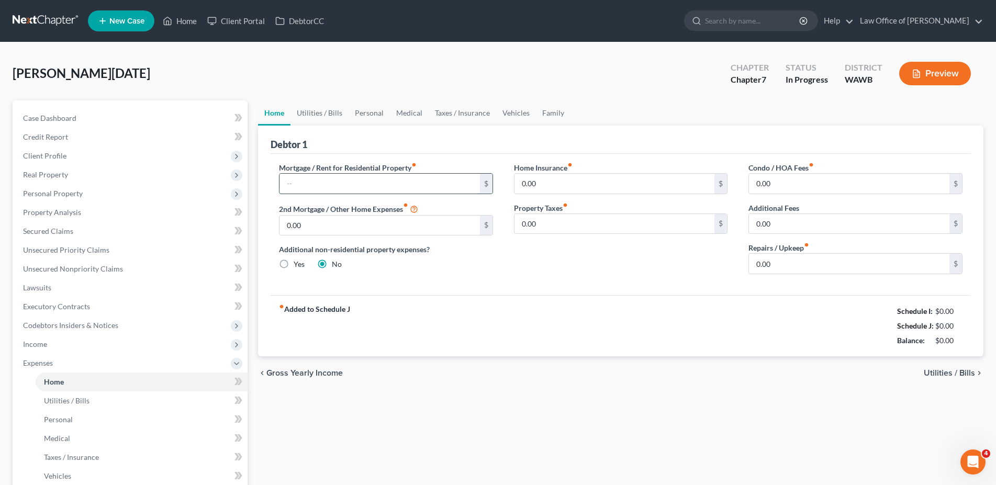
click at [288, 183] on input "text" at bounding box center [379, 184] width 200 height 20
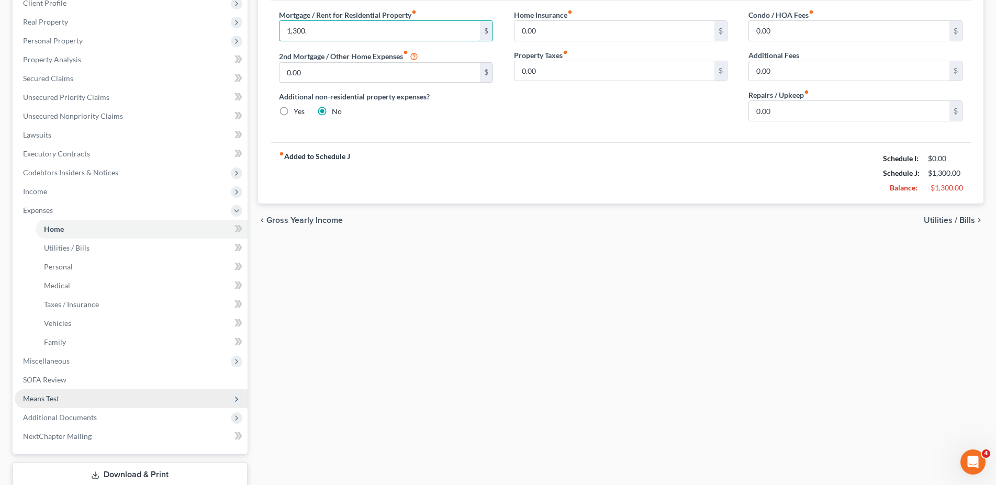
scroll to position [160, 0]
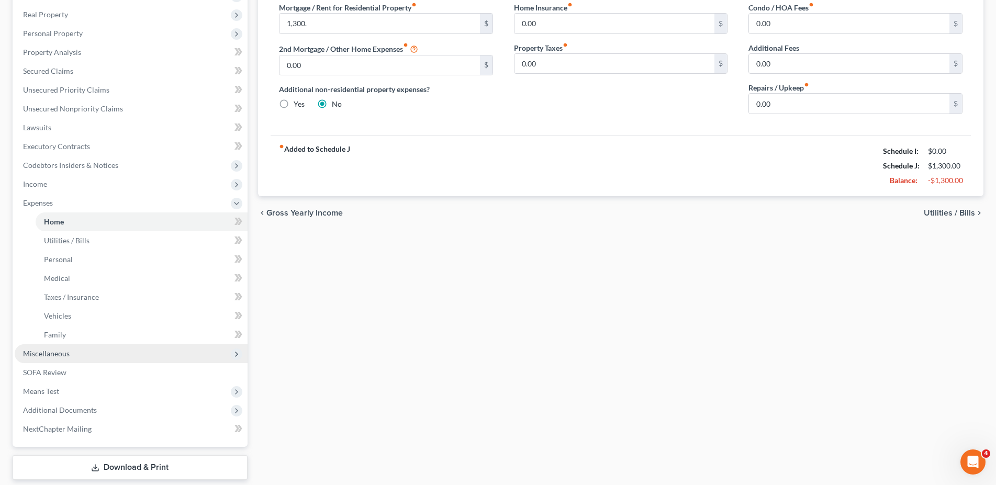
click at [56, 351] on span "Miscellaneous" at bounding box center [46, 353] width 47 height 9
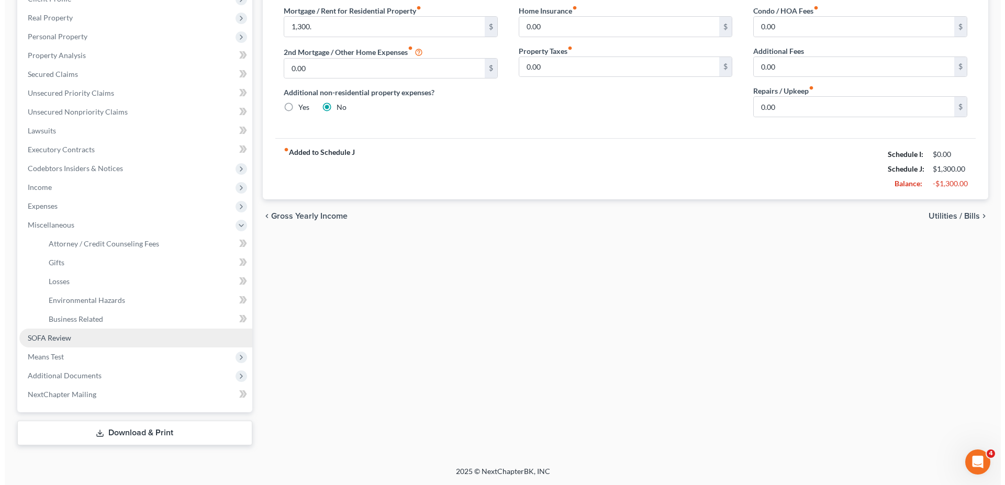
scroll to position [156, 0]
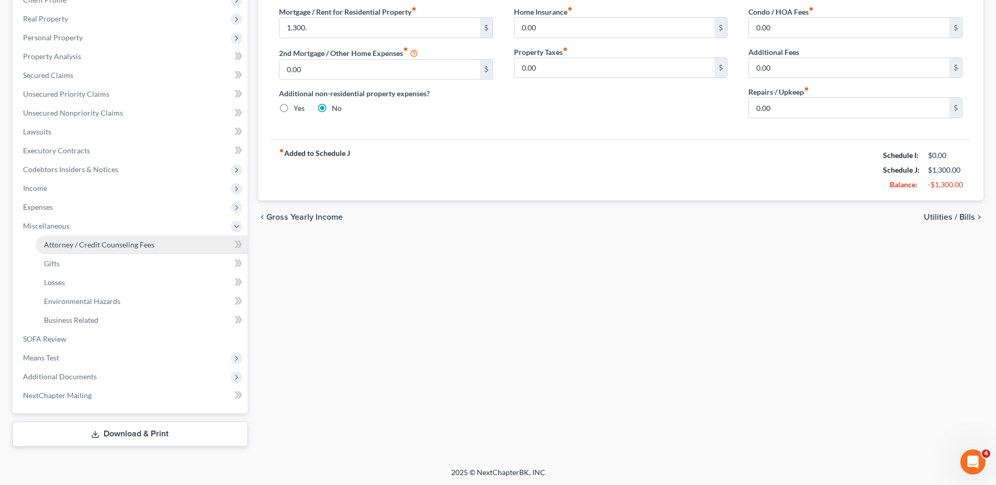
click at [82, 239] on link "Attorney / Credit Counseling Fees" at bounding box center [142, 244] width 212 height 19
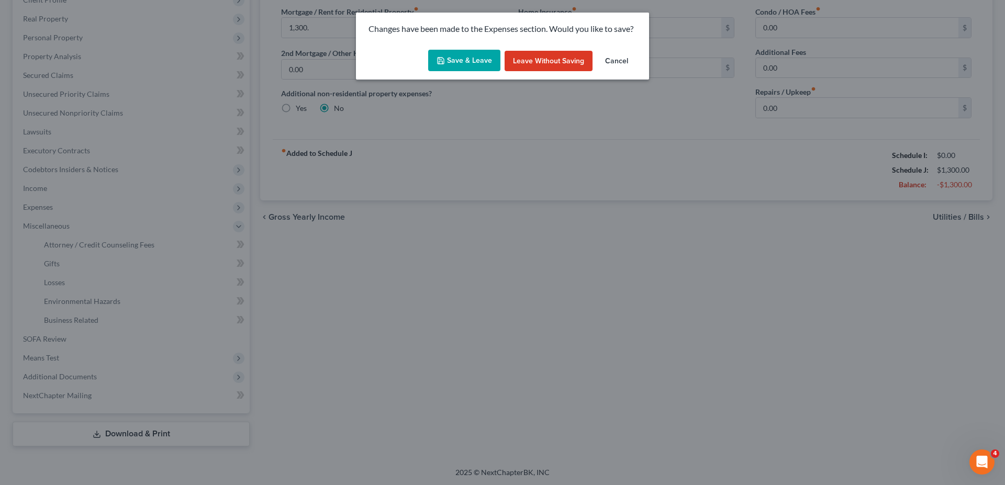
click at [490, 67] on button "Save & Leave" at bounding box center [464, 61] width 72 height 22
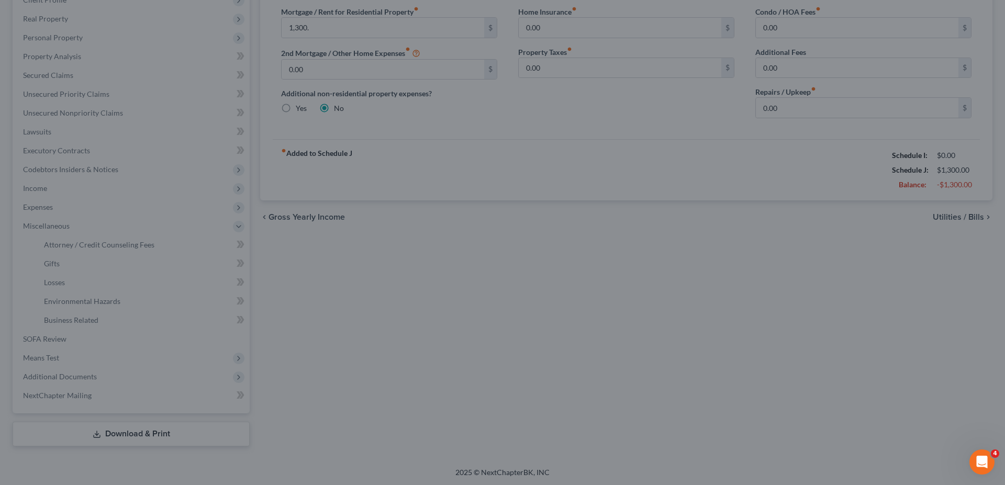
type input "1,300.00"
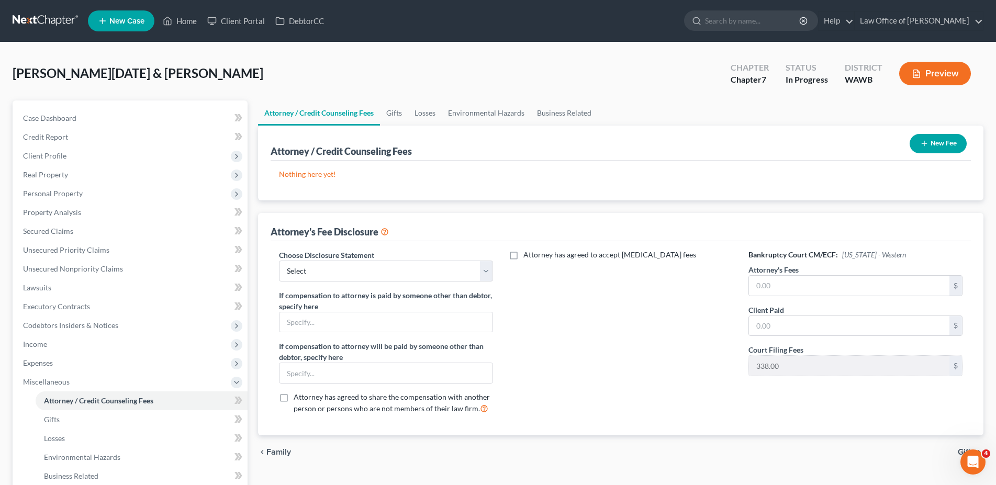
click at [923, 136] on button "New Fee" at bounding box center [937, 143] width 57 height 19
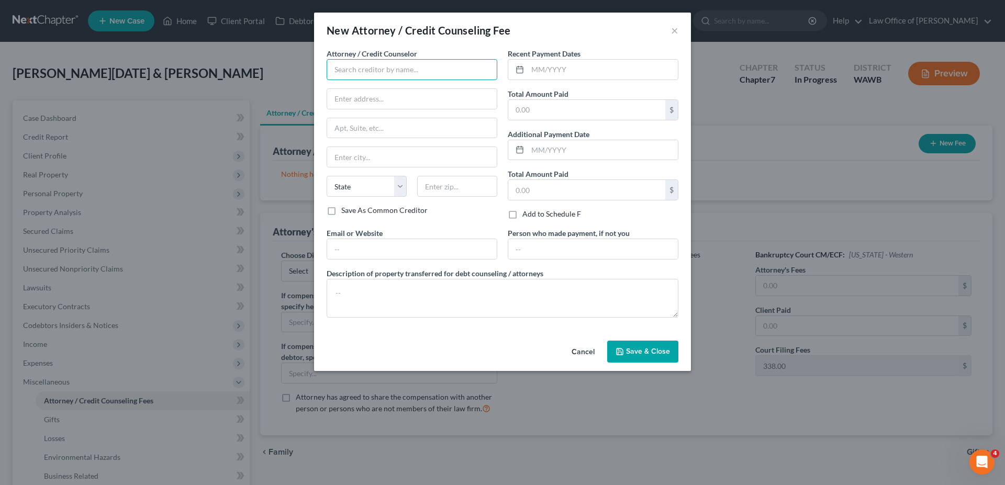
click at [374, 75] on input "text" at bounding box center [411, 69] width 171 height 21
type input "Law Office of [PERSON_NAME]"
type input "[STREET_ADDRESS]"
type input "Suite 100"
type input "Bellevue"
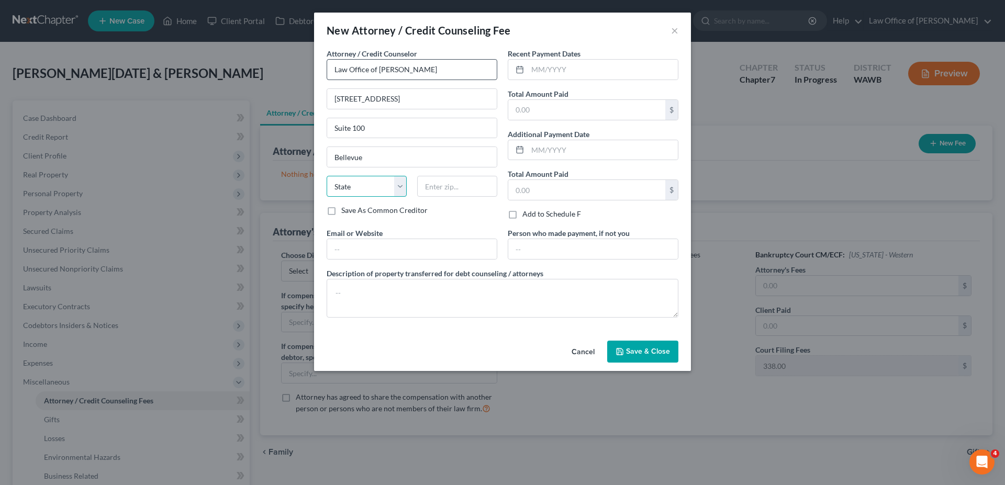
select select "50"
type input "98005"
click at [564, 67] on input "text" at bounding box center [602, 70] width 150 height 20
type input "[DATE]"
type input "2,338."
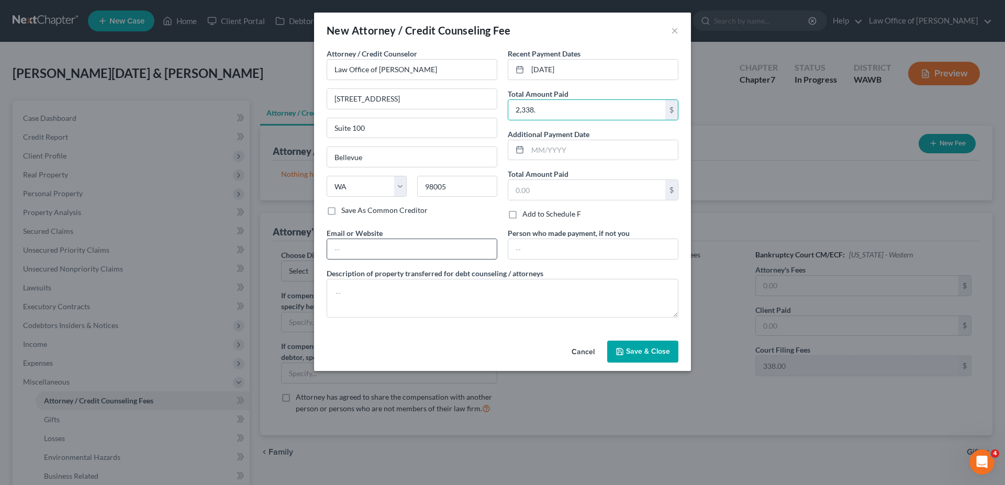
click at [453, 243] on input "text" at bounding box center [412, 249] width 170 height 20
type input "[DOMAIN_NAME]"
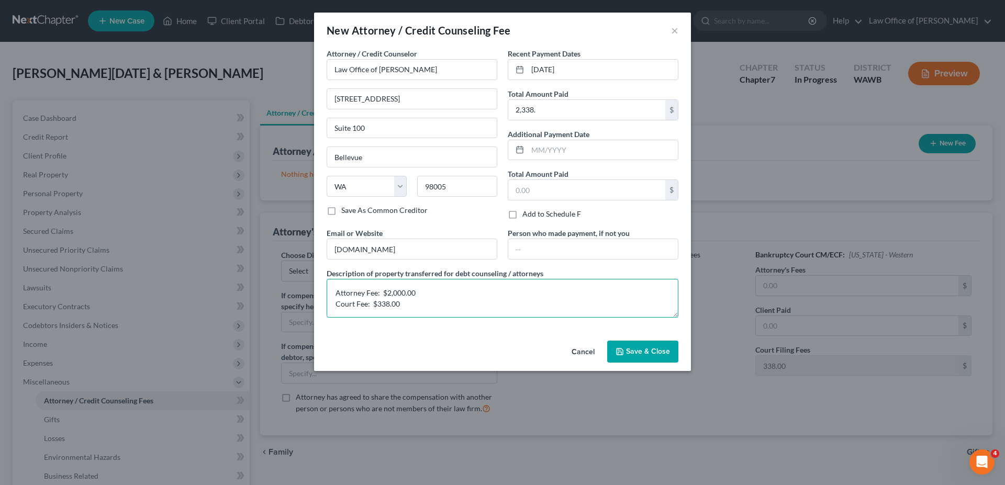
type textarea "Attorney Fee: $2,000.00 Court Fee: $338.00"
click at [640, 356] on span "Save & Close" at bounding box center [648, 351] width 44 height 9
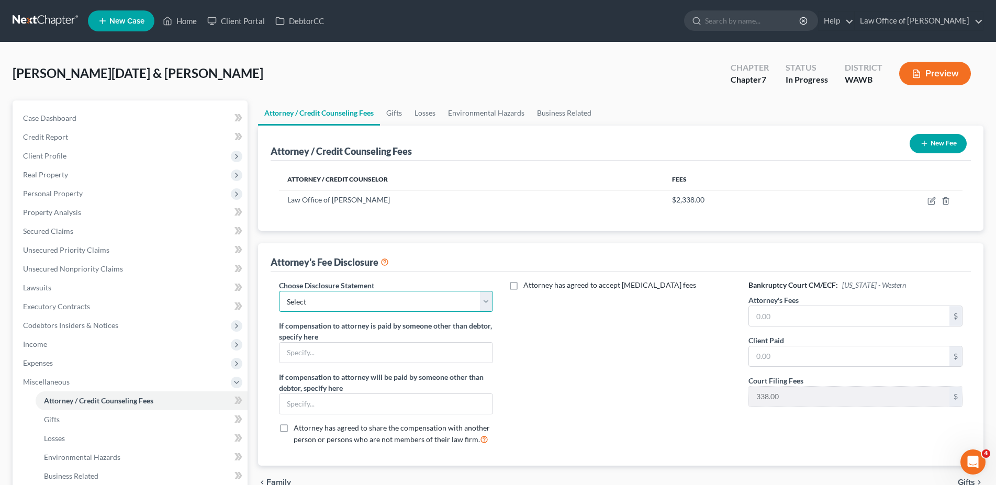
click at [279, 291] on select "Select Disclosure of Compensation of Attorney for Debtor(s)" at bounding box center [386, 301] width 214 height 21
select select "0"
click option "Disclosure of Compensation of Attorney for Debtor(s)" at bounding box center [0, 0] width 0 height 0
click at [799, 322] on input "text" at bounding box center [849, 316] width 200 height 20
type input "2,000"
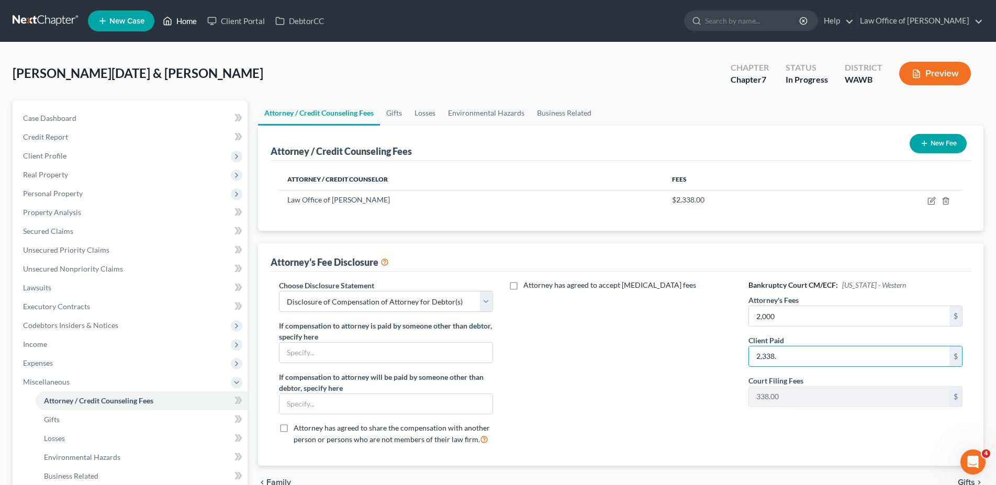
type input "2,338."
click at [187, 19] on link "Home" at bounding box center [179, 21] width 44 height 19
